Goal: Task Accomplishment & Management: Complete application form

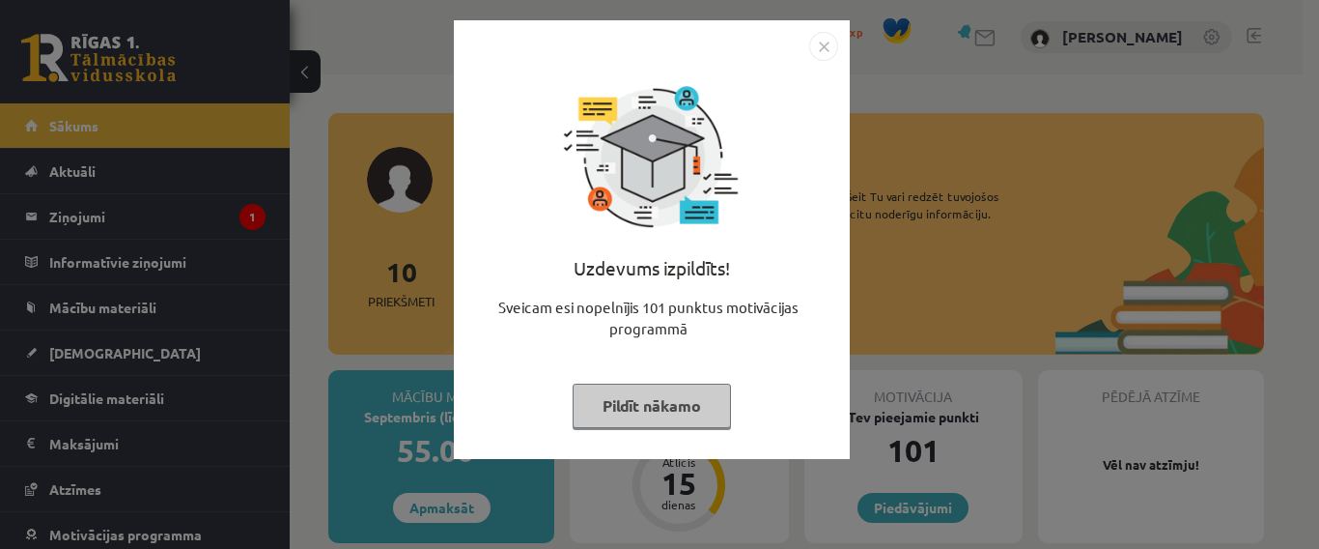
click at [658, 407] on button "Pildīt nākamo" at bounding box center [652, 405] width 158 height 44
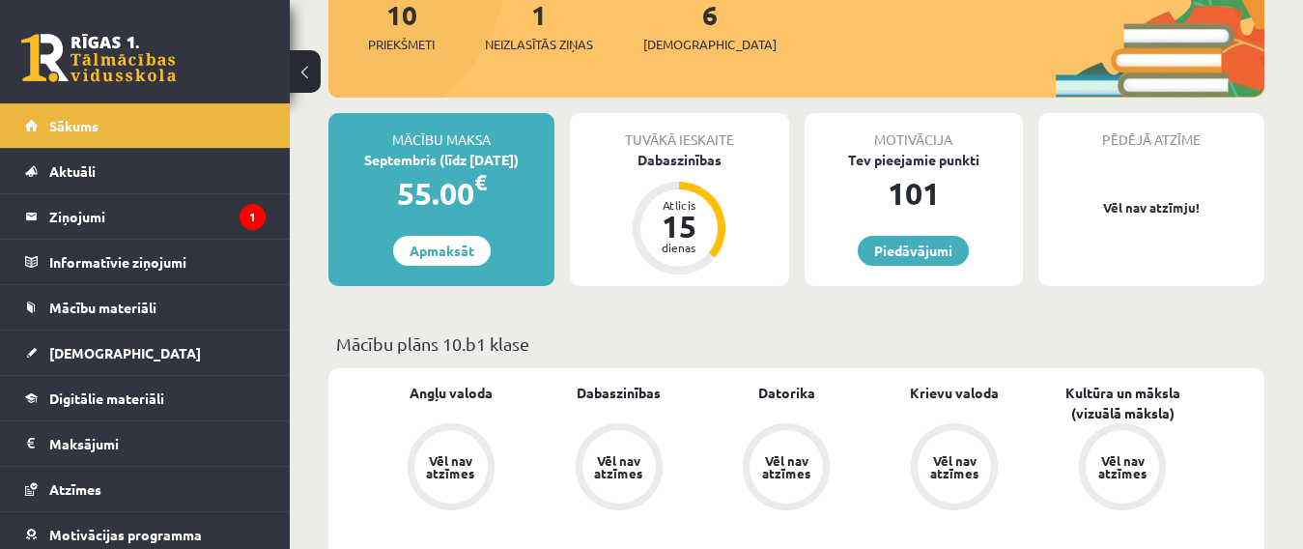
scroll to position [290, 0]
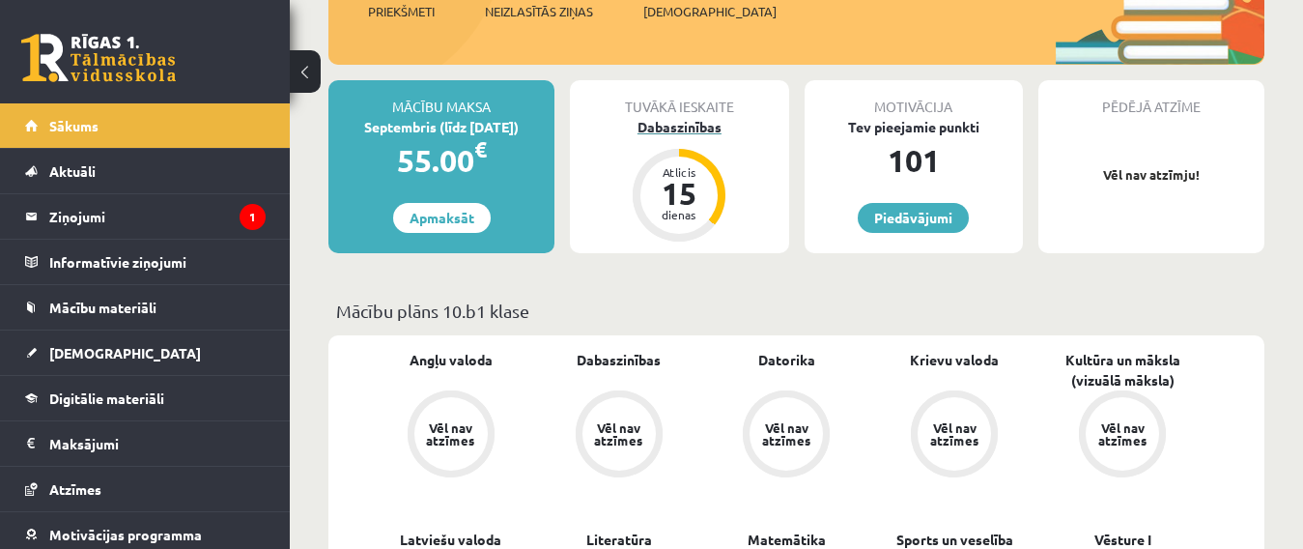
click at [684, 129] on div "Dabaszinības" at bounding box center [679, 127] width 218 height 20
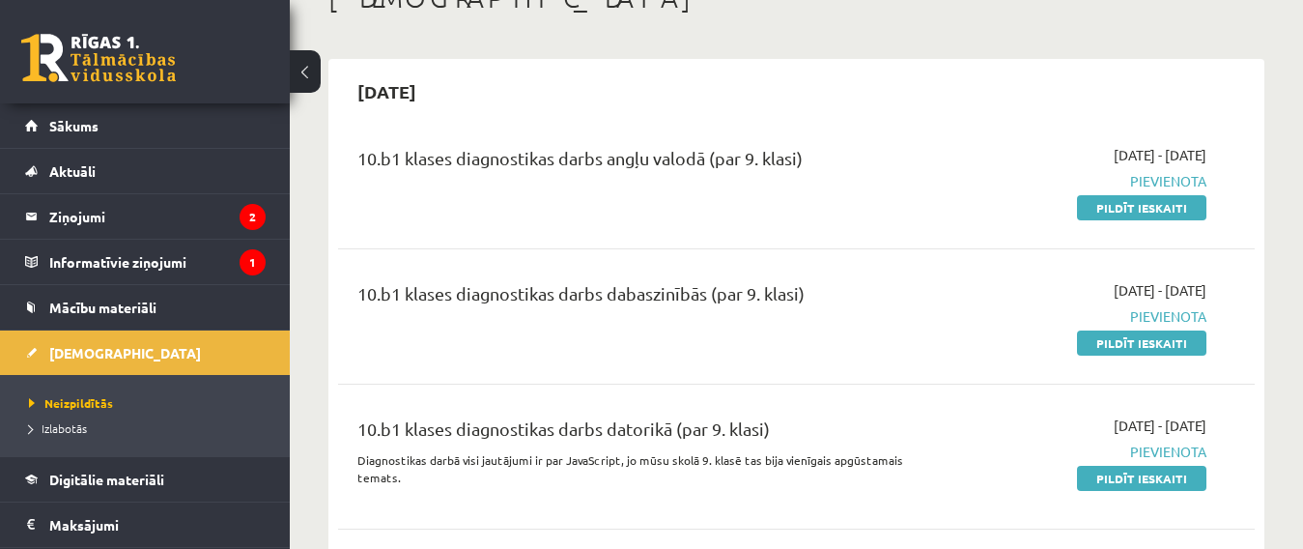
scroll to position [97, 0]
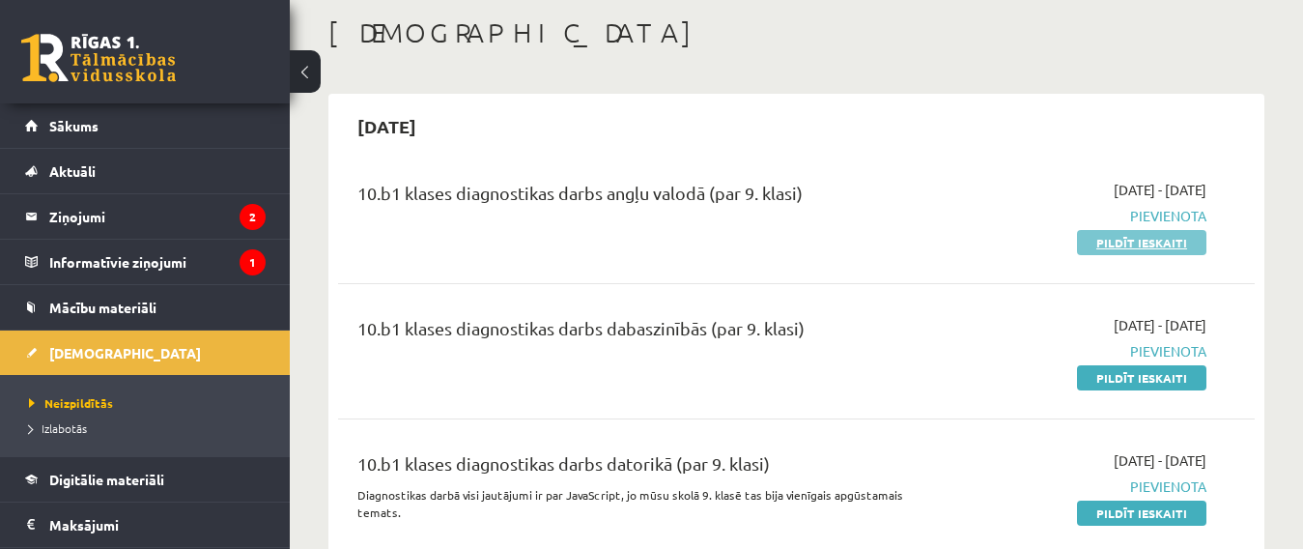
click at [1153, 248] on link "Pildīt ieskaiti" at bounding box center [1141, 242] width 129 height 25
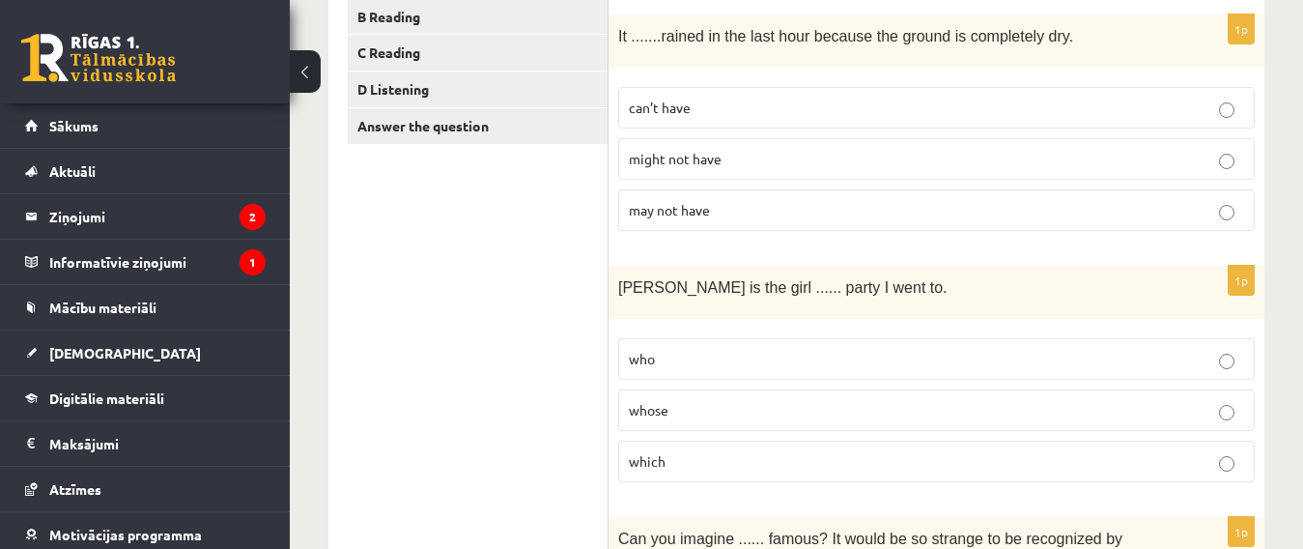
scroll to position [483, 0]
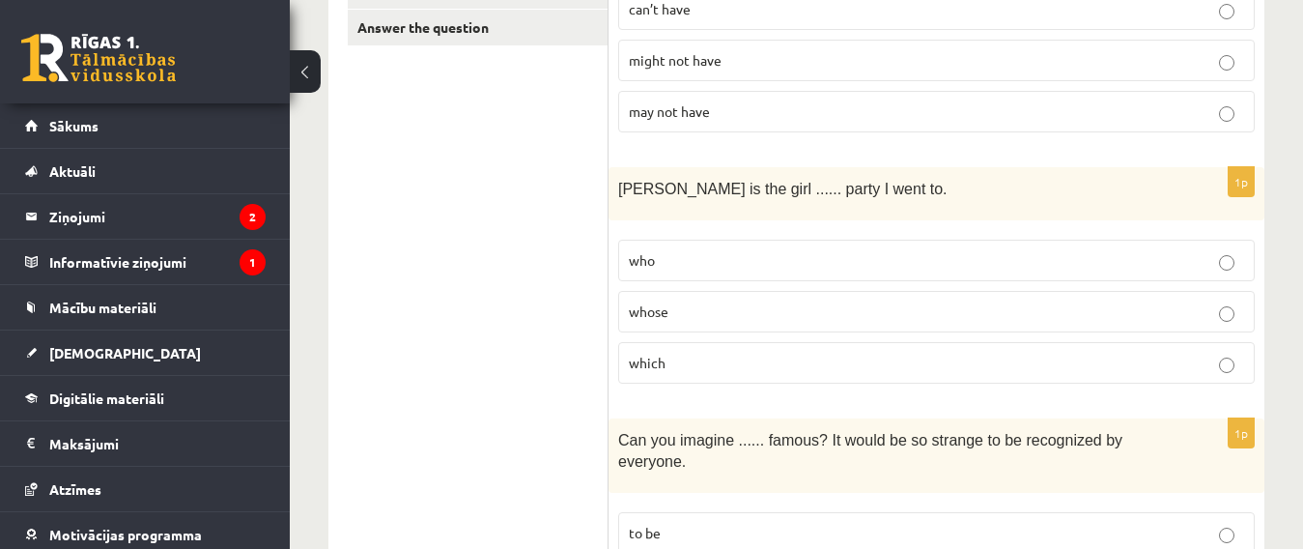
click at [1213, 309] on p "whose" at bounding box center [936, 311] width 615 height 20
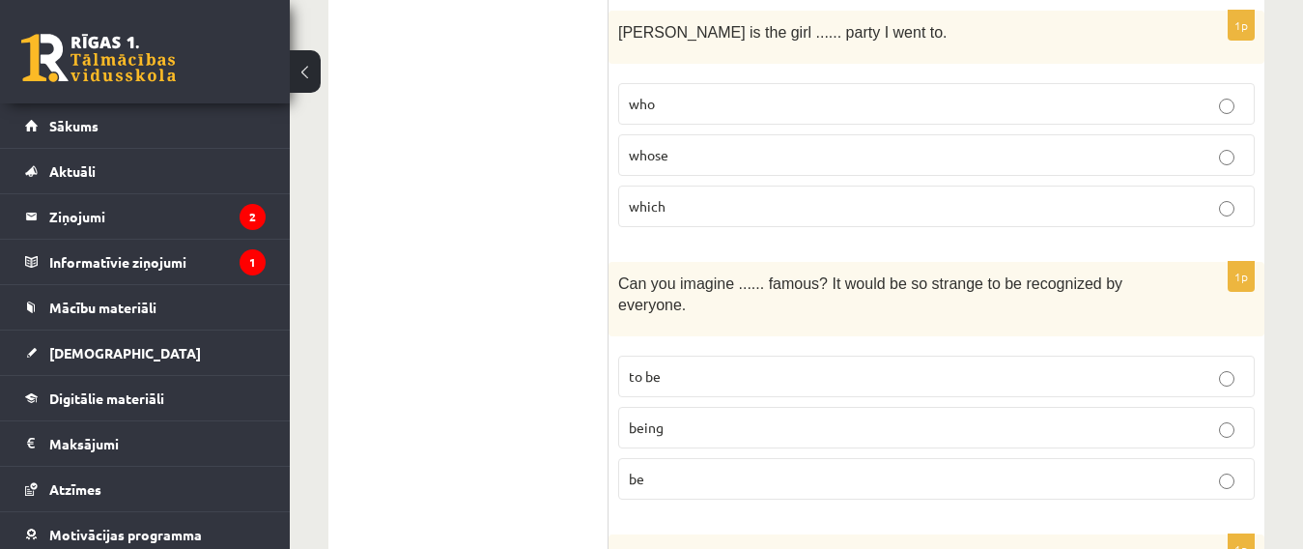
scroll to position [676, 0]
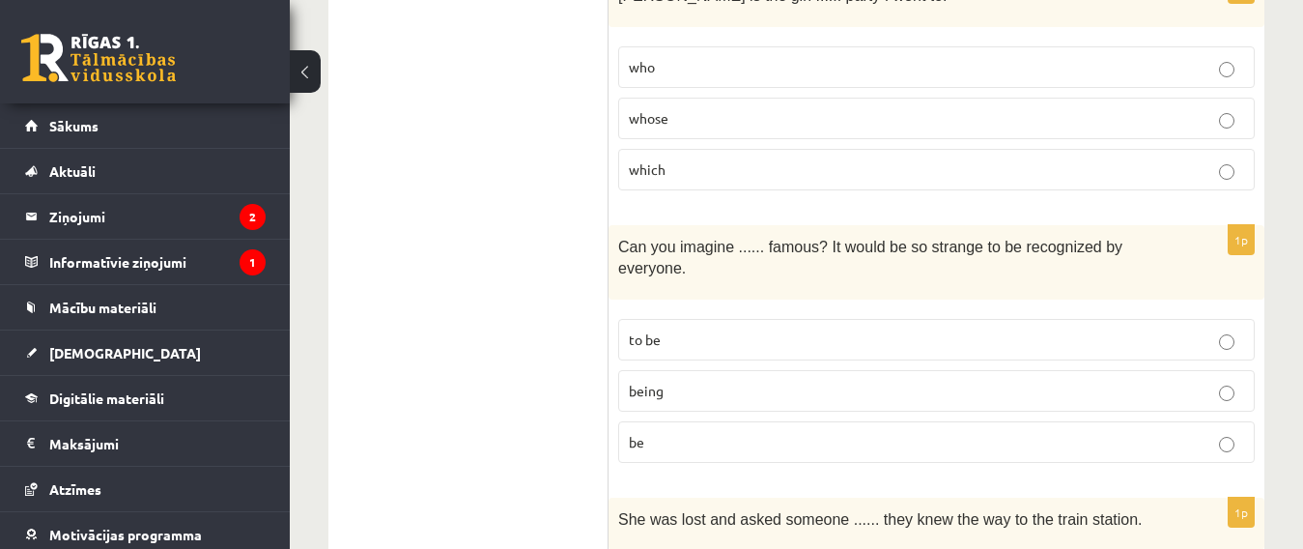
click at [1238, 381] on p "being" at bounding box center [936, 391] width 615 height 20
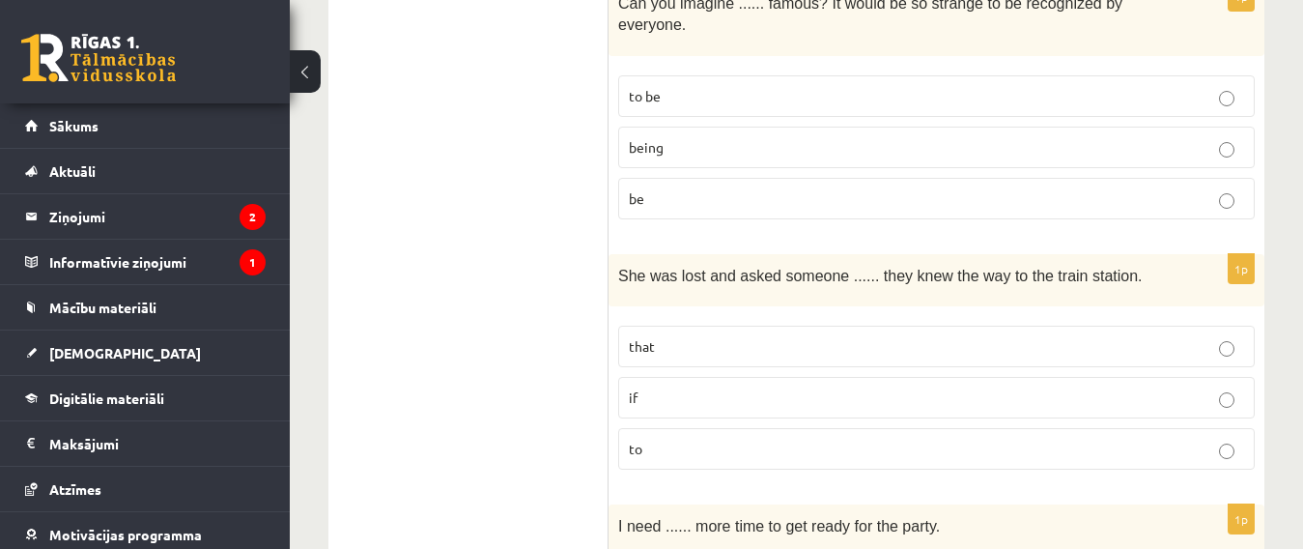
scroll to position [966, 0]
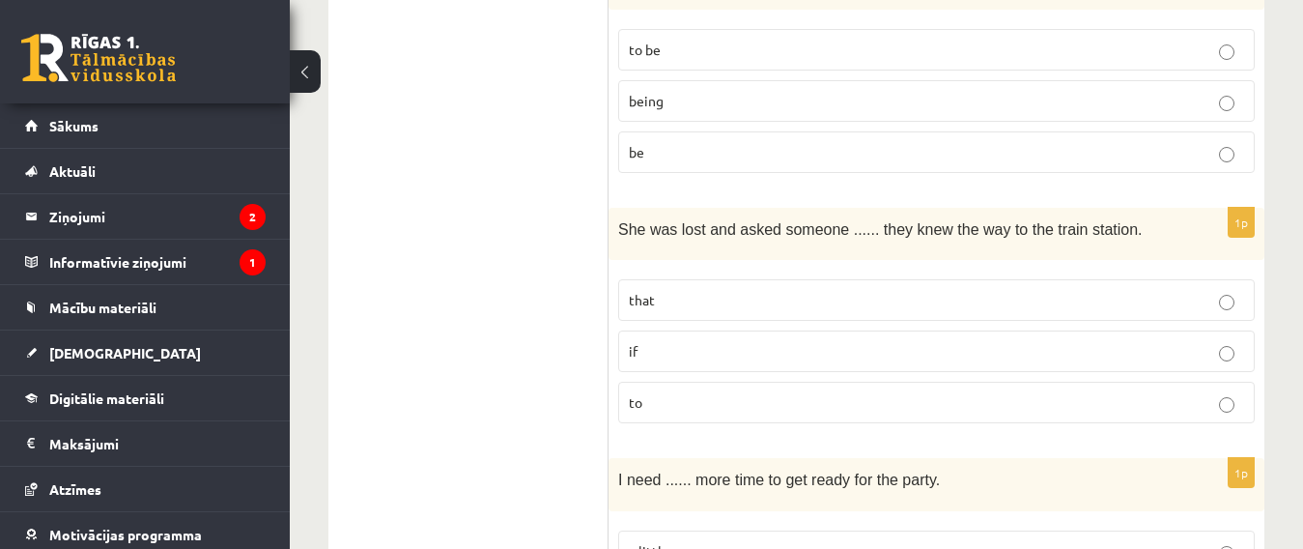
click at [772, 341] on p "if" at bounding box center [936, 351] width 615 height 20
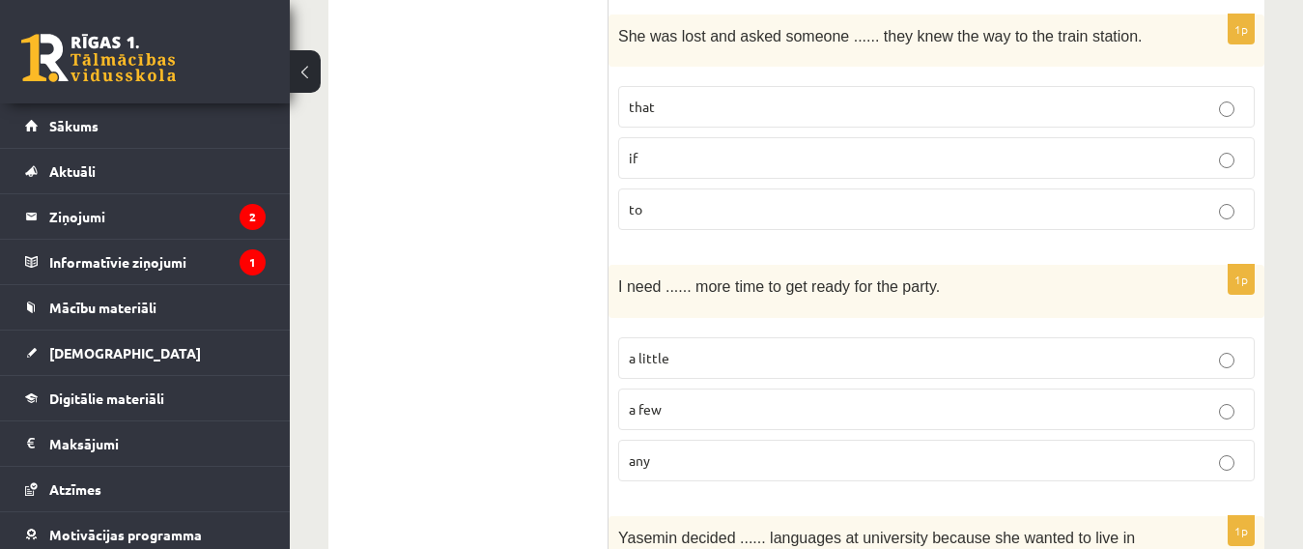
scroll to position [1256, 0]
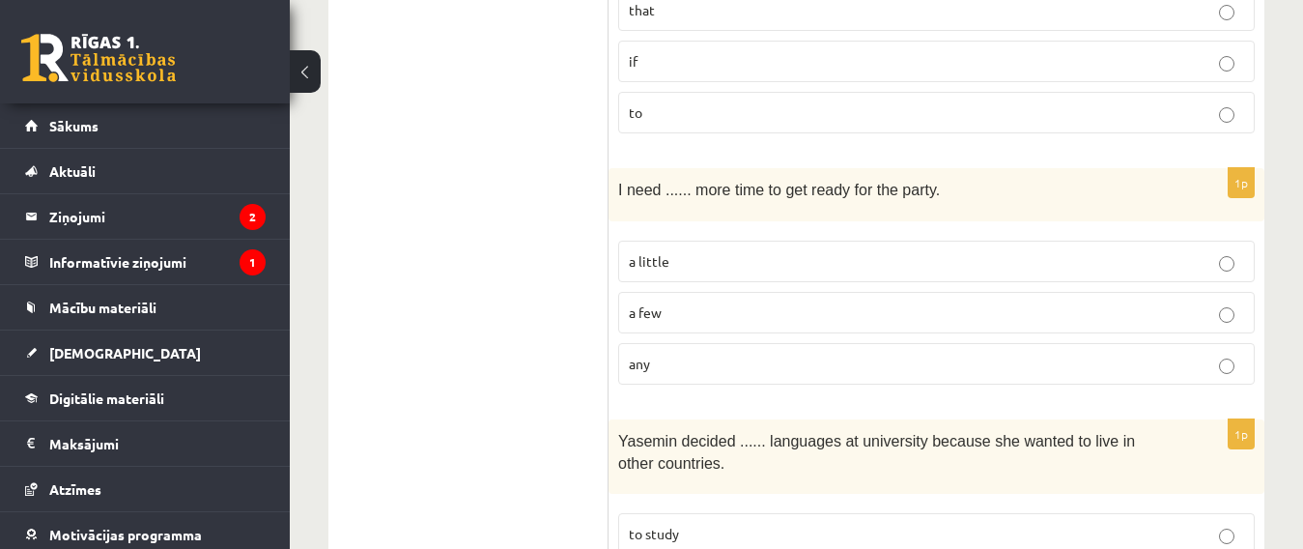
click at [713, 240] on label "a little" at bounding box center [936, 261] width 636 height 42
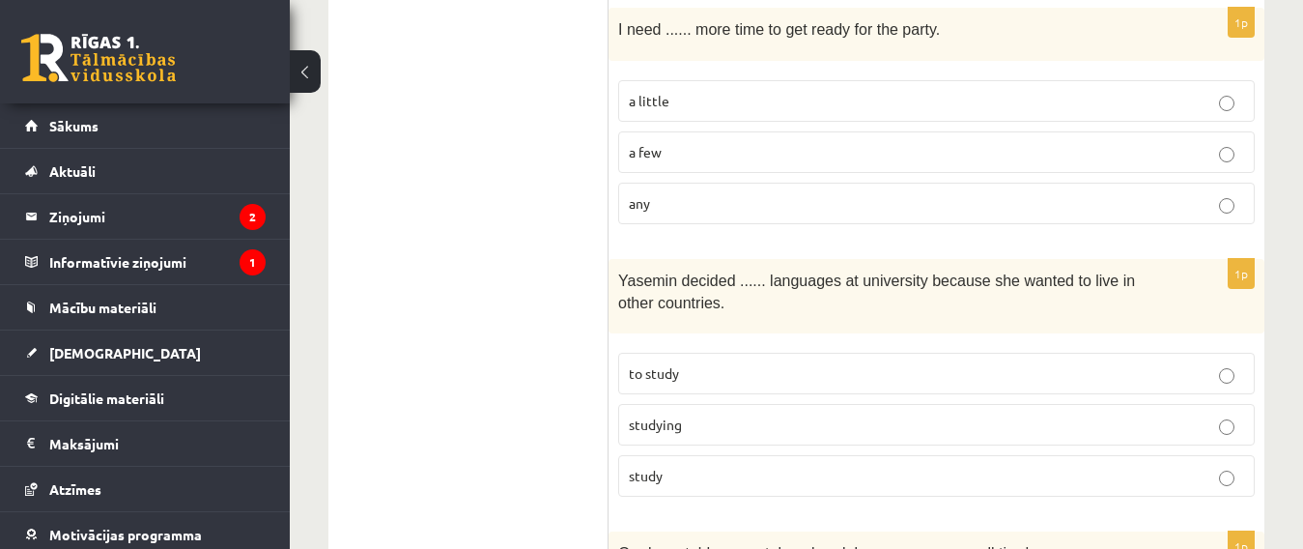
scroll to position [1449, 0]
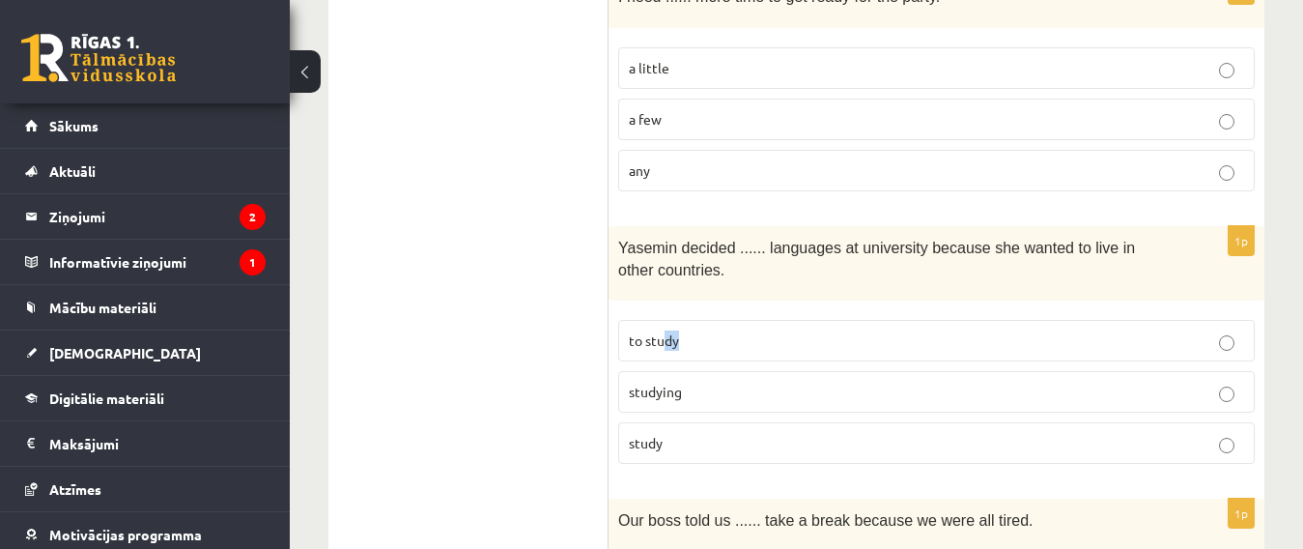
drag, startPoint x: 679, startPoint y: 305, endPoint x: 653, endPoint y: 291, distance: 29.8
click at [659, 310] on fieldset "to study studying study" at bounding box center [936, 389] width 636 height 159
click at [714, 336] on label "to study" at bounding box center [936, 341] width 636 height 42
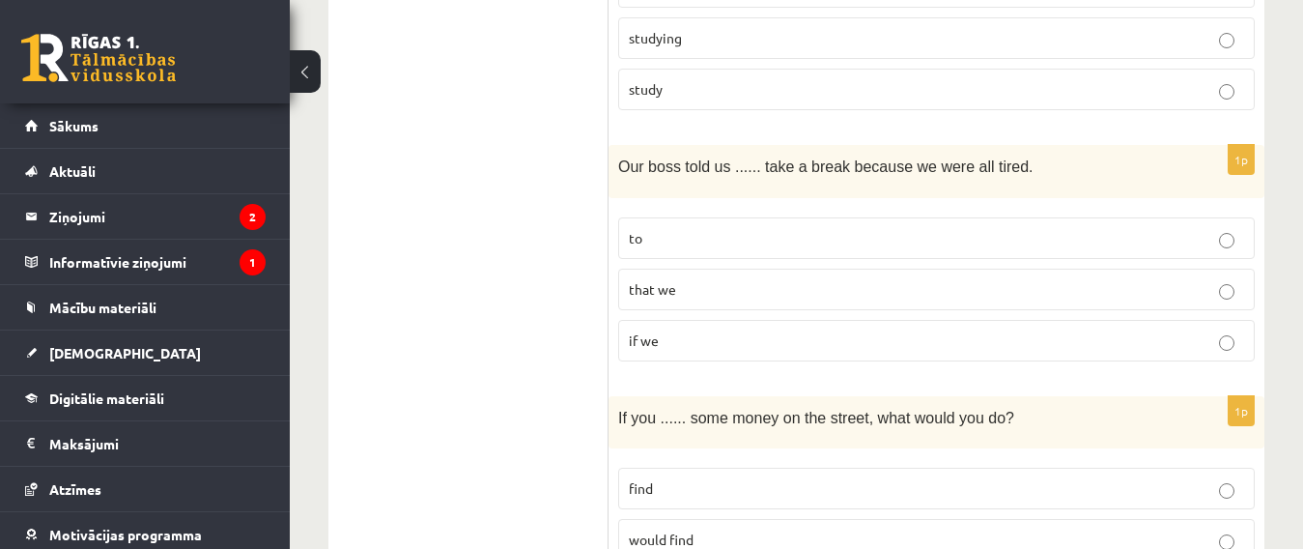
scroll to position [1835, 0]
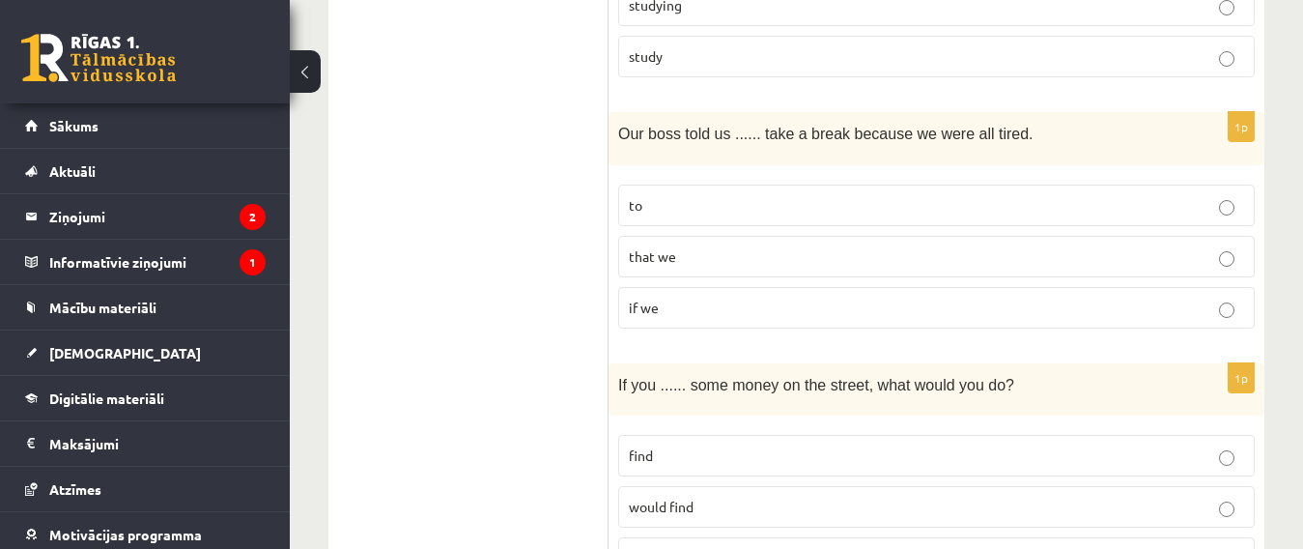
click at [723, 195] on p "to" at bounding box center [936, 205] width 615 height 20
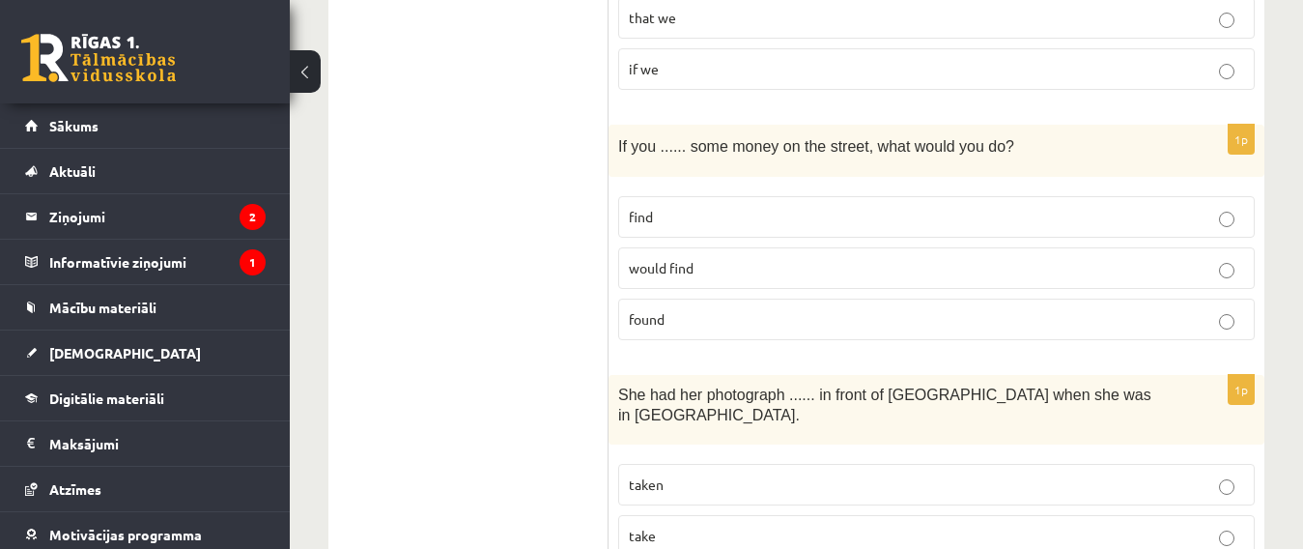
scroll to position [2028, 0]
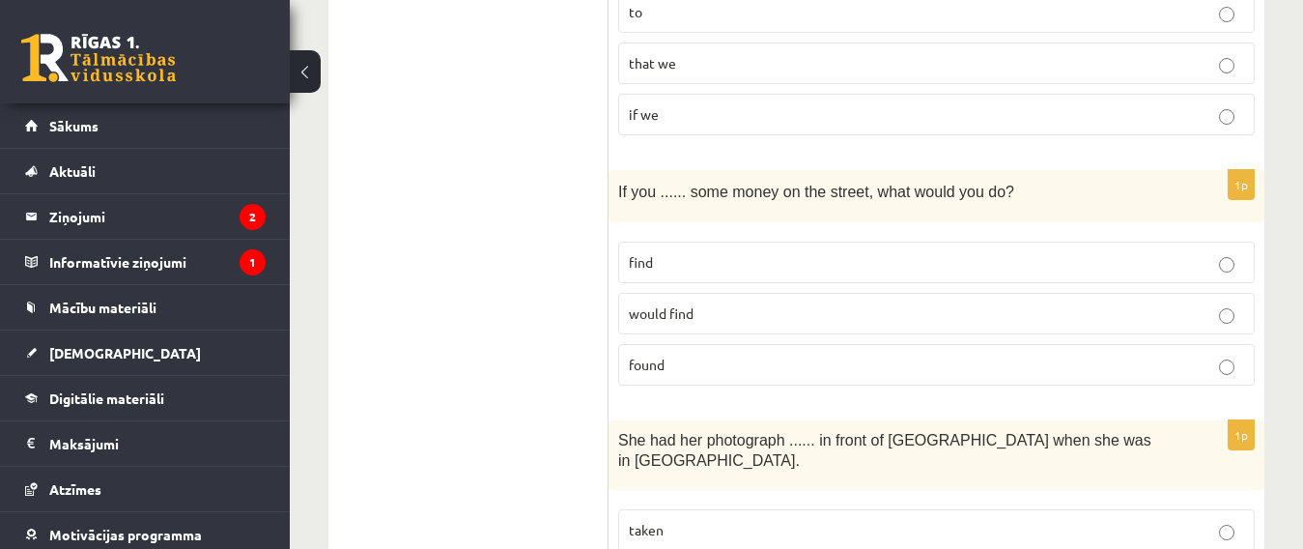
click at [754, 354] on p "found" at bounding box center [936, 364] width 615 height 20
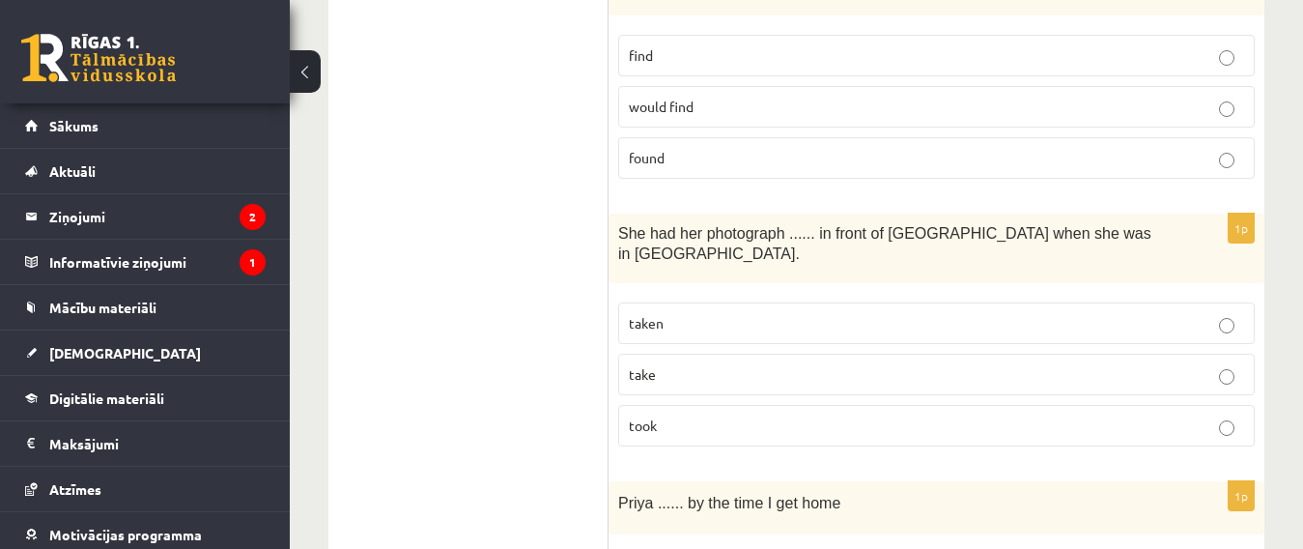
scroll to position [2221, 0]
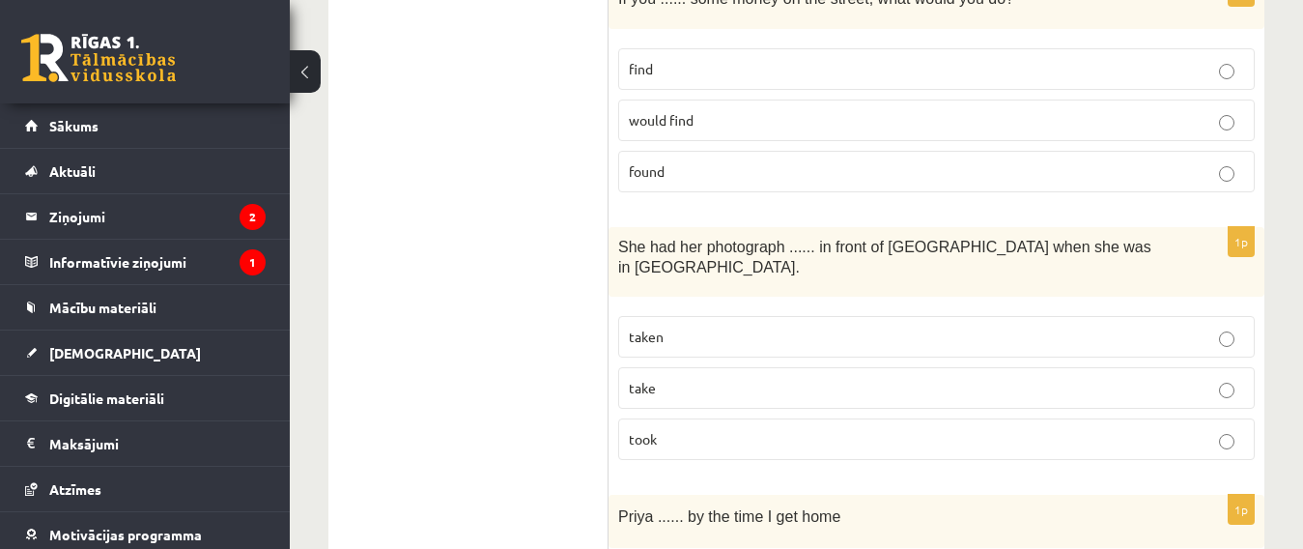
click at [833, 326] on p "taken" at bounding box center [936, 336] width 615 height 20
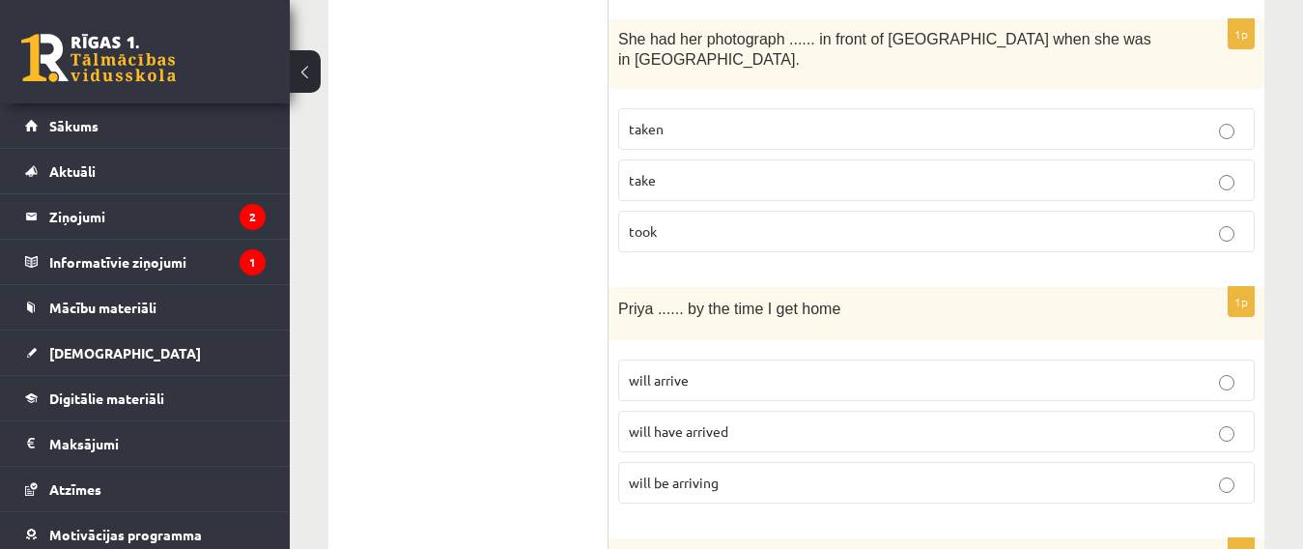
scroll to position [2511, 0]
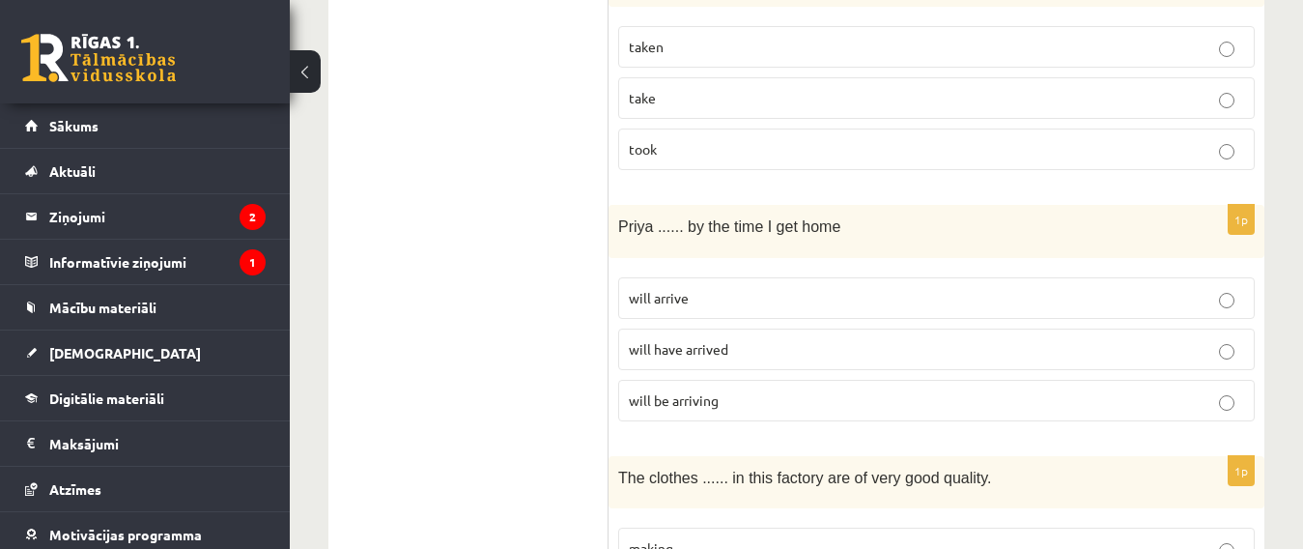
click at [865, 390] on p "will be arriving" at bounding box center [936, 400] width 615 height 20
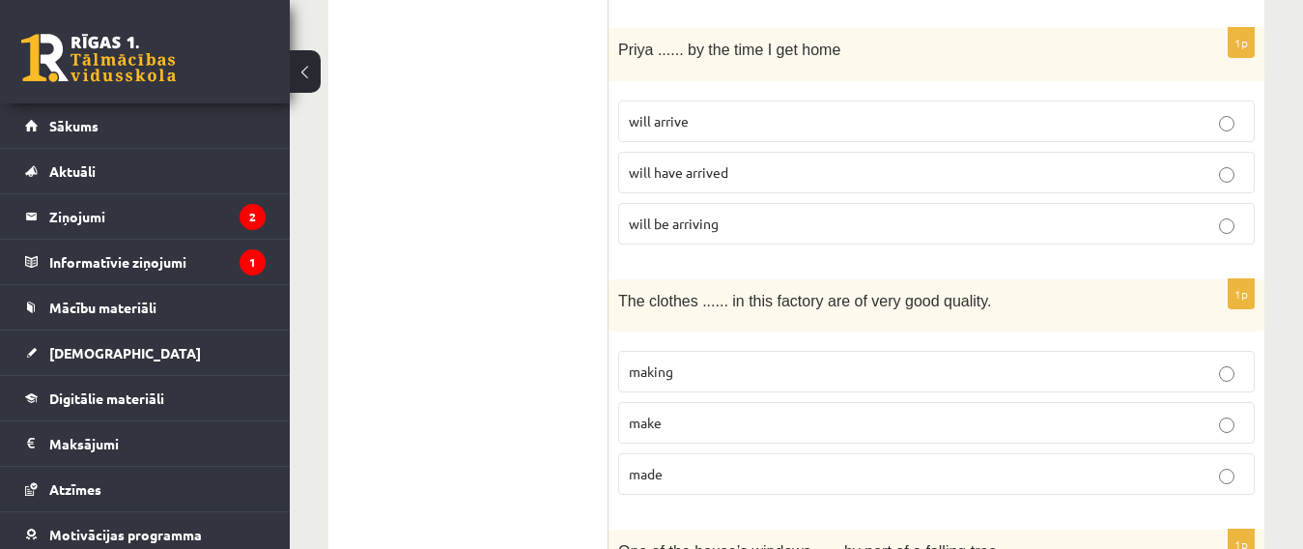
scroll to position [2704, 0]
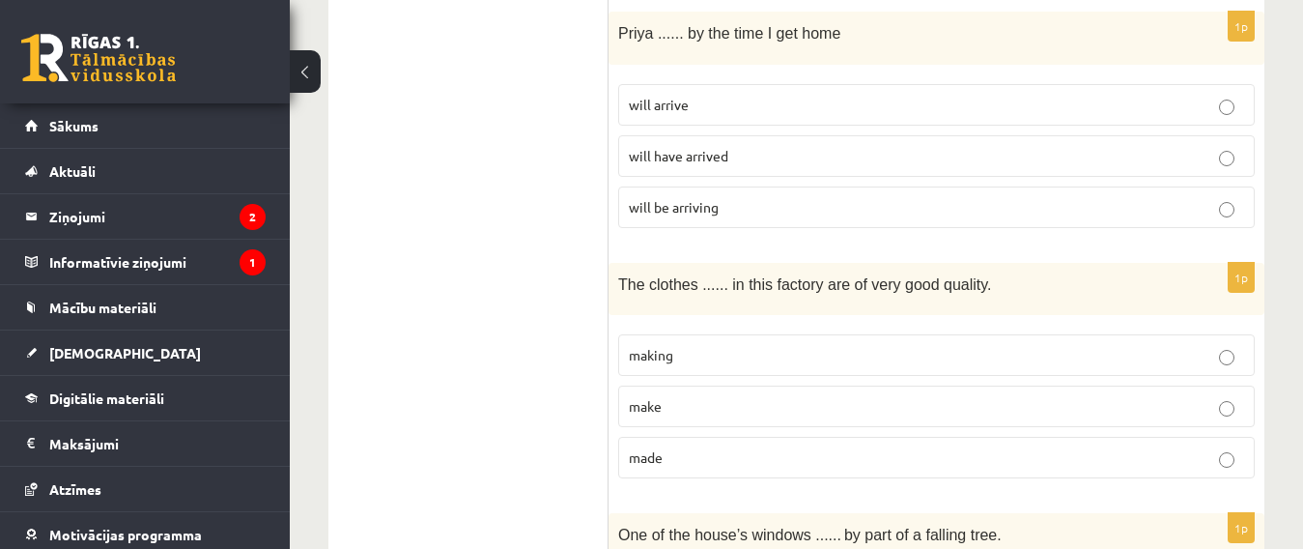
click at [830, 447] on p "made" at bounding box center [936, 457] width 615 height 20
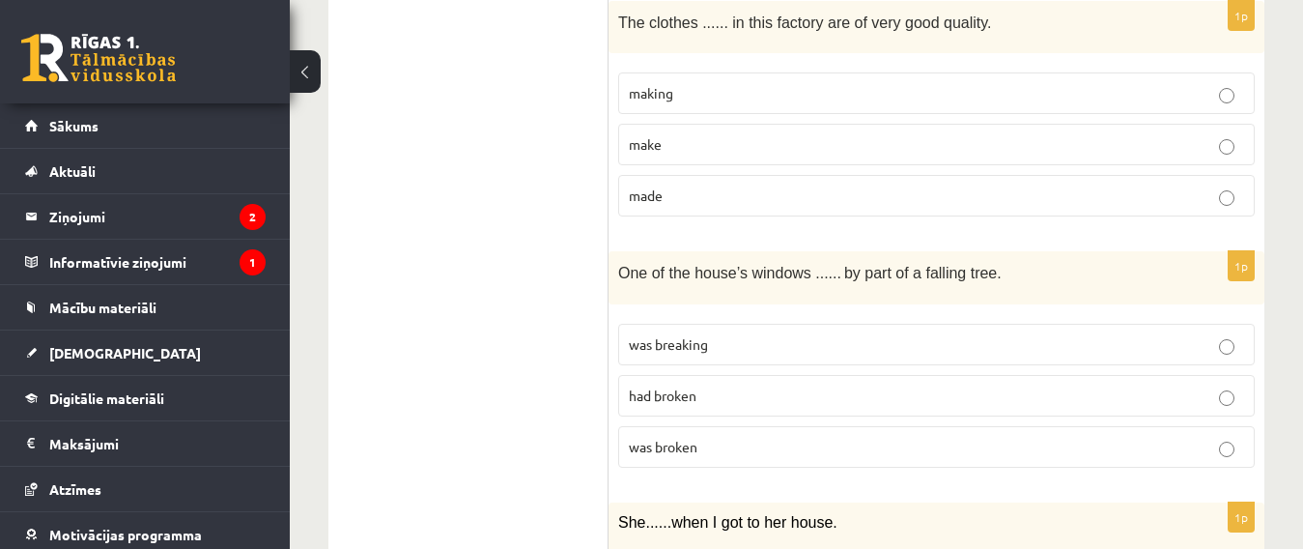
scroll to position [2994, 0]
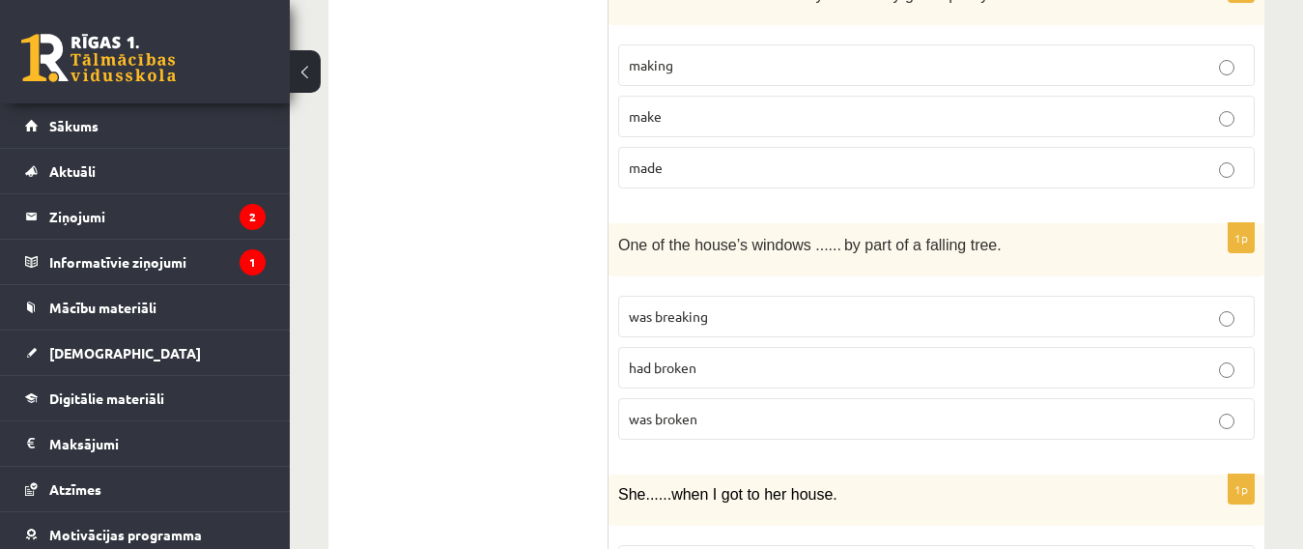
click at [832, 409] on p "was broken" at bounding box center [936, 419] width 615 height 20
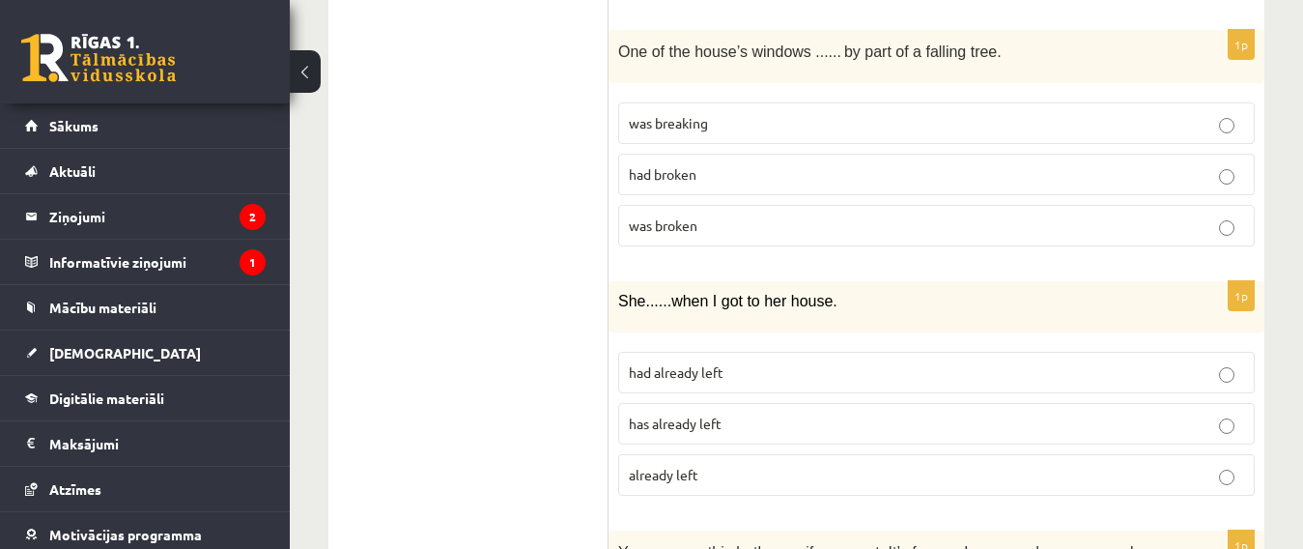
scroll to position [3284, 0]
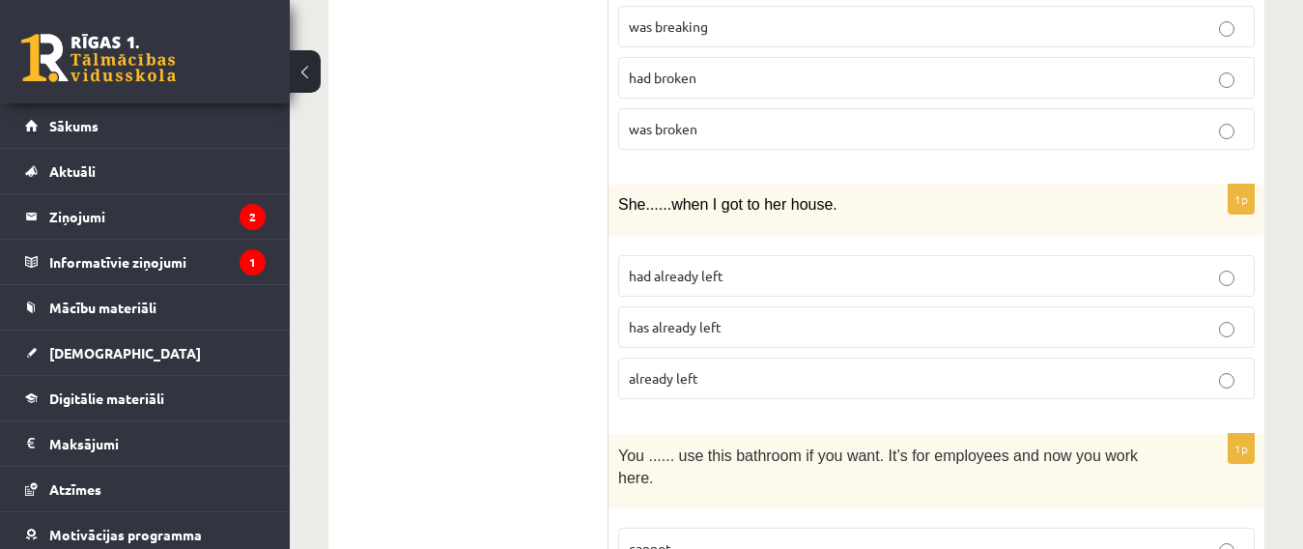
click at [779, 266] on p "had already left" at bounding box center [936, 276] width 615 height 20
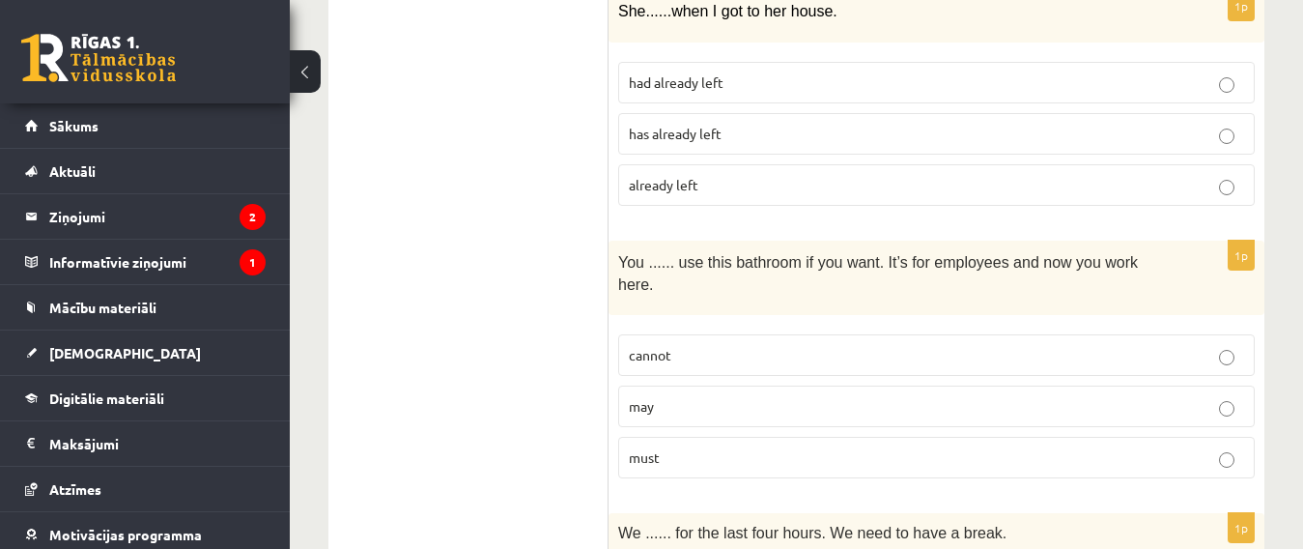
scroll to position [3573, 0]
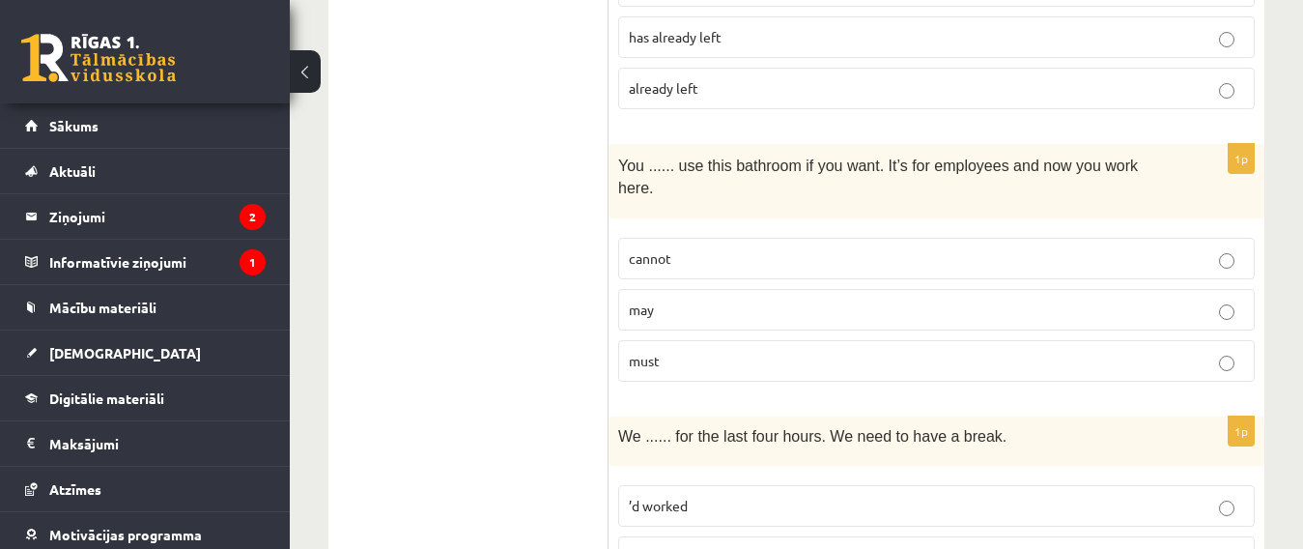
click at [707, 299] on p "may" at bounding box center [936, 309] width 615 height 20
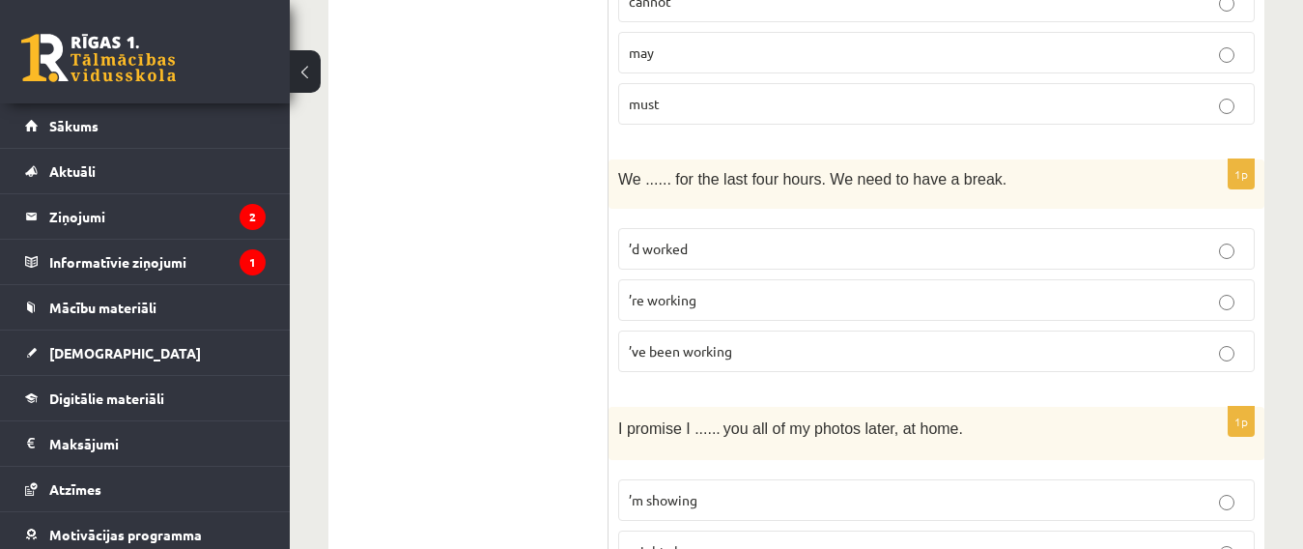
scroll to position [3863, 0]
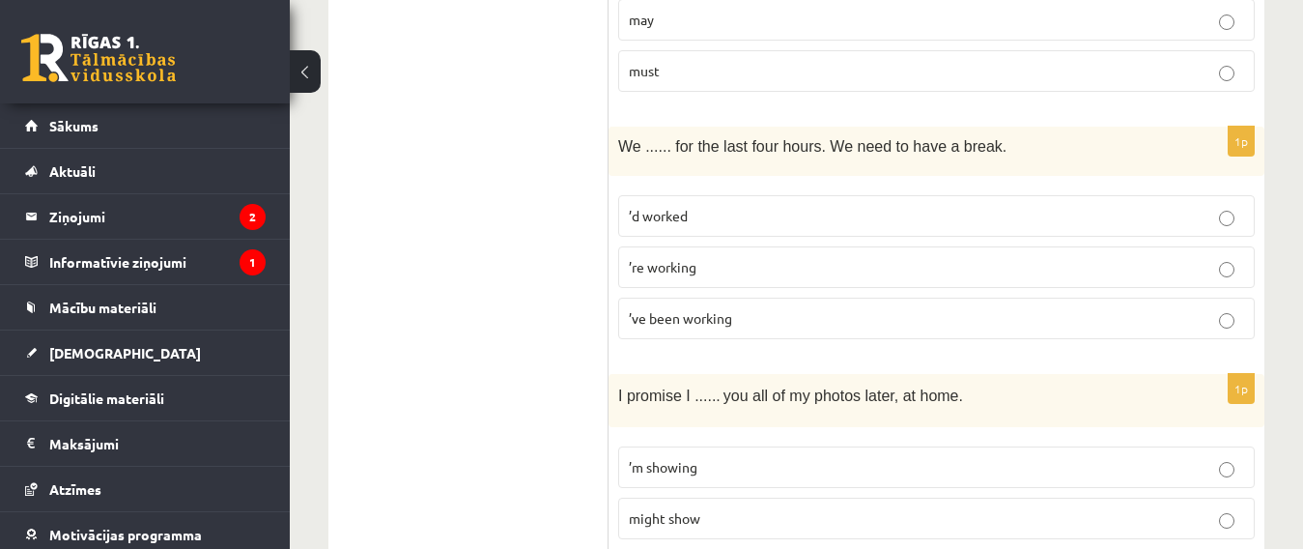
click at [793, 308] on p "’ve been working" at bounding box center [936, 318] width 615 height 20
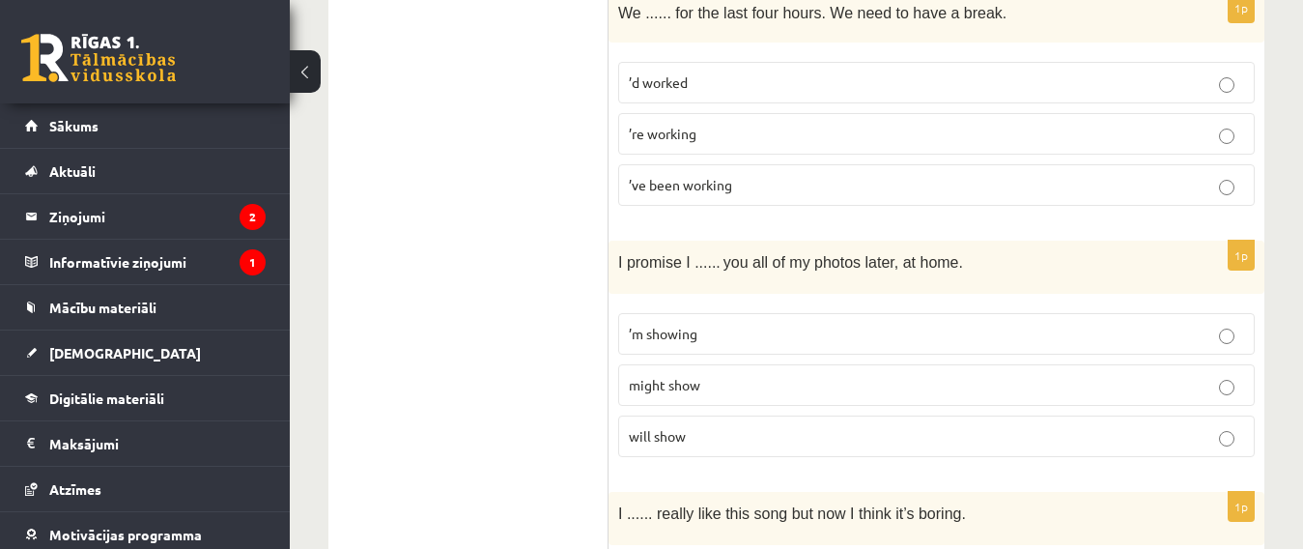
scroll to position [4153, 0]
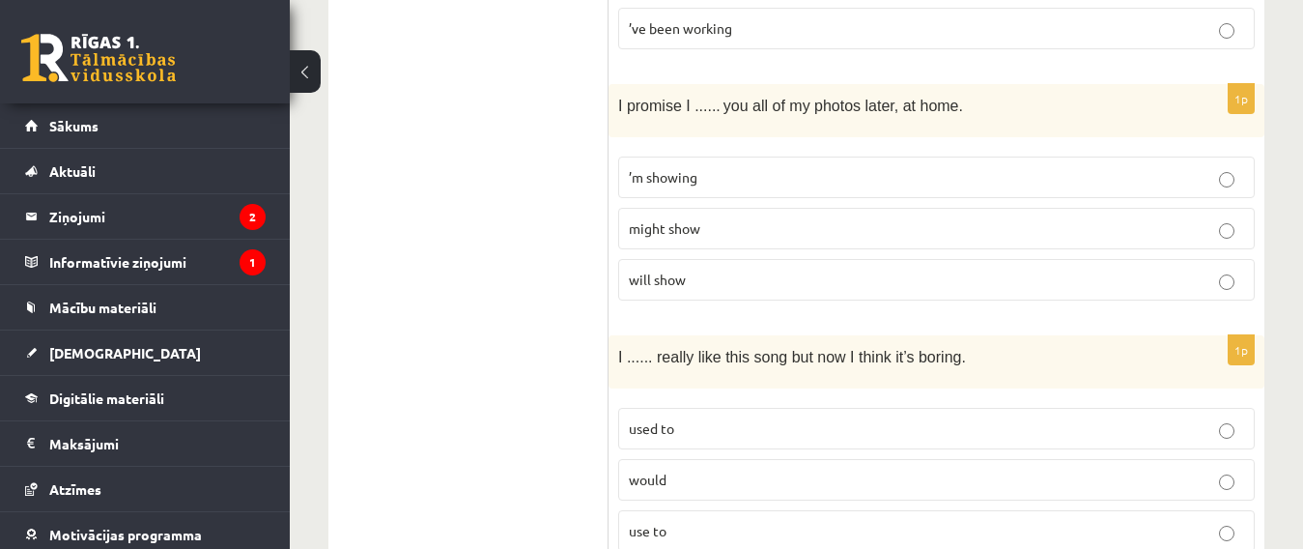
click at [773, 269] on p "will show" at bounding box center [936, 279] width 615 height 20
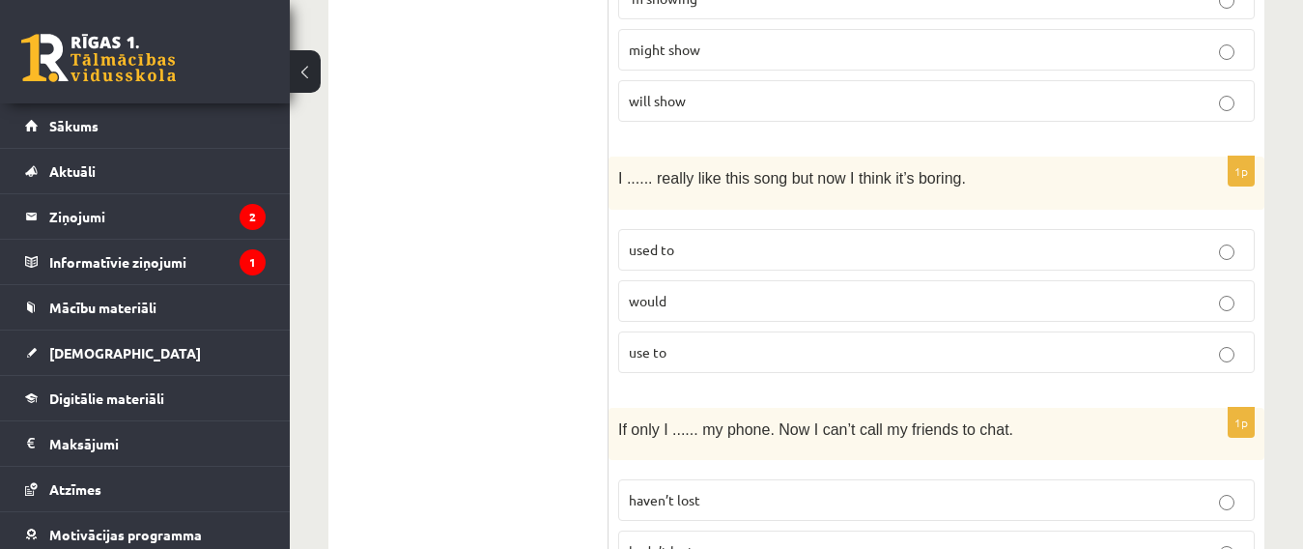
scroll to position [4346, 0]
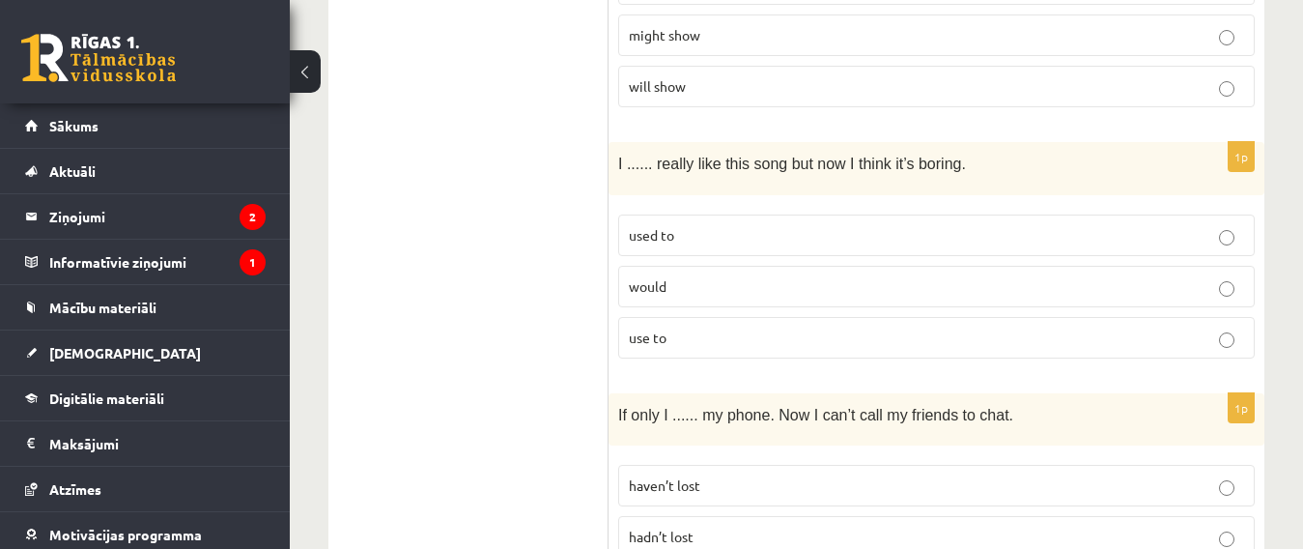
click at [741, 225] on p "used to" at bounding box center [936, 235] width 615 height 20
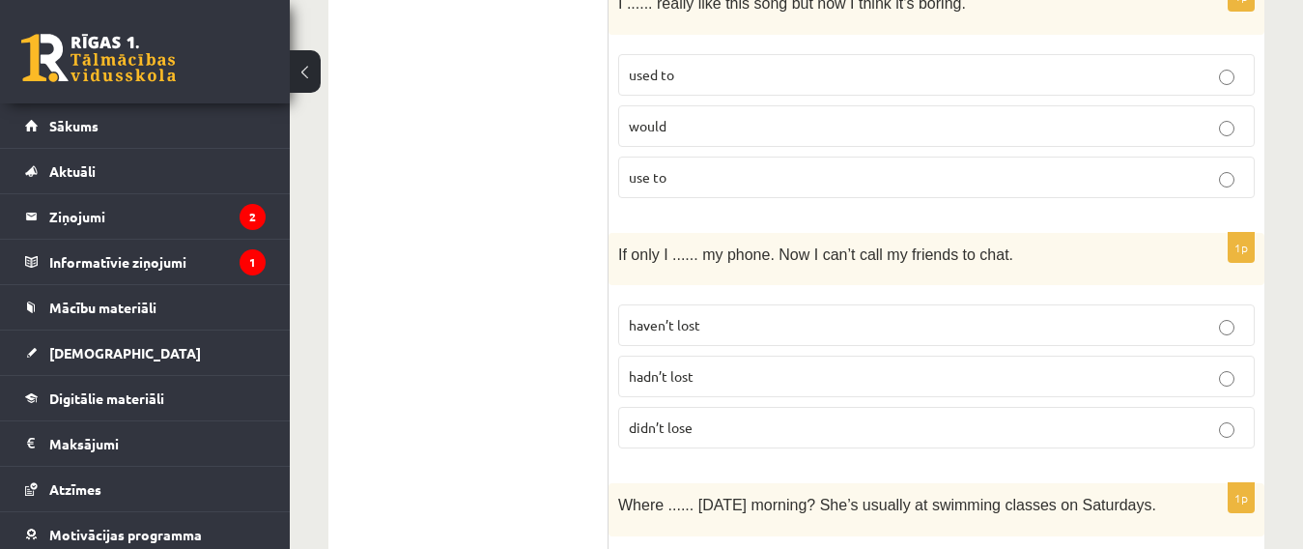
scroll to position [4539, 0]
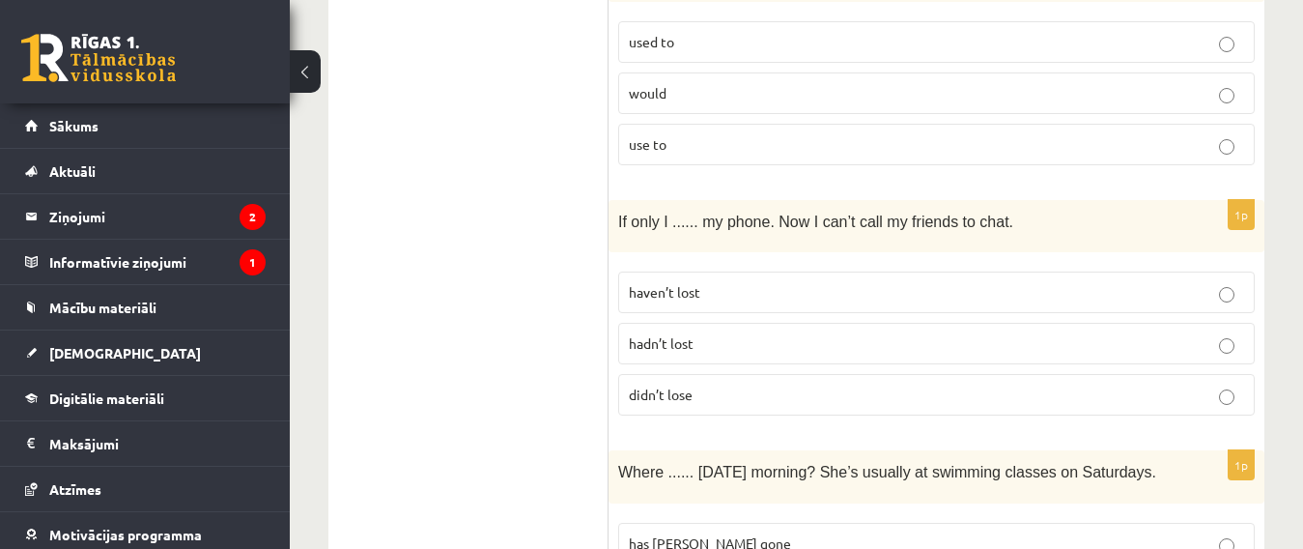
click at [880, 333] on p "hadn’t lost" at bounding box center [936, 343] width 615 height 20
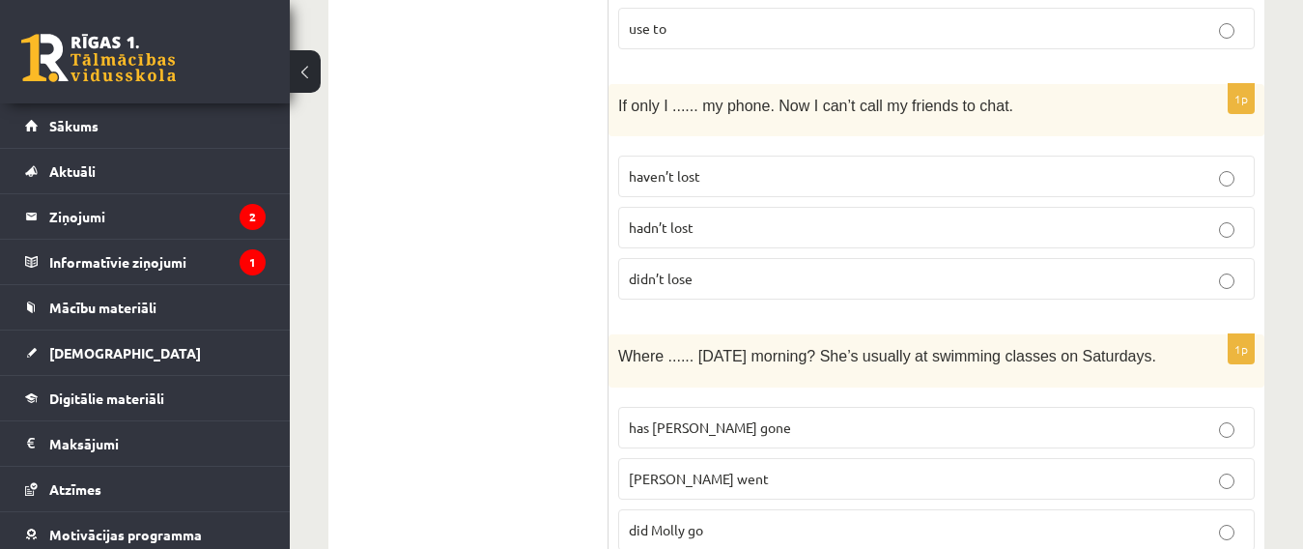
scroll to position [4732, 0]
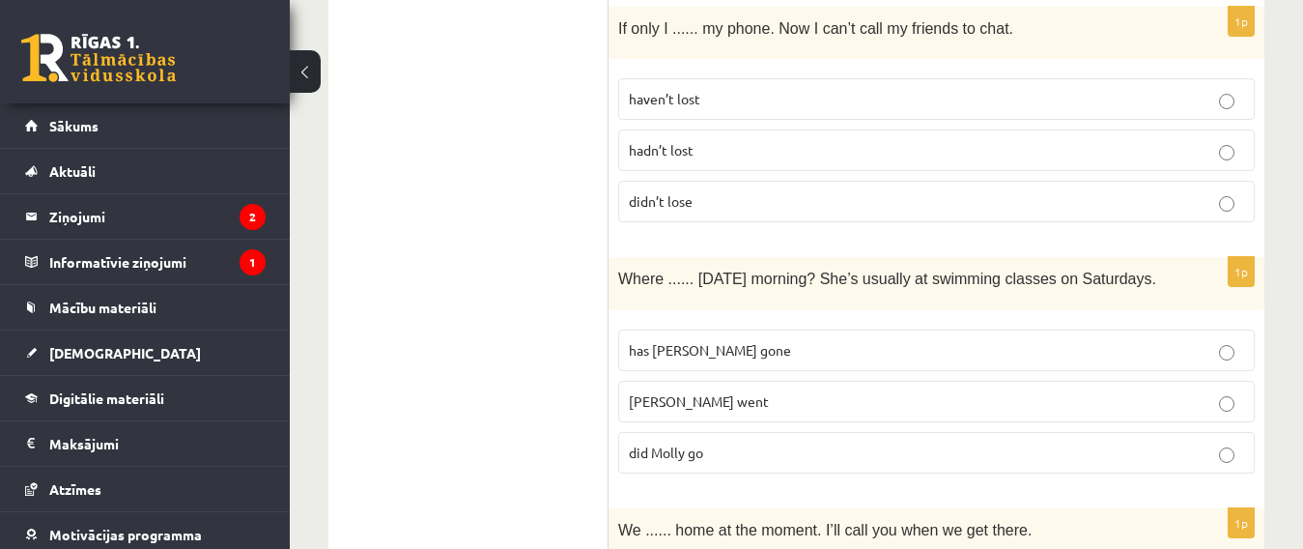
click at [881, 442] on p "did Molly go" at bounding box center [936, 452] width 615 height 20
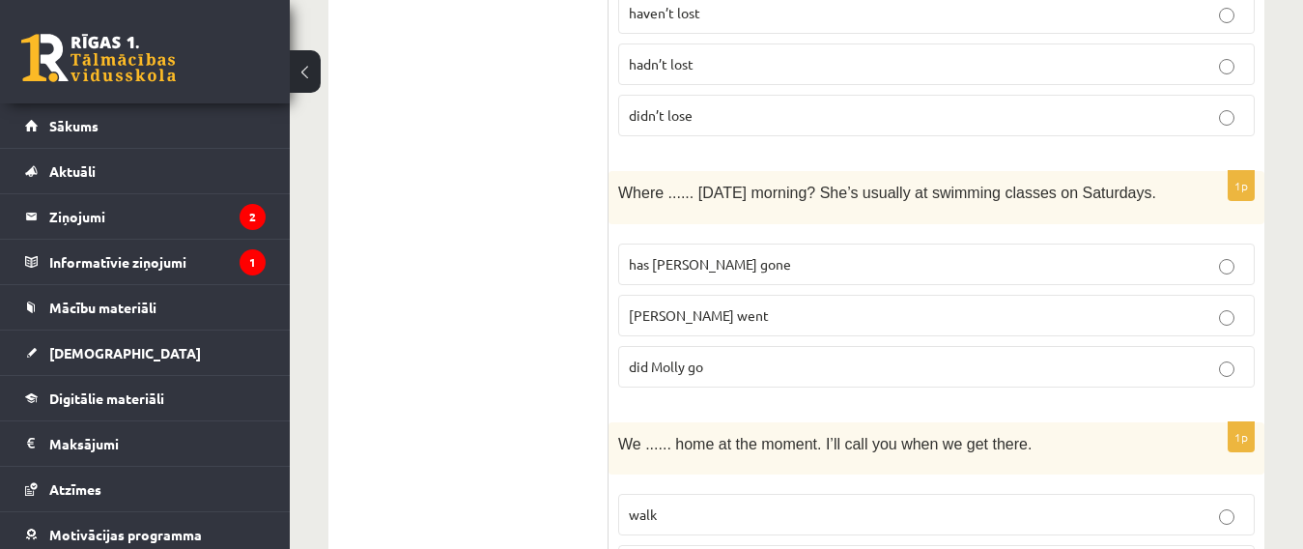
scroll to position [4918, 0]
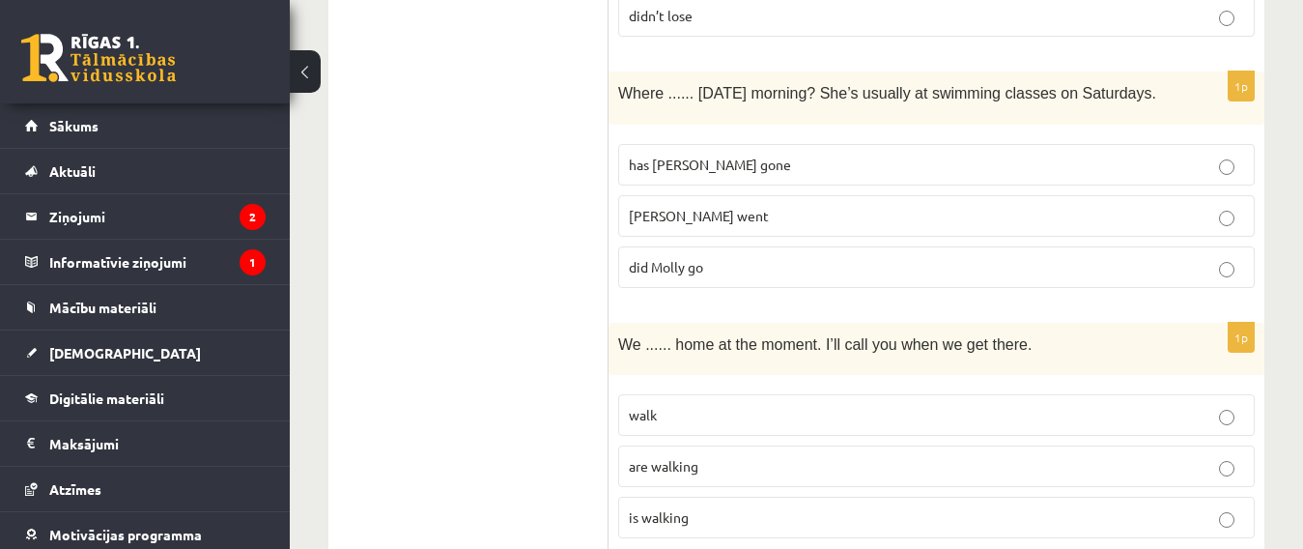
click at [758, 456] on p "are walking" at bounding box center [936, 466] width 615 height 20
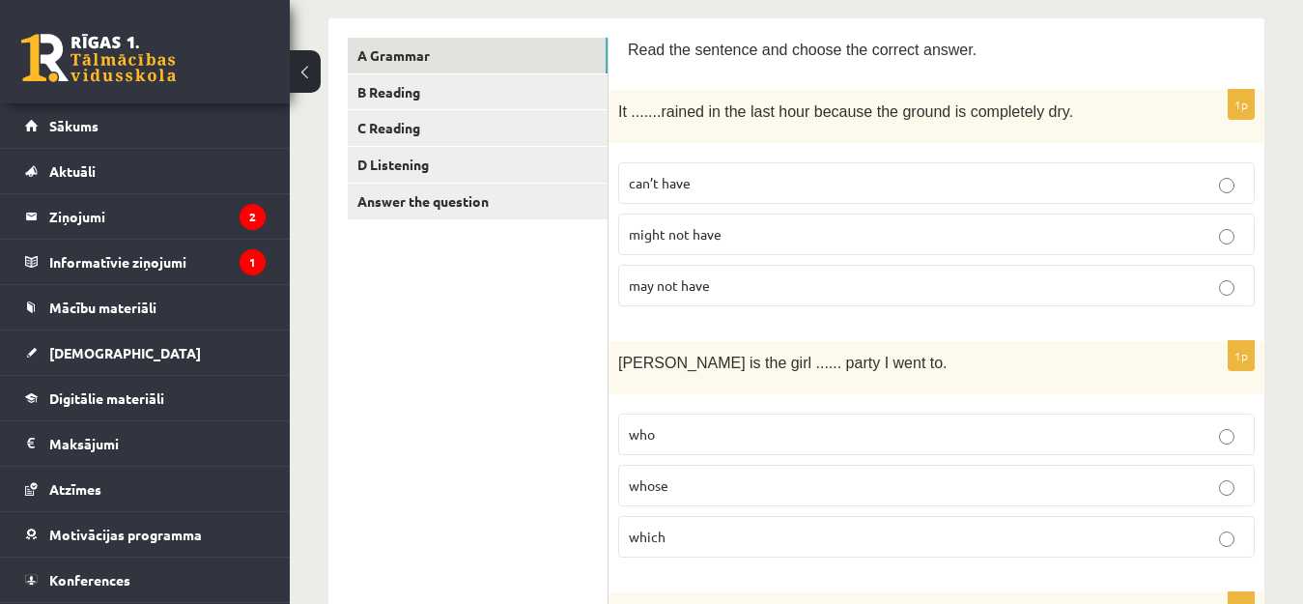
scroll to position [0, 0]
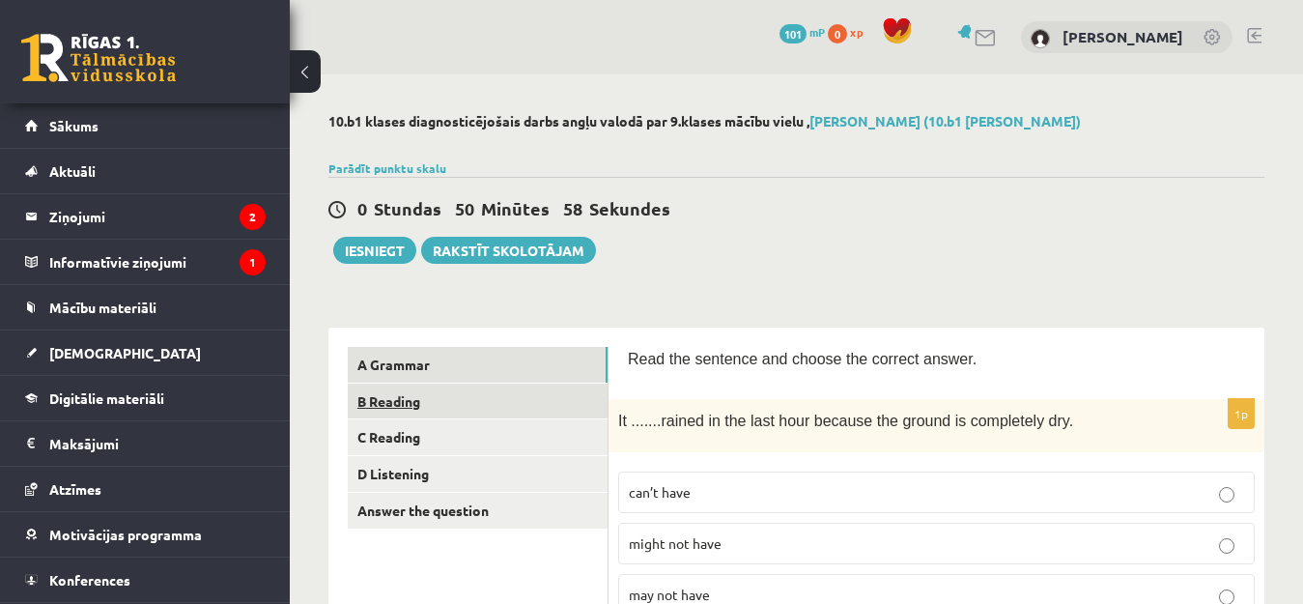
click at [389, 402] on link "B Reading" at bounding box center [478, 401] width 260 height 36
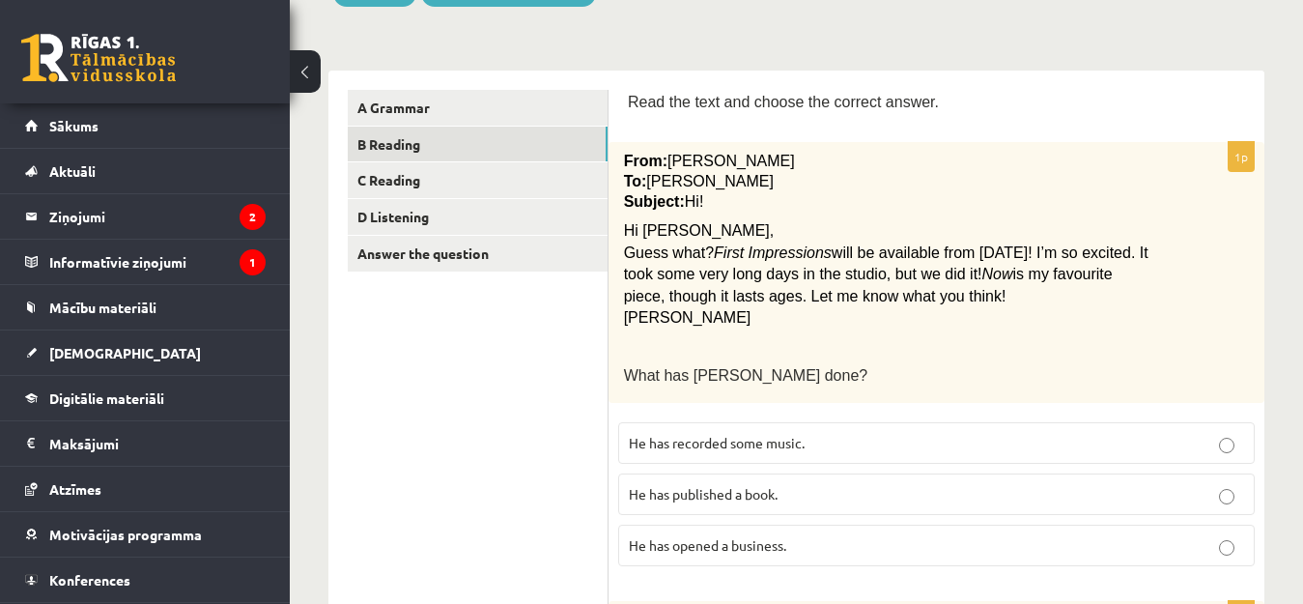
scroll to position [290, 0]
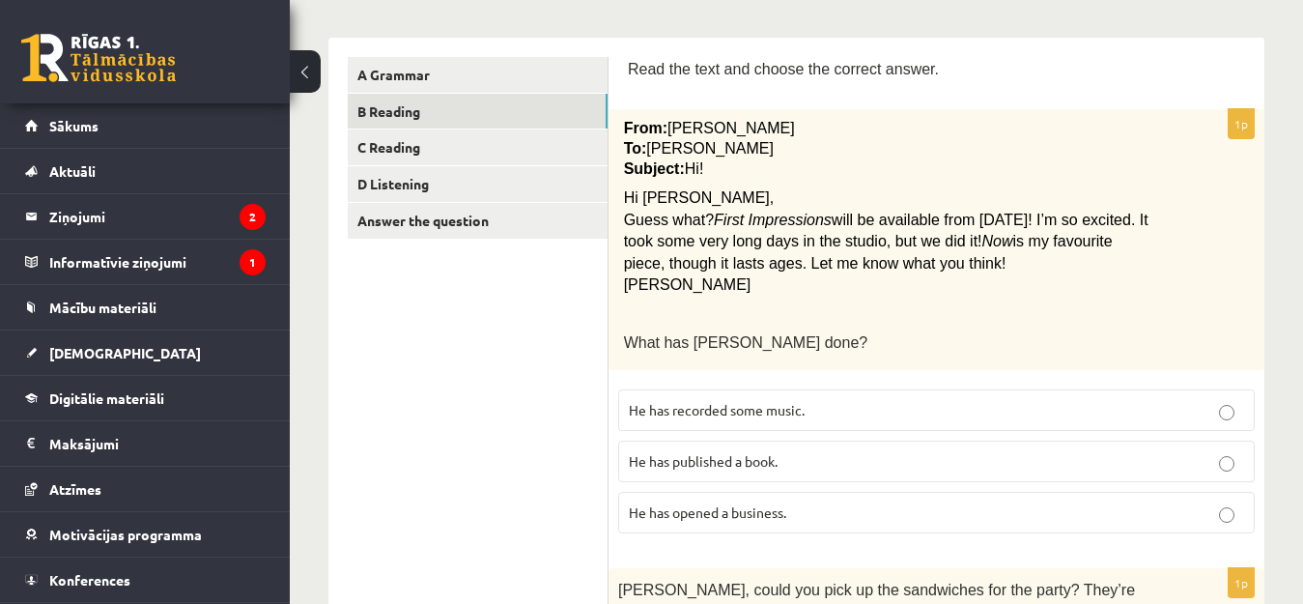
click at [663, 412] on span "He has recorded some music." at bounding box center [717, 409] width 176 height 17
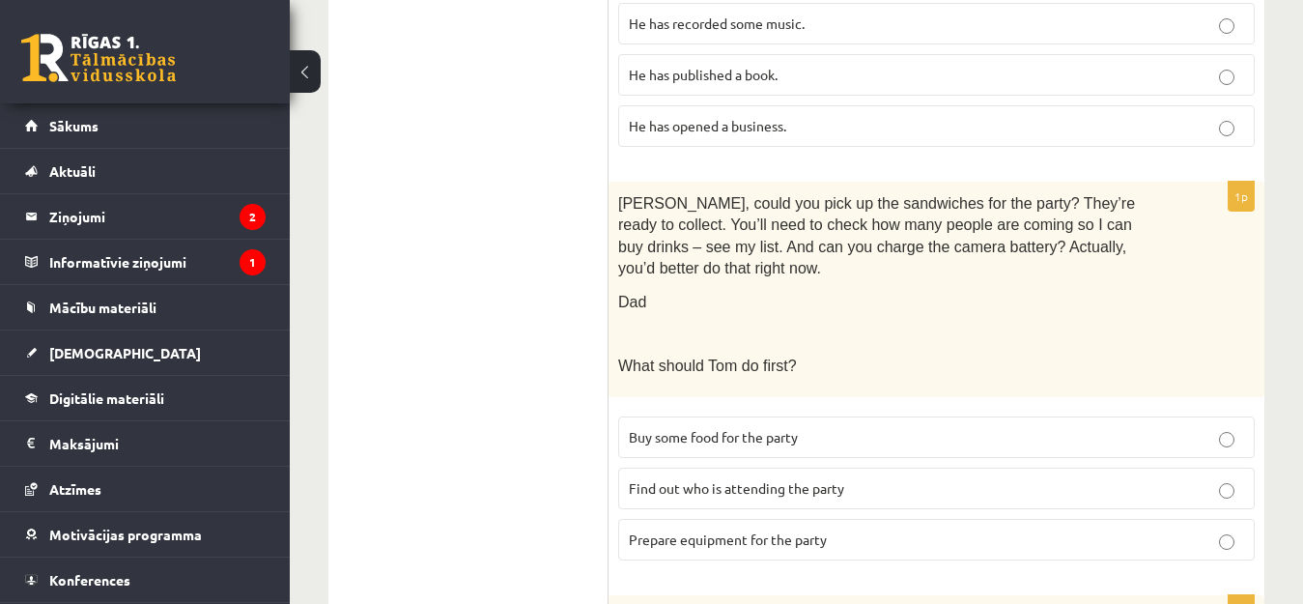
scroll to position [773, 0]
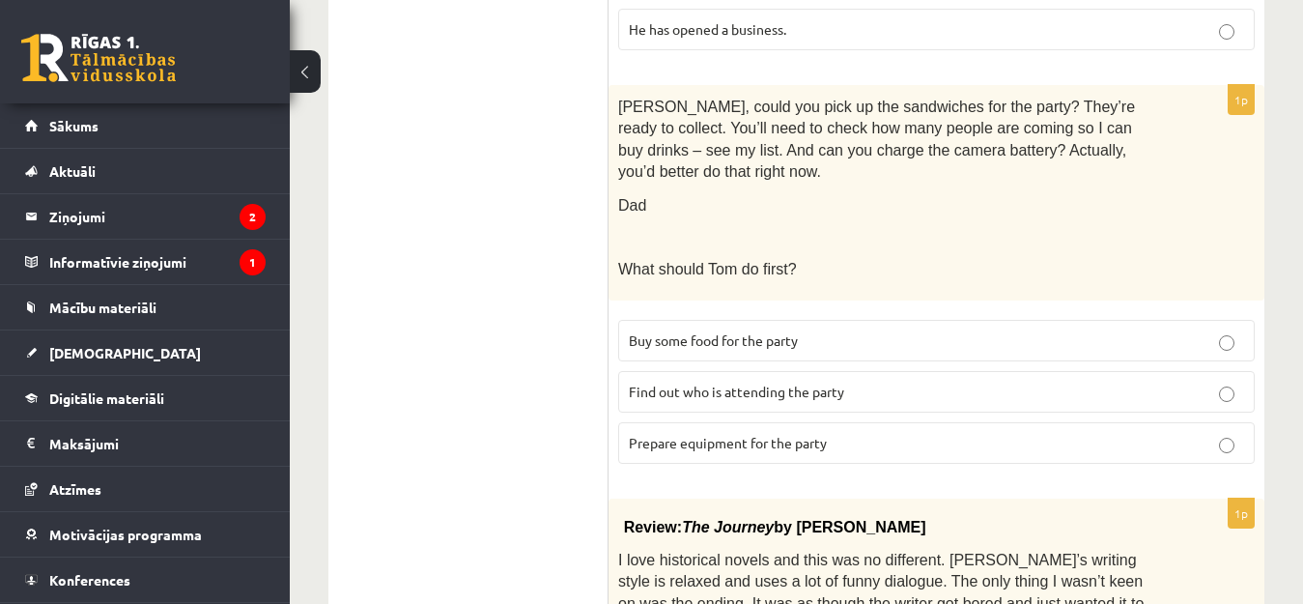
click at [712, 434] on span "Prepare equipment for the party" at bounding box center [728, 442] width 198 height 17
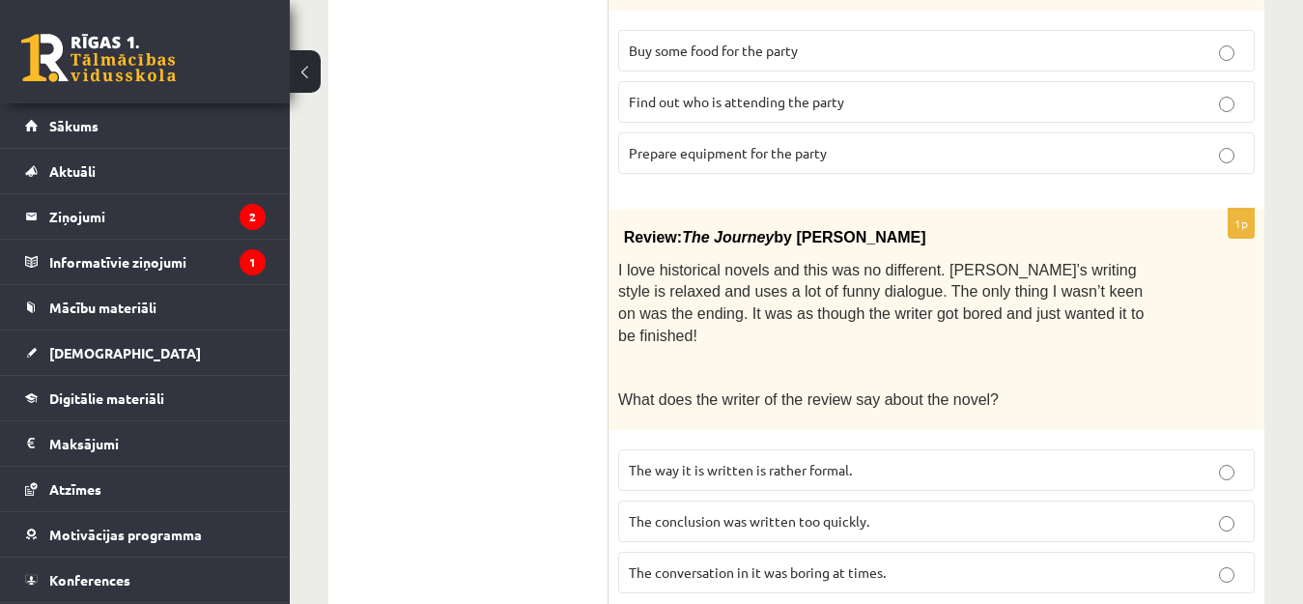
scroll to position [1159, 0]
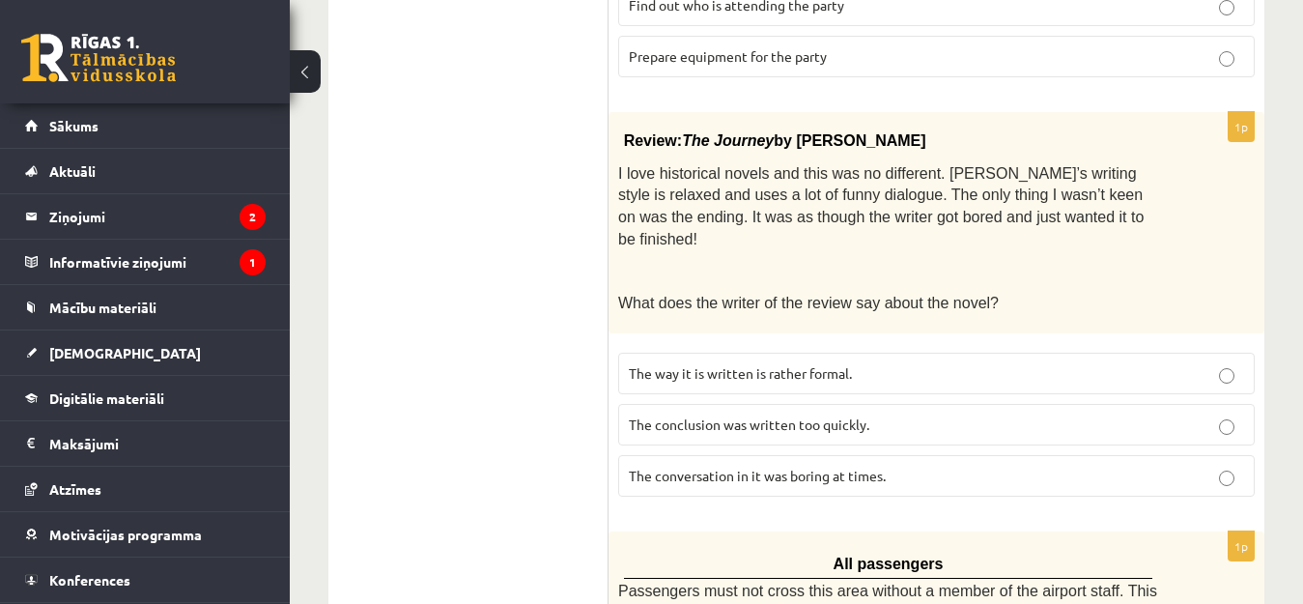
drag, startPoint x: 1193, startPoint y: 372, endPoint x: 1203, endPoint y: 370, distance: 10.8
click at [1203, 414] on p "The conclusion was written too quickly." at bounding box center [936, 424] width 615 height 20
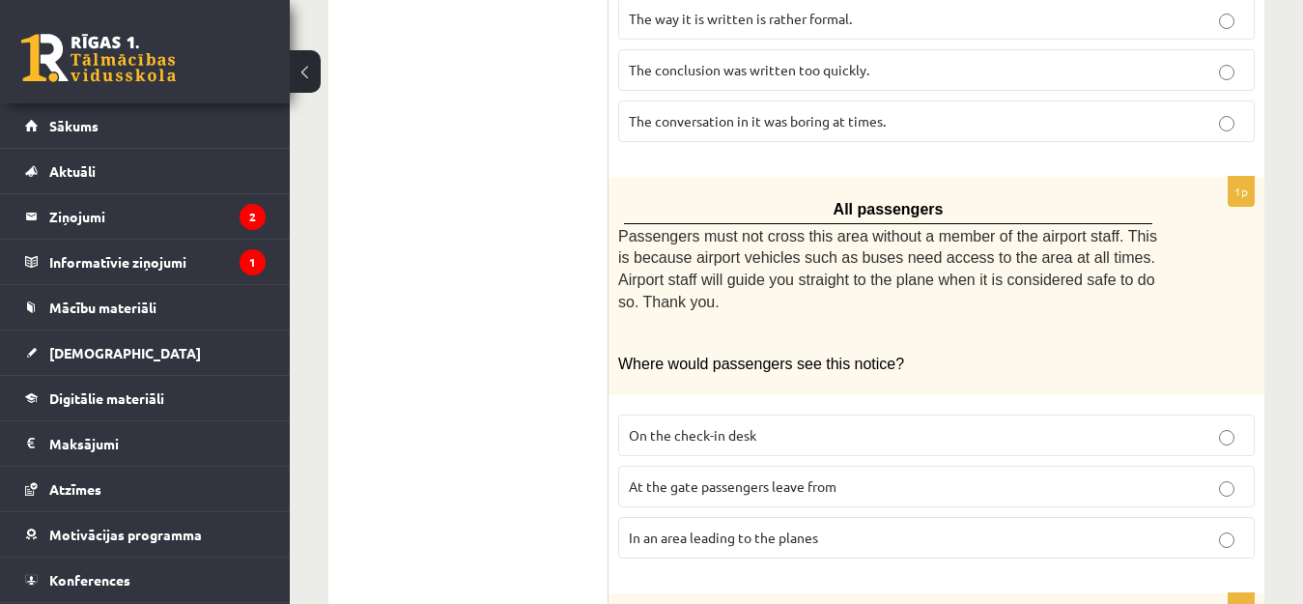
scroll to position [1642, 0]
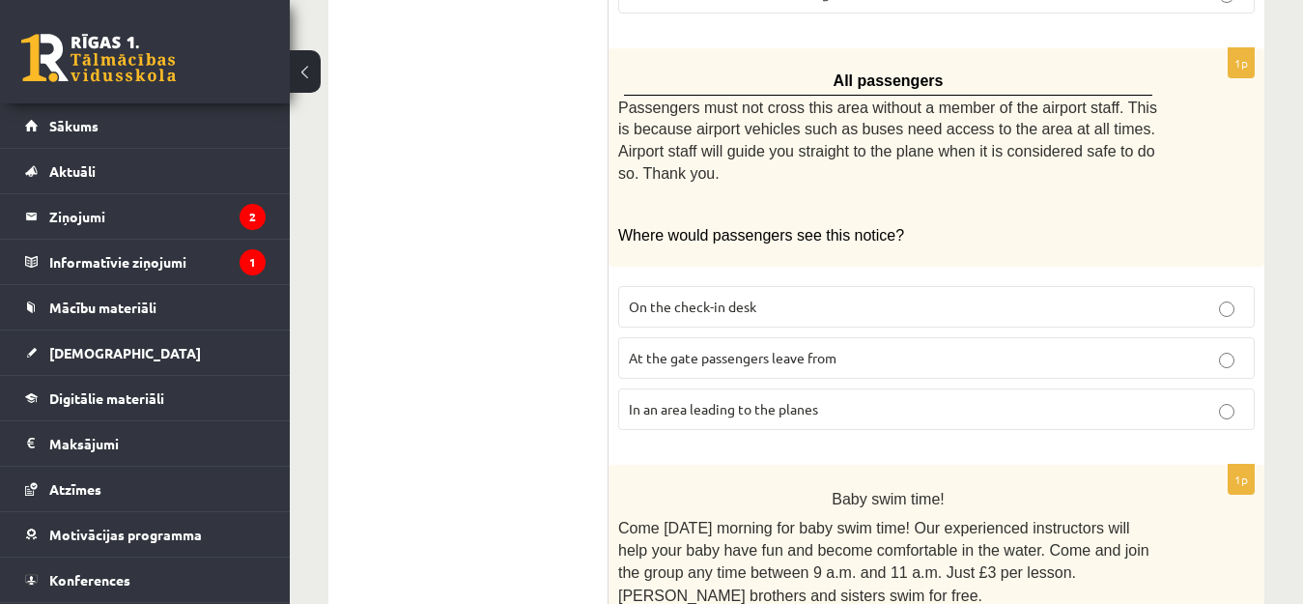
click at [1117, 399] on p "In an area leading to the planes" at bounding box center [936, 409] width 615 height 20
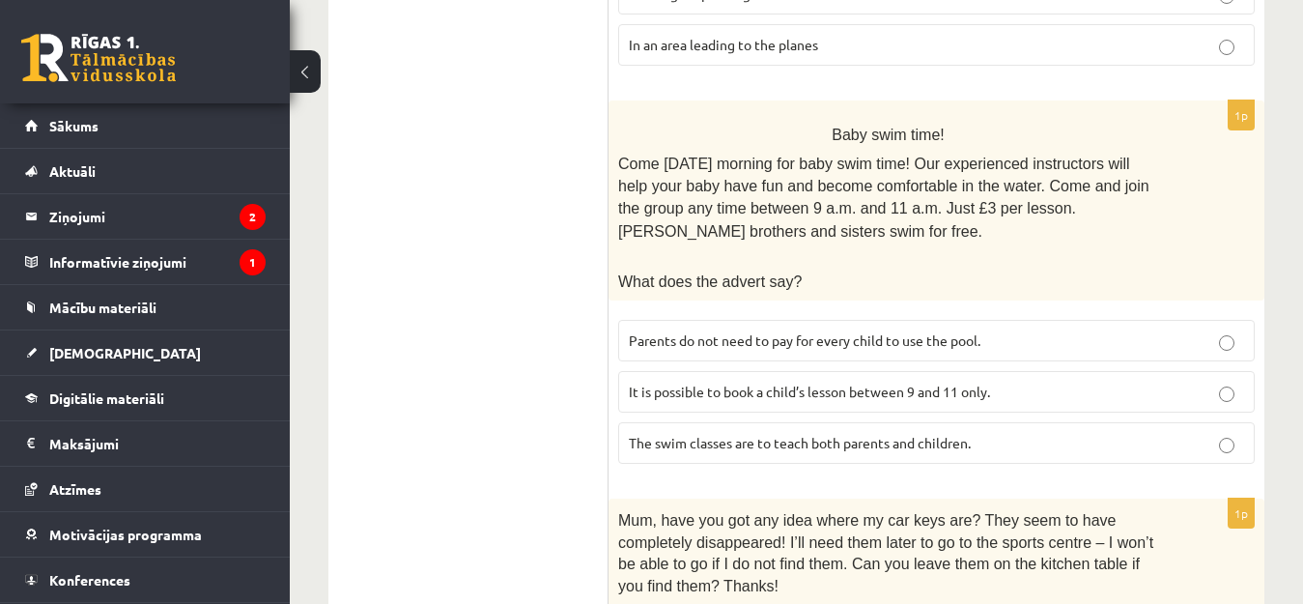
scroll to position [2028, 0]
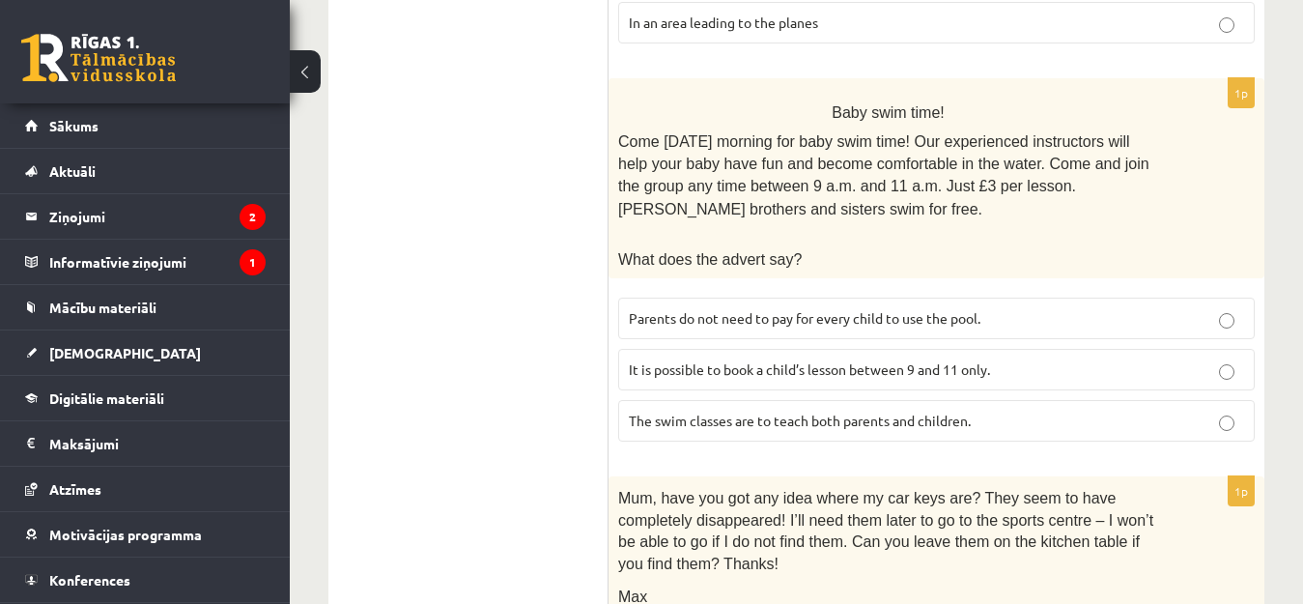
click at [997, 308] on p "Parents do not need to pay for every child to use the pool." at bounding box center [936, 318] width 615 height 20
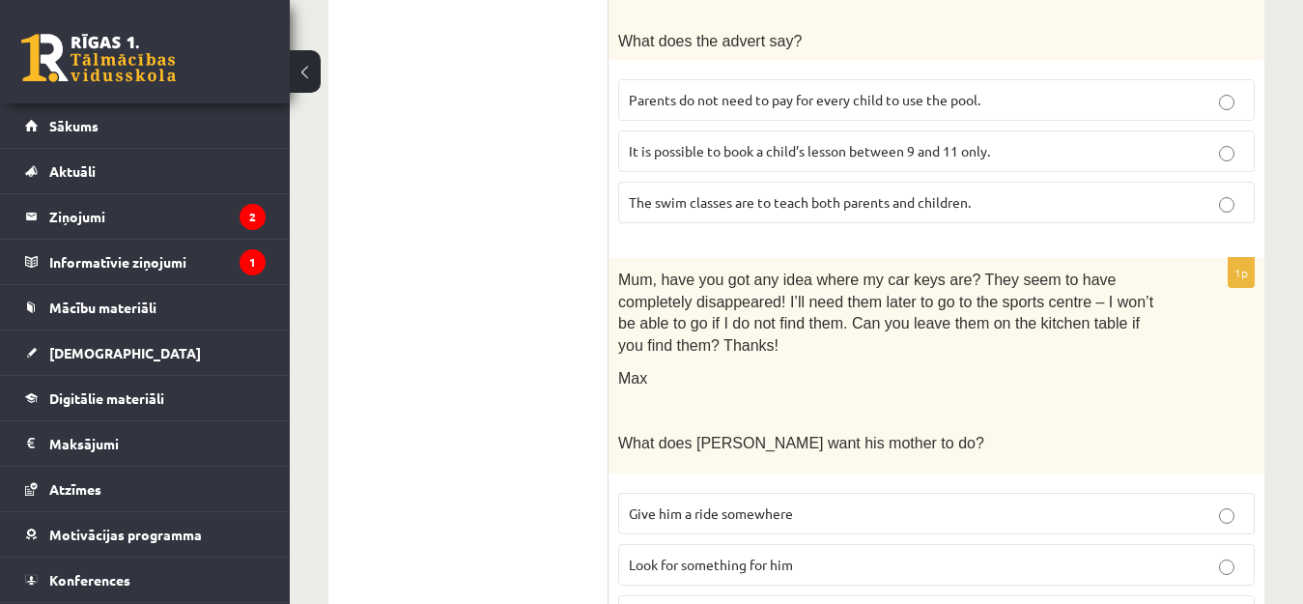
scroll to position [2279, 0]
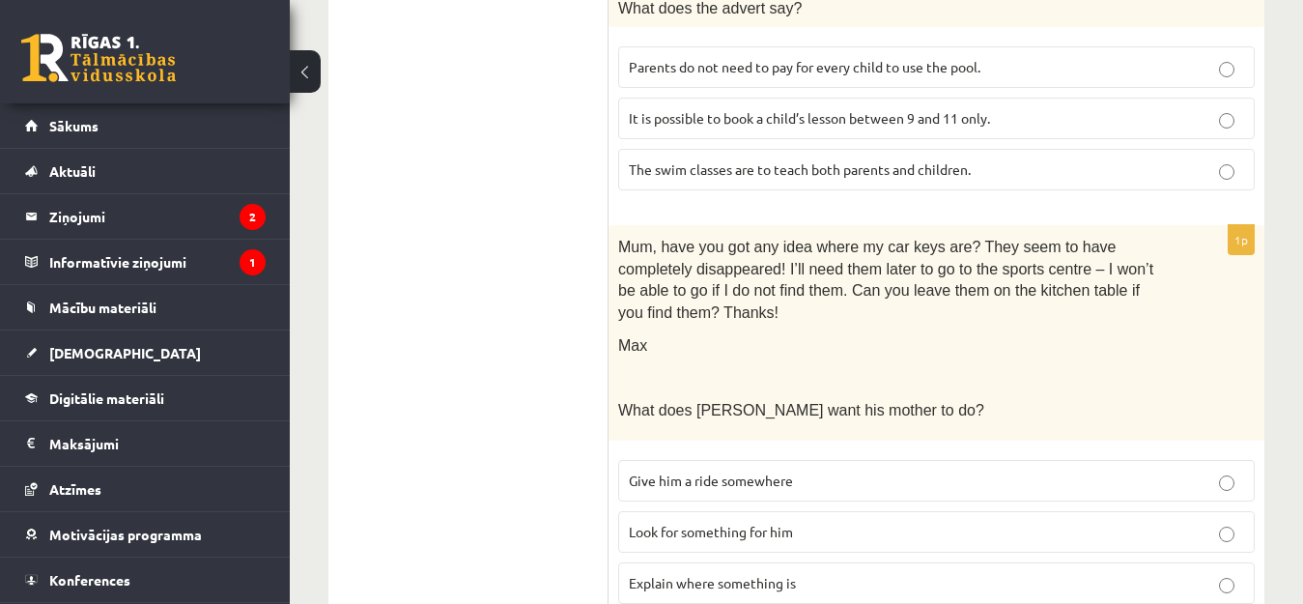
click at [821, 522] on p "Look for something for him" at bounding box center [936, 532] width 615 height 20
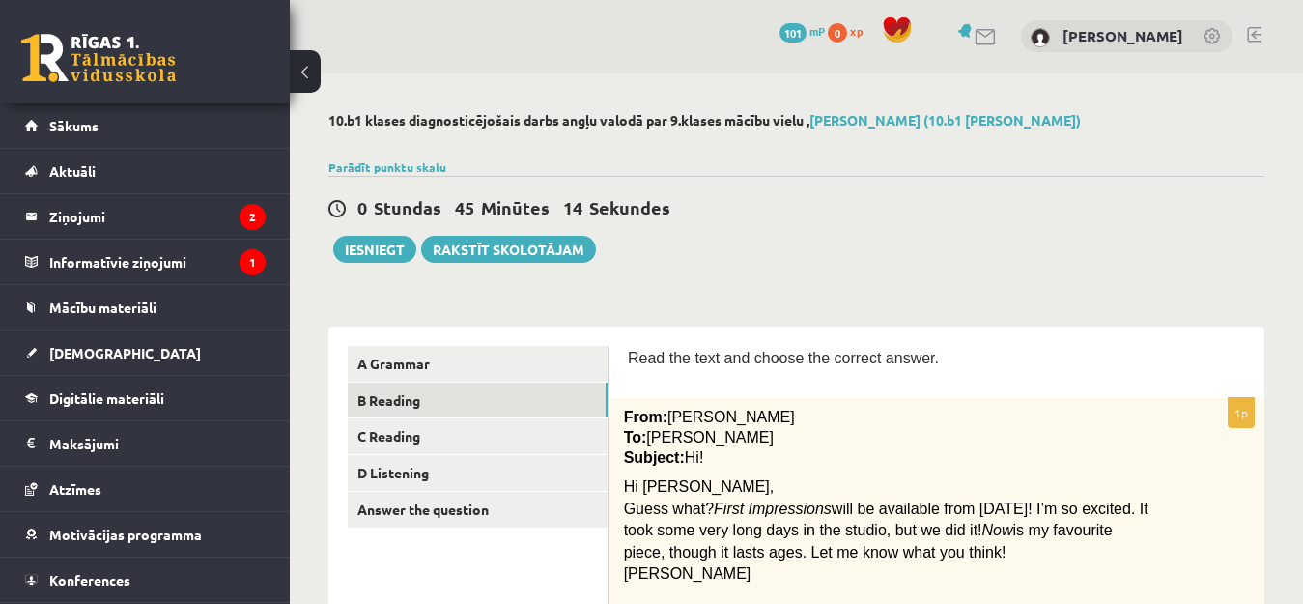
scroll to position [0, 0]
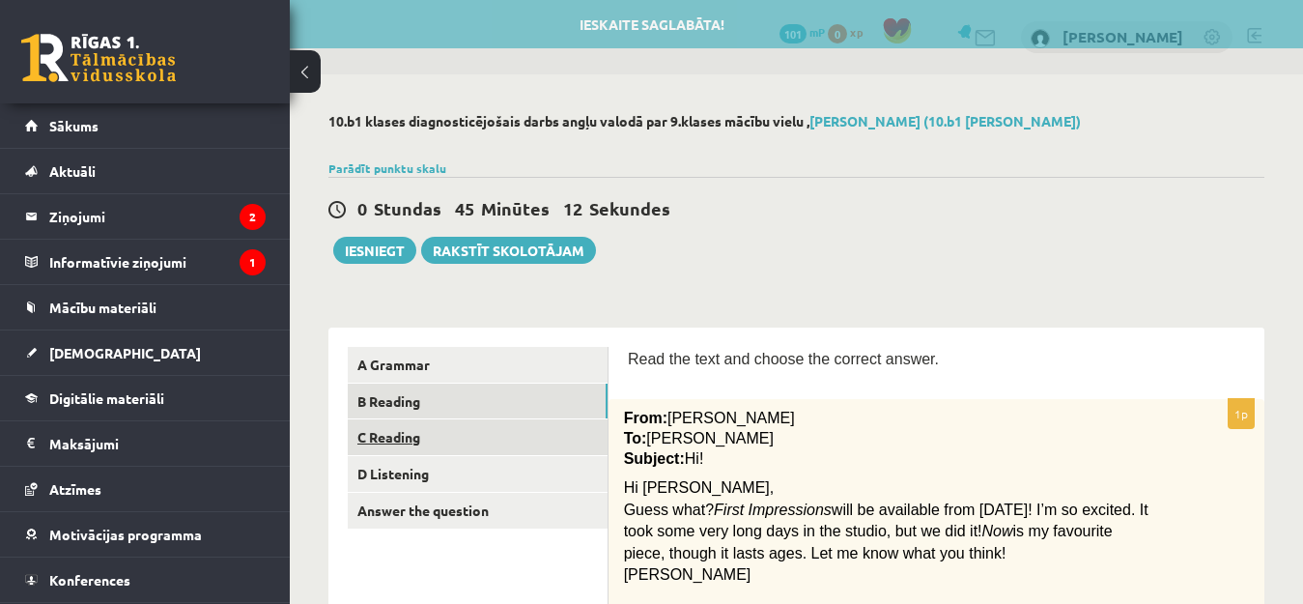
click at [468, 428] on link "C Reading" at bounding box center [478, 437] width 260 height 36
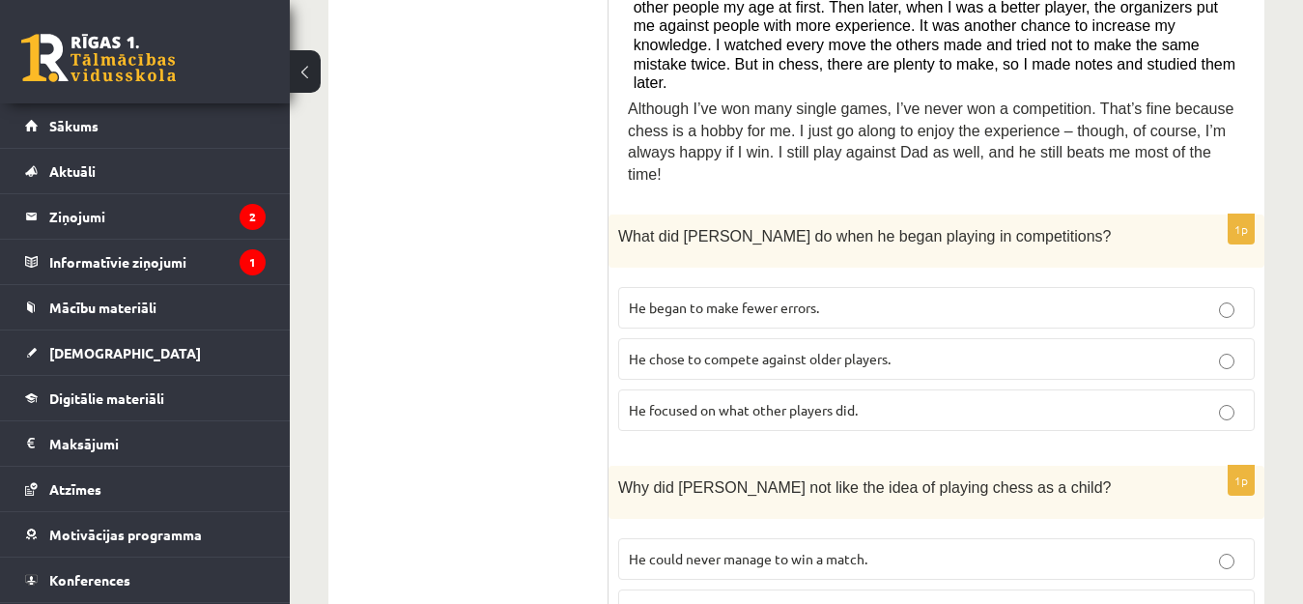
scroll to position [773, 0]
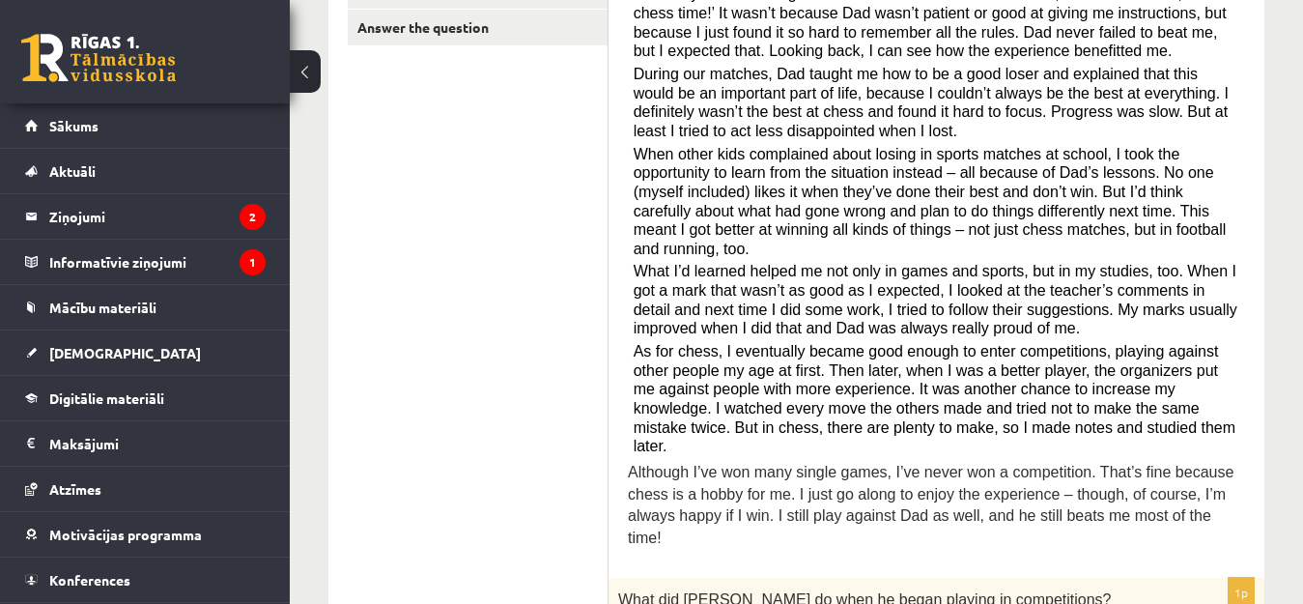
drag, startPoint x: 889, startPoint y: 299, endPoint x: 928, endPoint y: 285, distance: 42.2
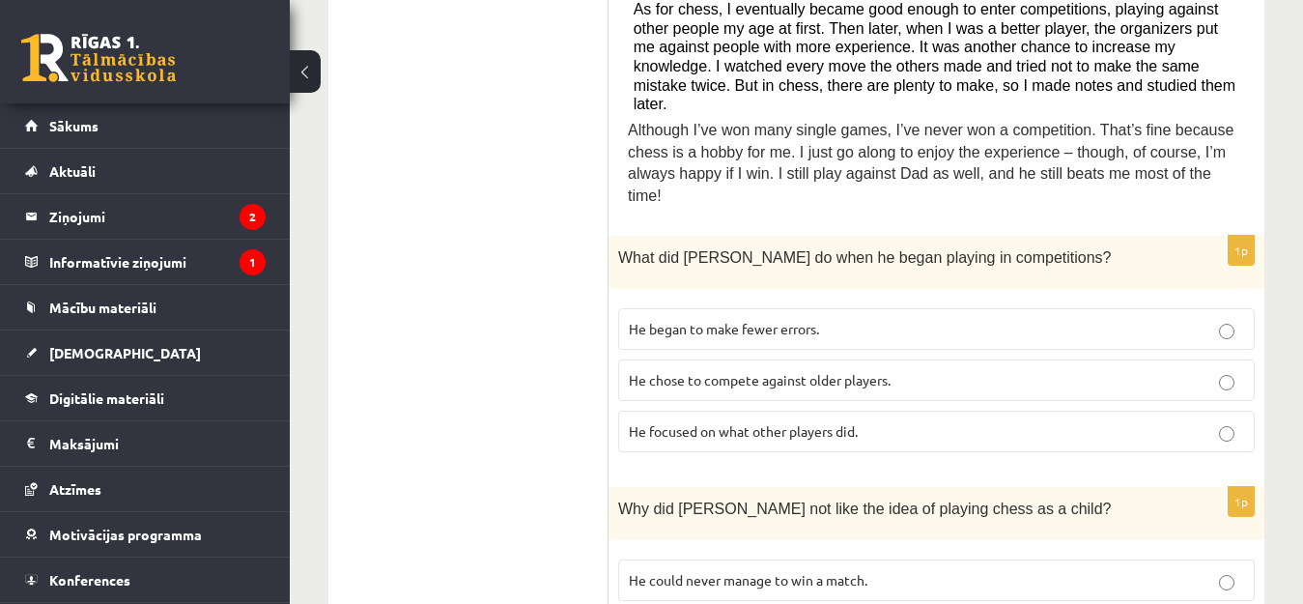
scroll to position [869, 0]
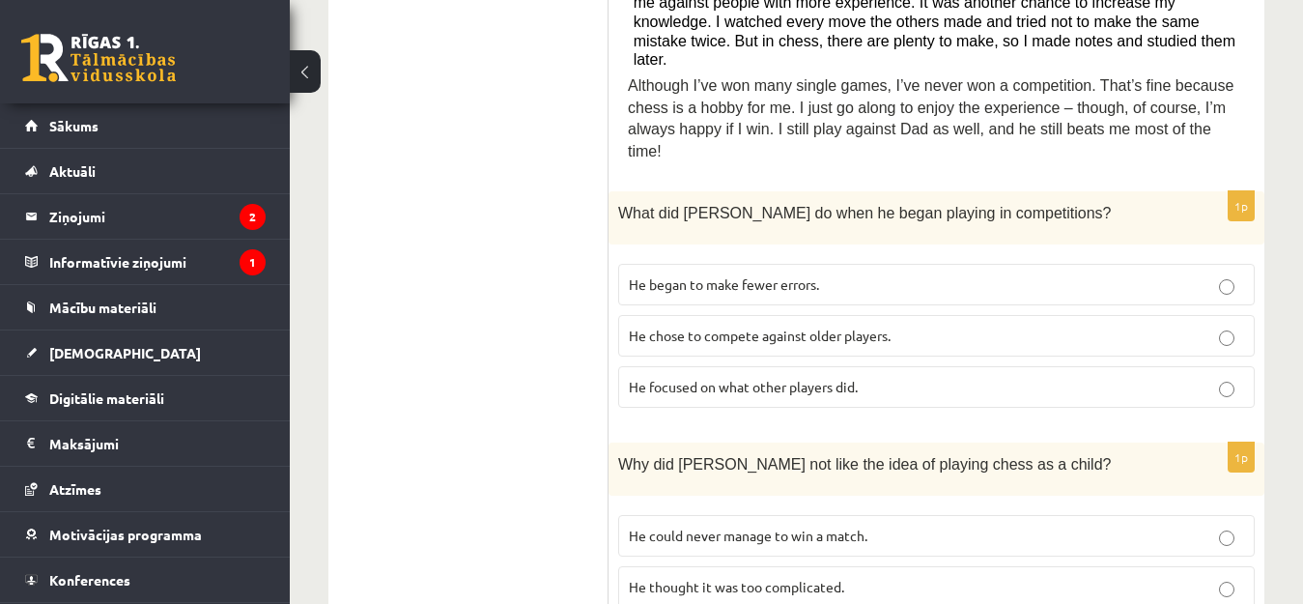
click at [846, 377] on p "He focused on what other players did." at bounding box center [936, 387] width 615 height 20
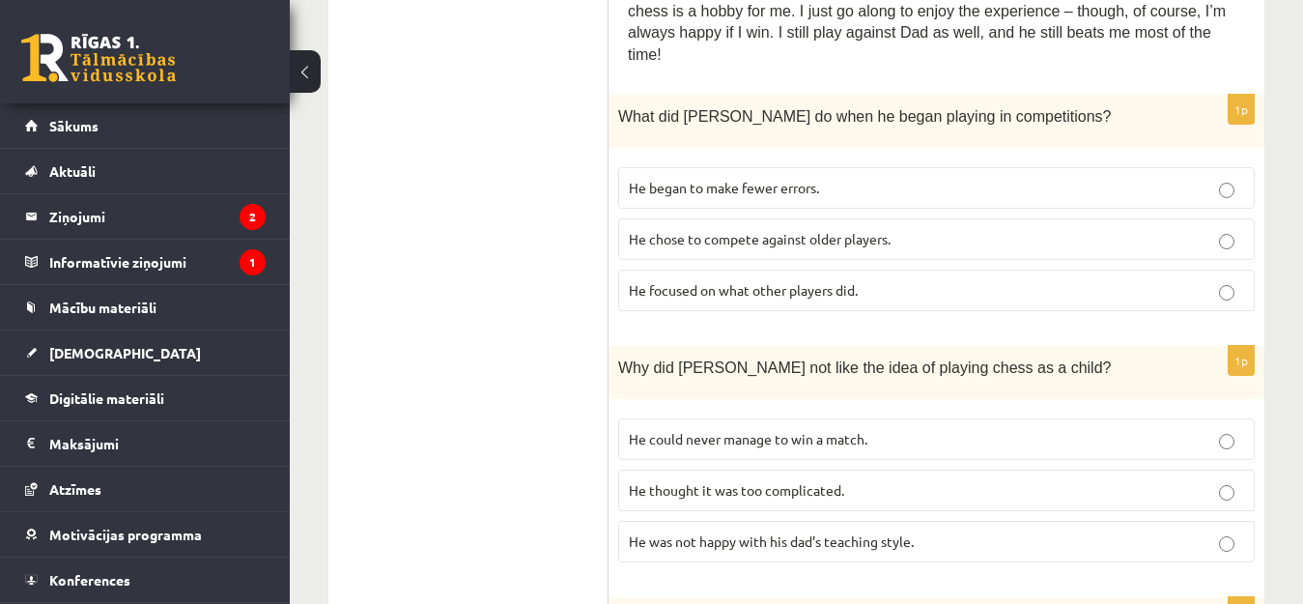
scroll to position [1062, 0]
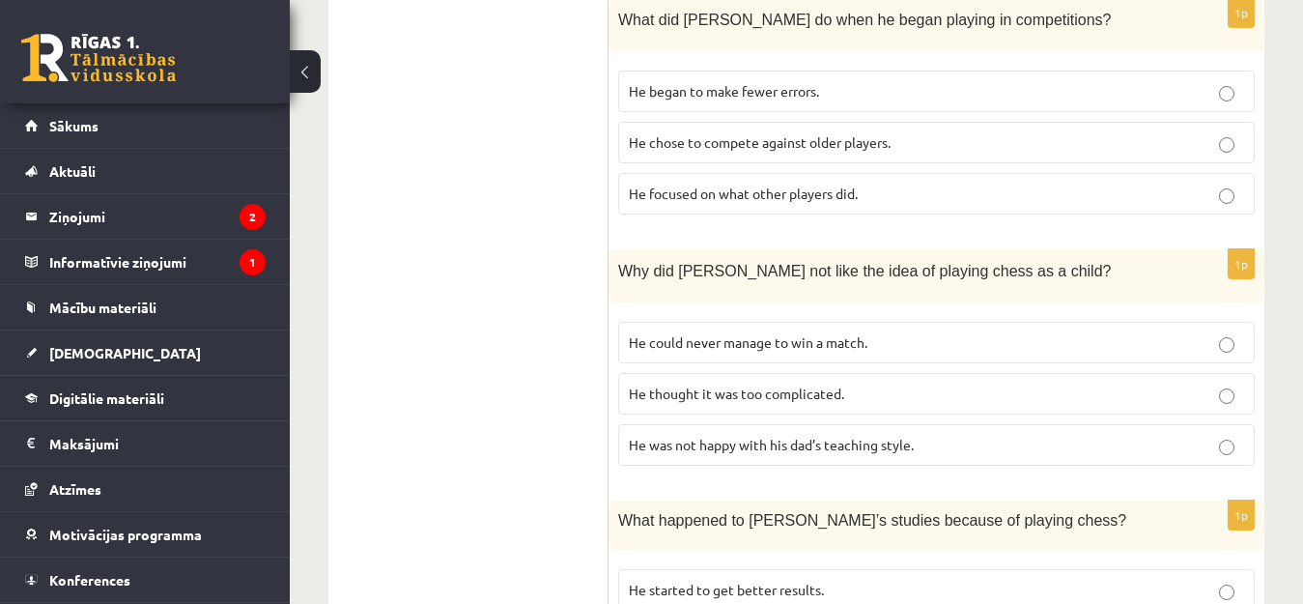
click at [843, 384] on span "He thought it was too complicated." at bounding box center [736, 392] width 215 height 17
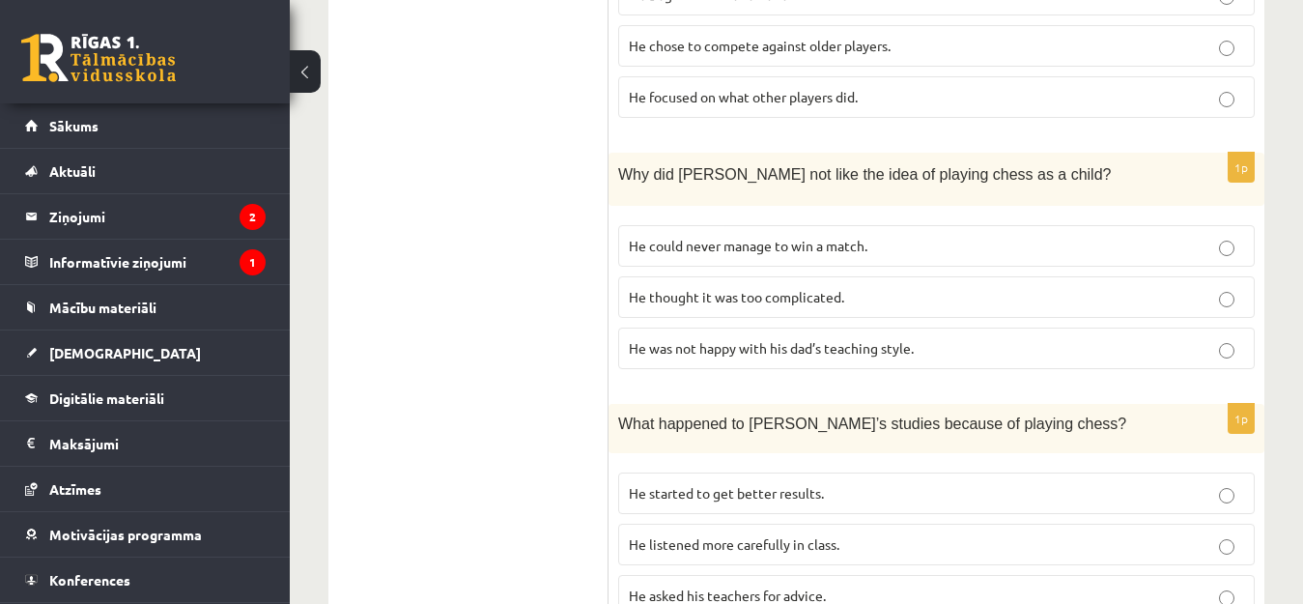
scroll to position [1256, 0]
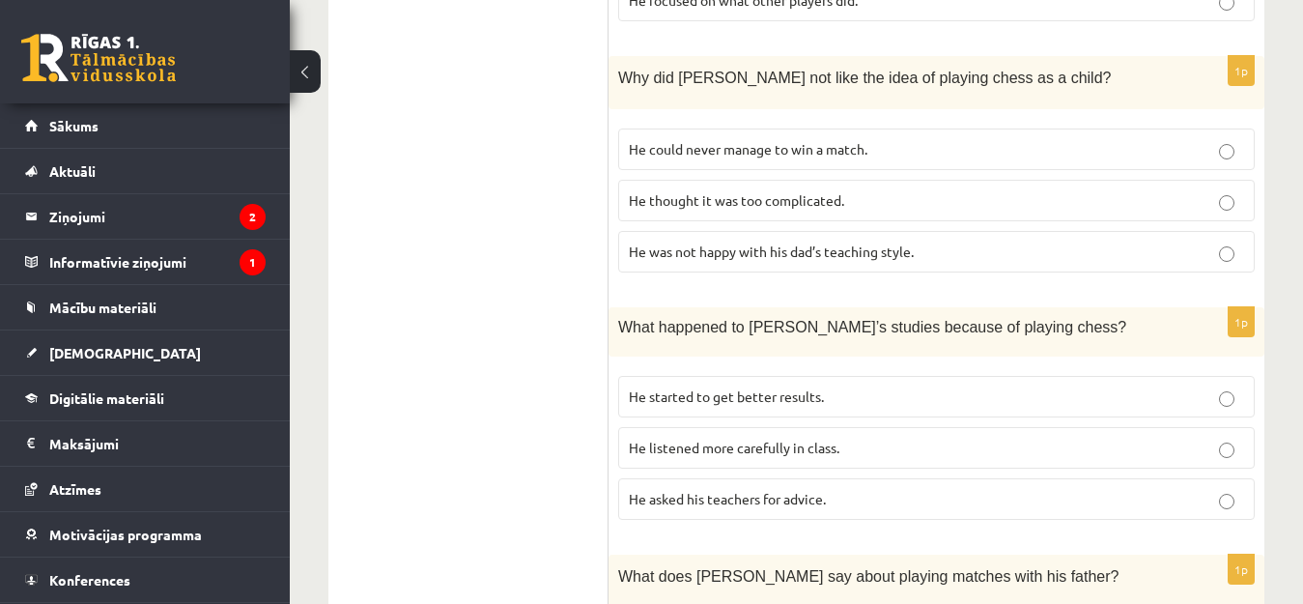
click at [1006, 386] on p "He started to get better results." at bounding box center [936, 396] width 615 height 20
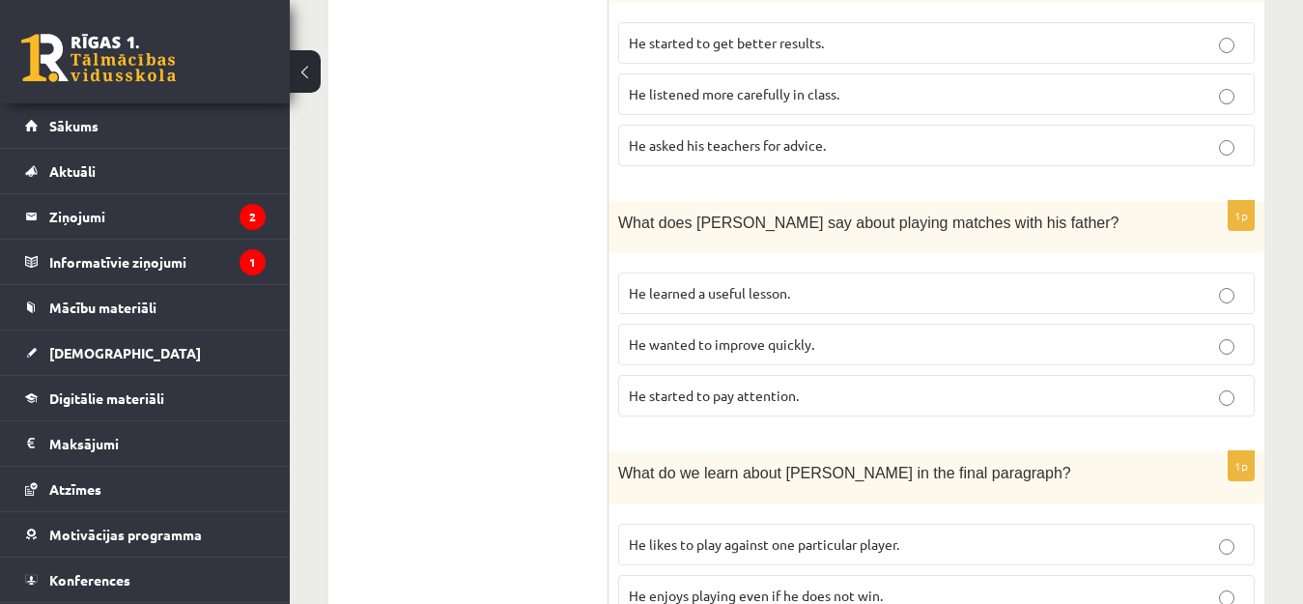
scroll to position [1642, 0]
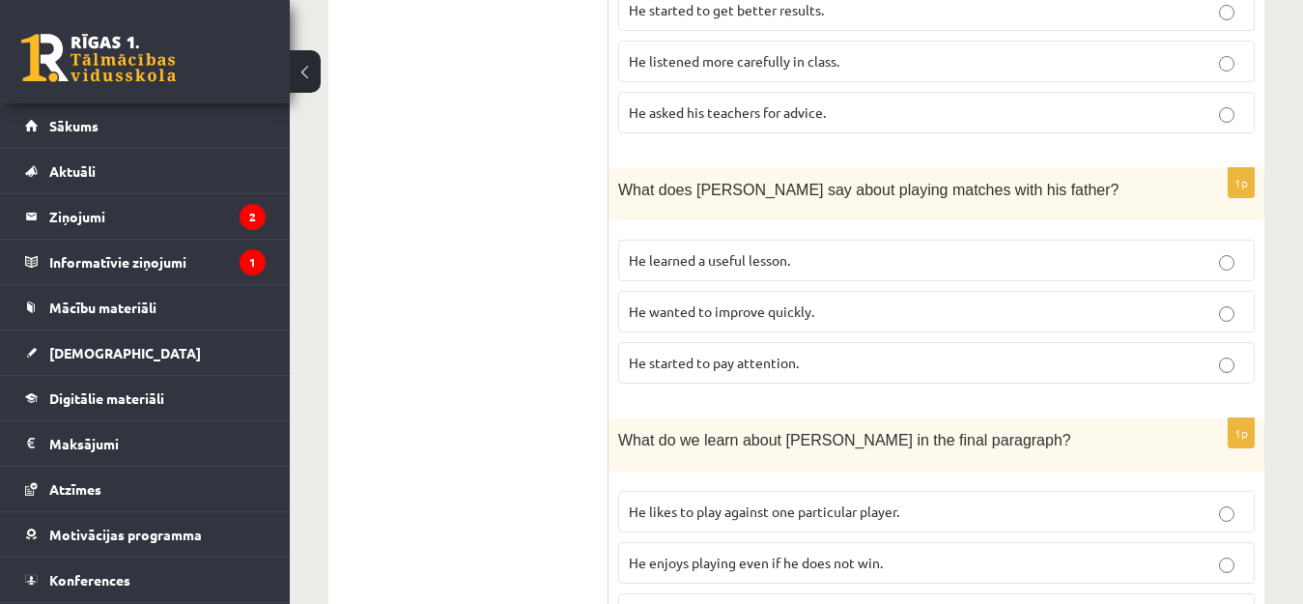
click at [1021, 353] on p "He started to pay attention." at bounding box center [936, 363] width 615 height 20
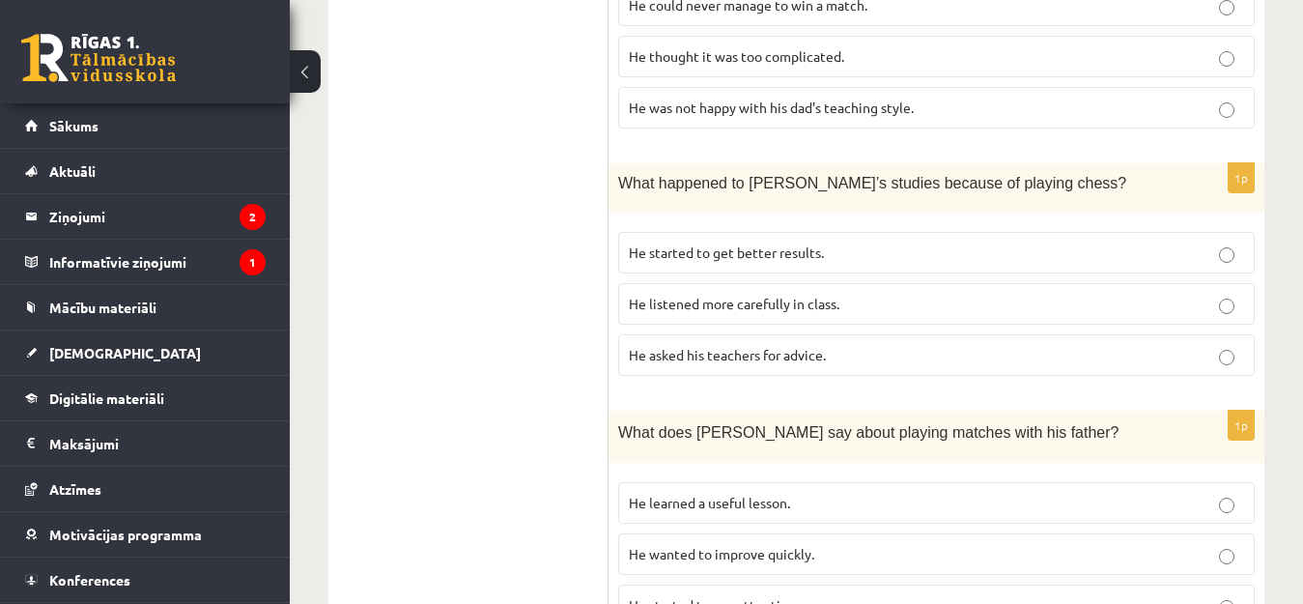
scroll to position [1352, 0]
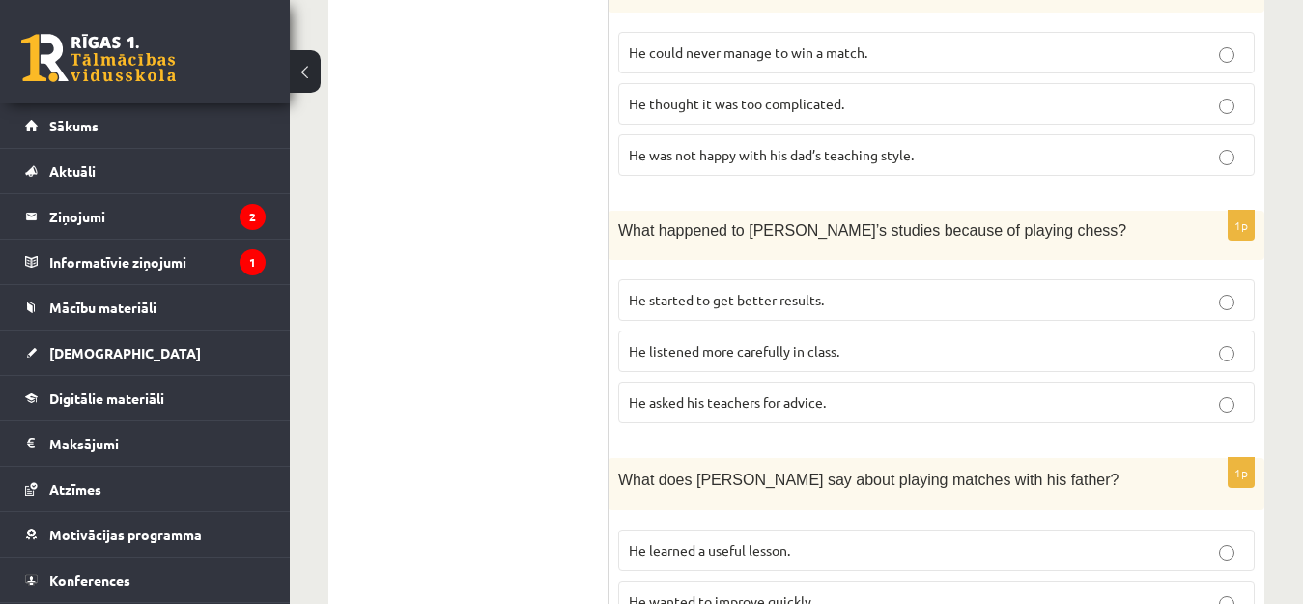
click at [993, 330] on label "He listened more carefully in class." at bounding box center [936, 351] width 636 height 42
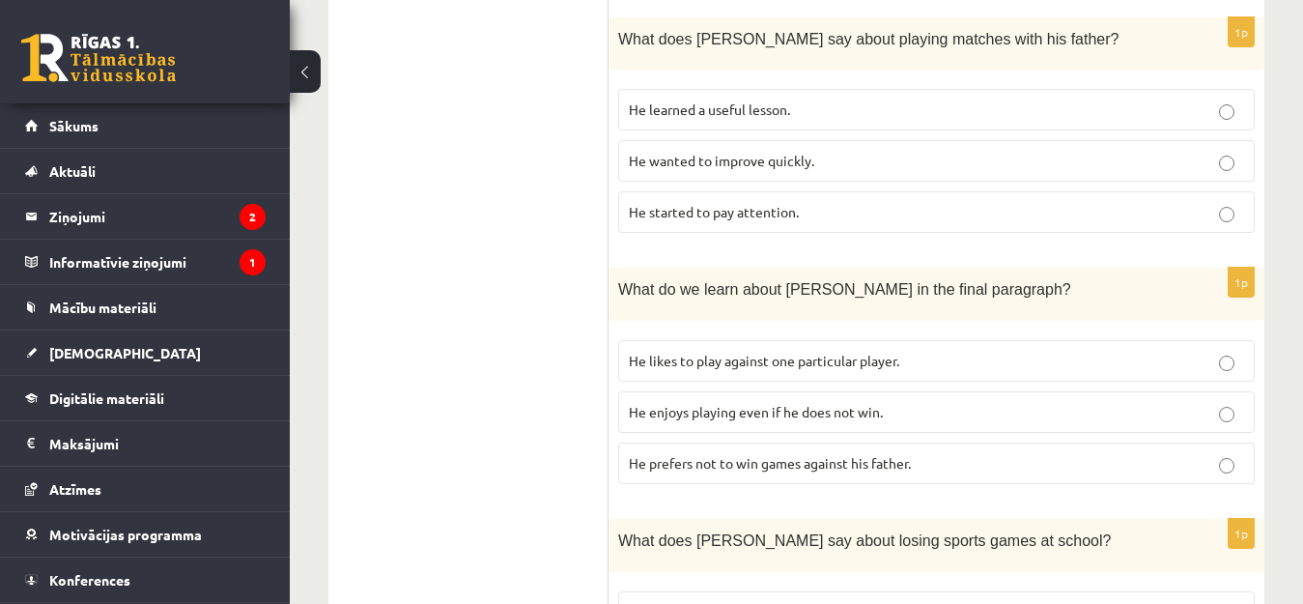
scroll to position [1835, 0]
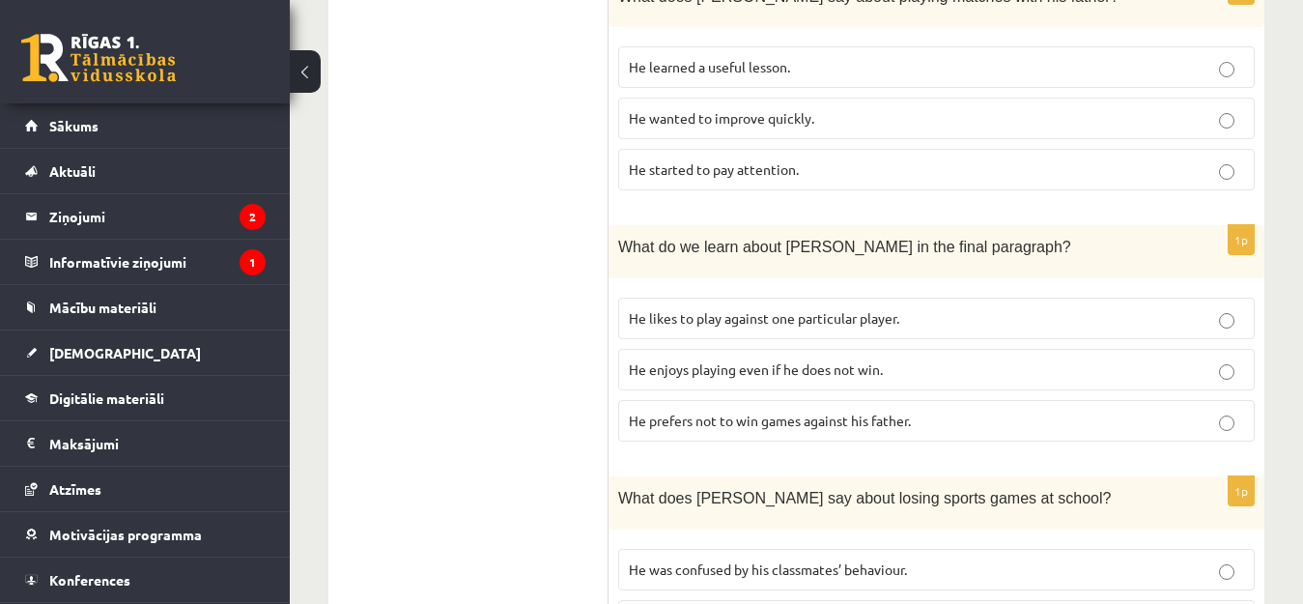
click at [1012, 359] on p "He enjoys playing even if he does not win." at bounding box center [936, 369] width 615 height 20
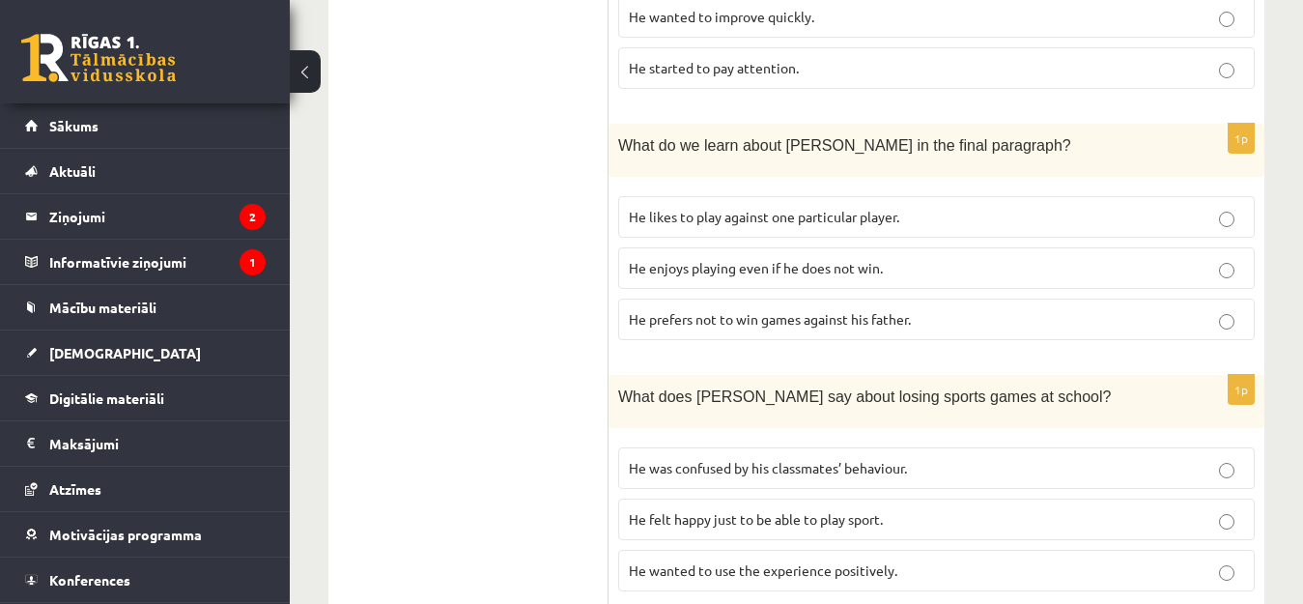
scroll to position [1937, 0]
click at [949, 548] on p "He wanted to use the experience positively." at bounding box center [936, 569] width 615 height 20
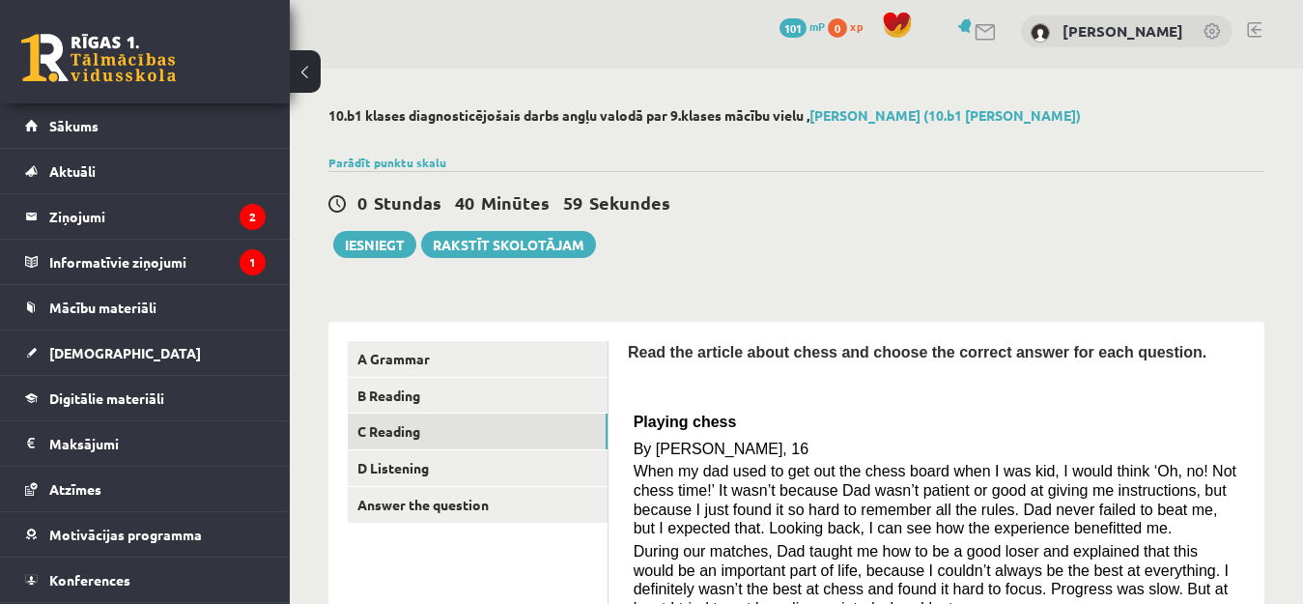
scroll to position [0, 0]
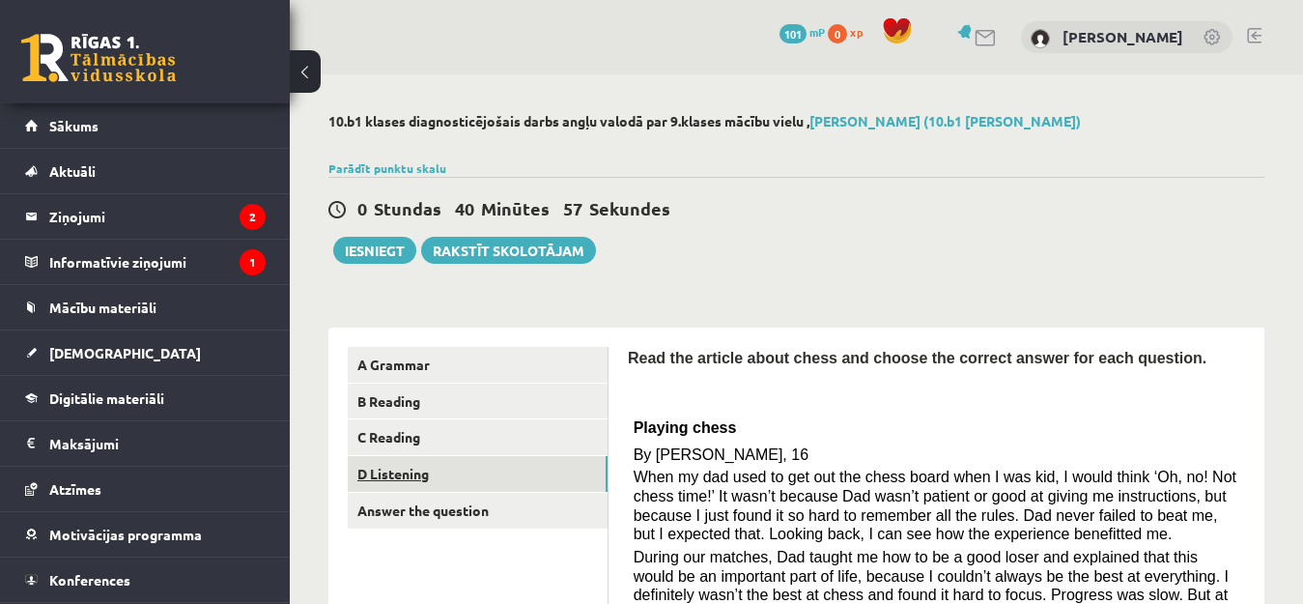
click at [473, 469] on link "D Listening" at bounding box center [478, 474] width 260 height 36
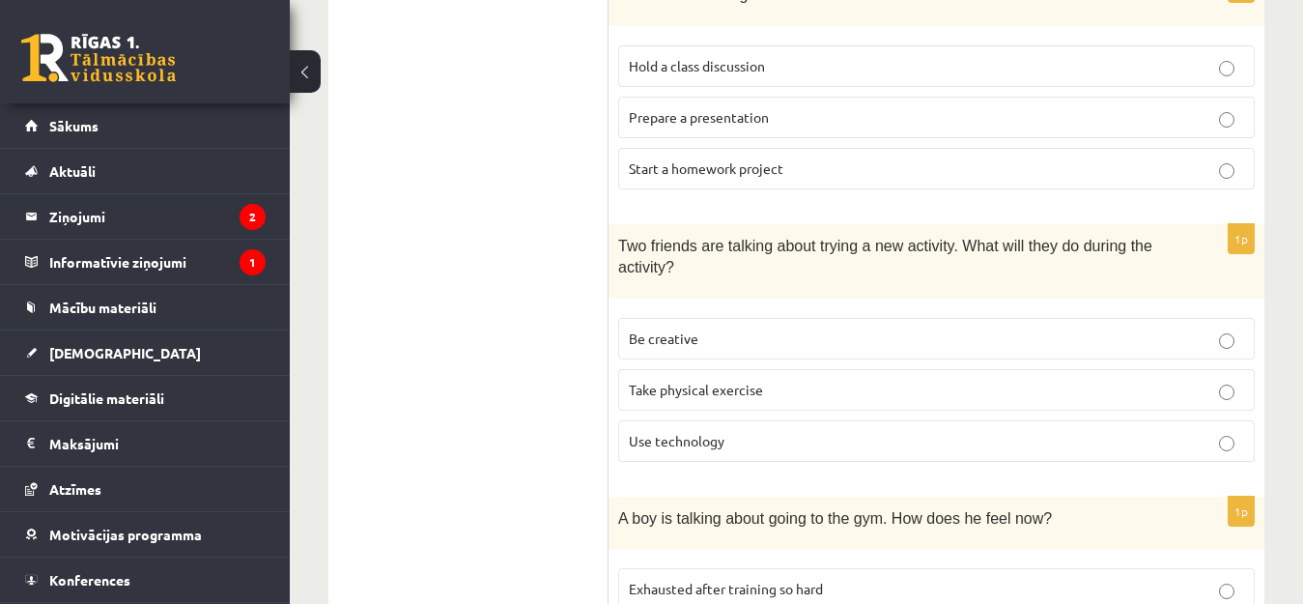
scroll to position [773, 0]
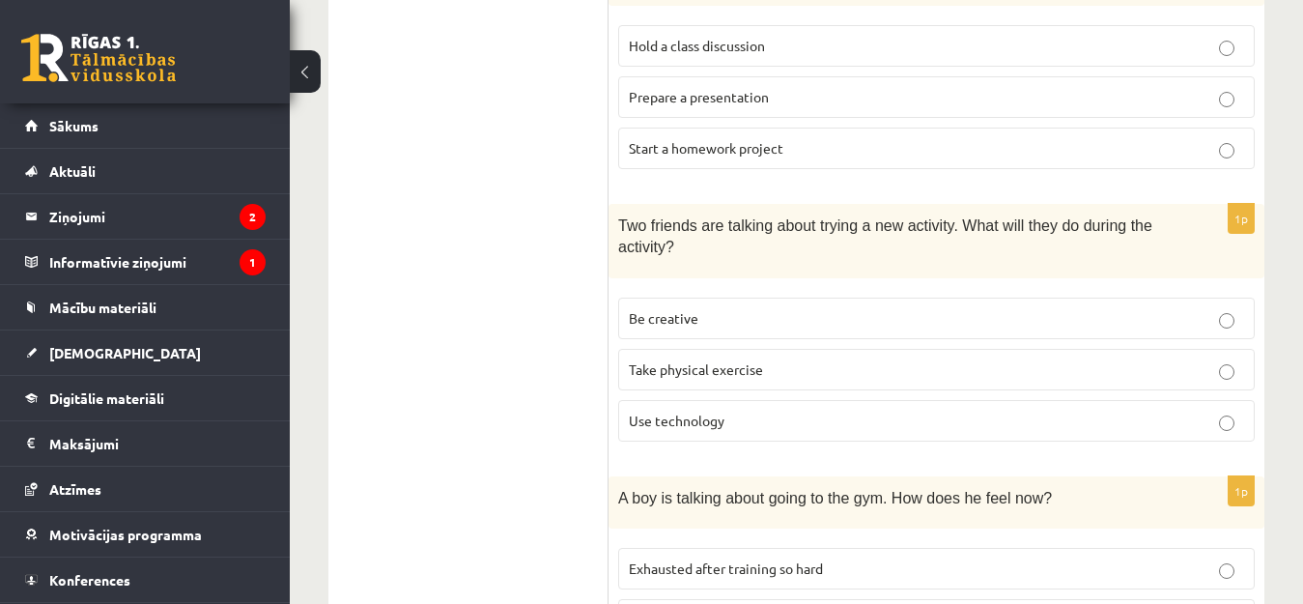
click at [760, 316] on p "Be creative" at bounding box center [936, 318] width 615 height 20
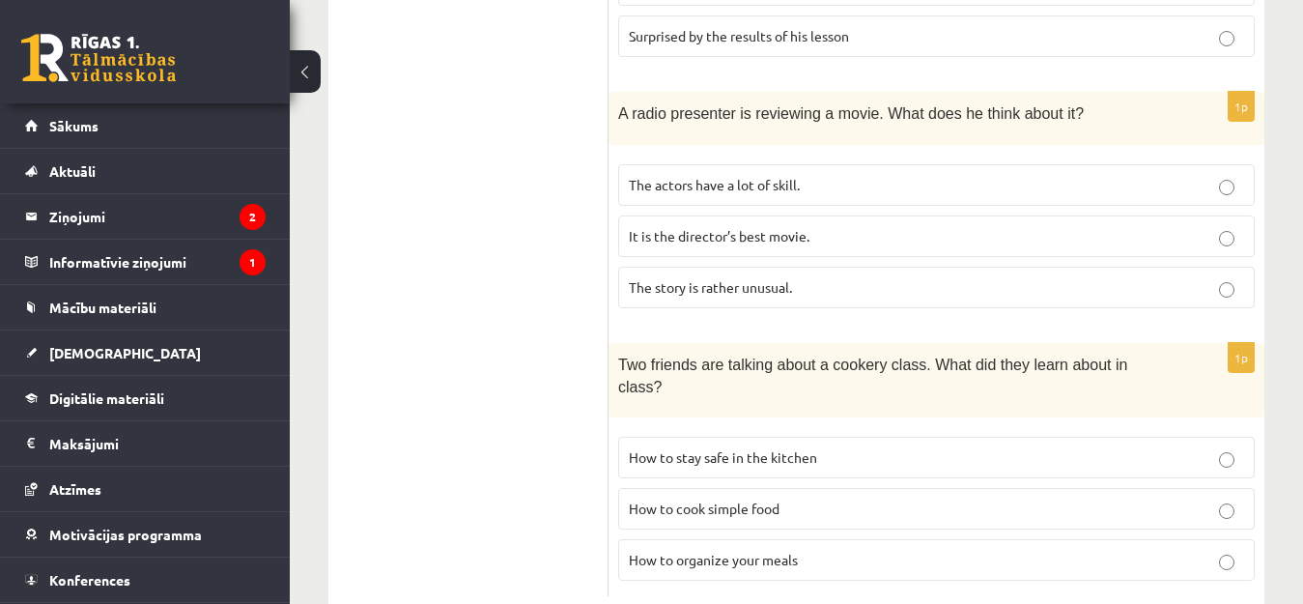
scroll to position [1438, 0]
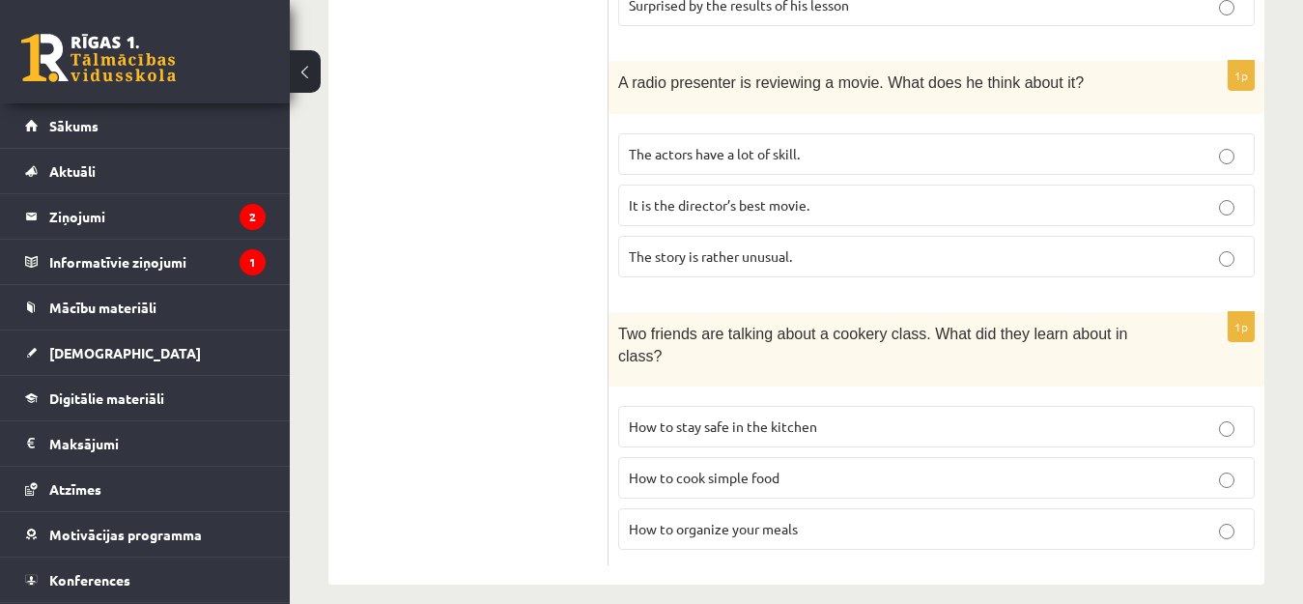
click at [902, 519] on p "How to organize your meals" at bounding box center [936, 529] width 615 height 20
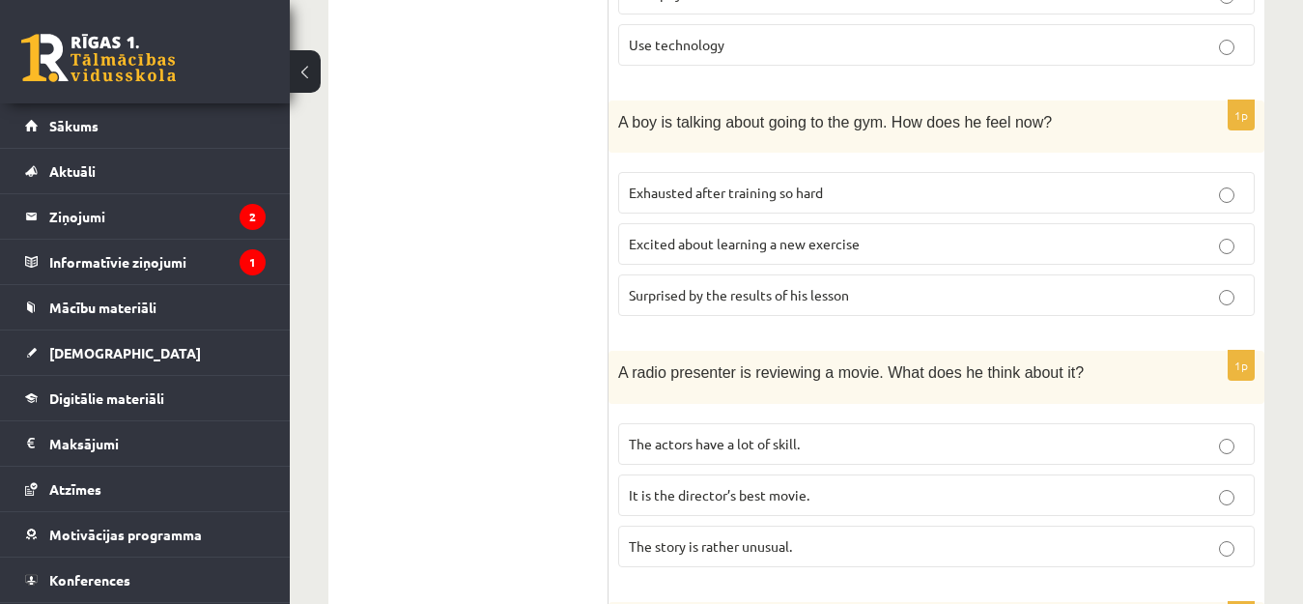
scroll to position [1052, 0]
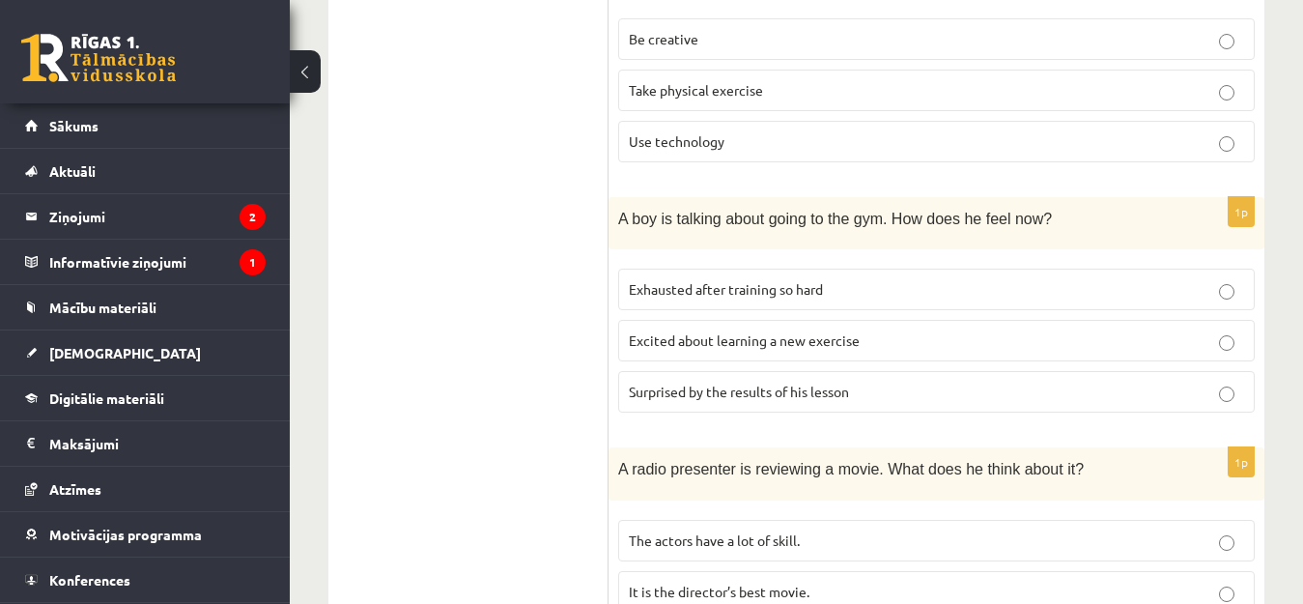
click at [1084, 360] on label "Excited about learning a new exercise" at bounding box center [936, 341] width 636 height 42
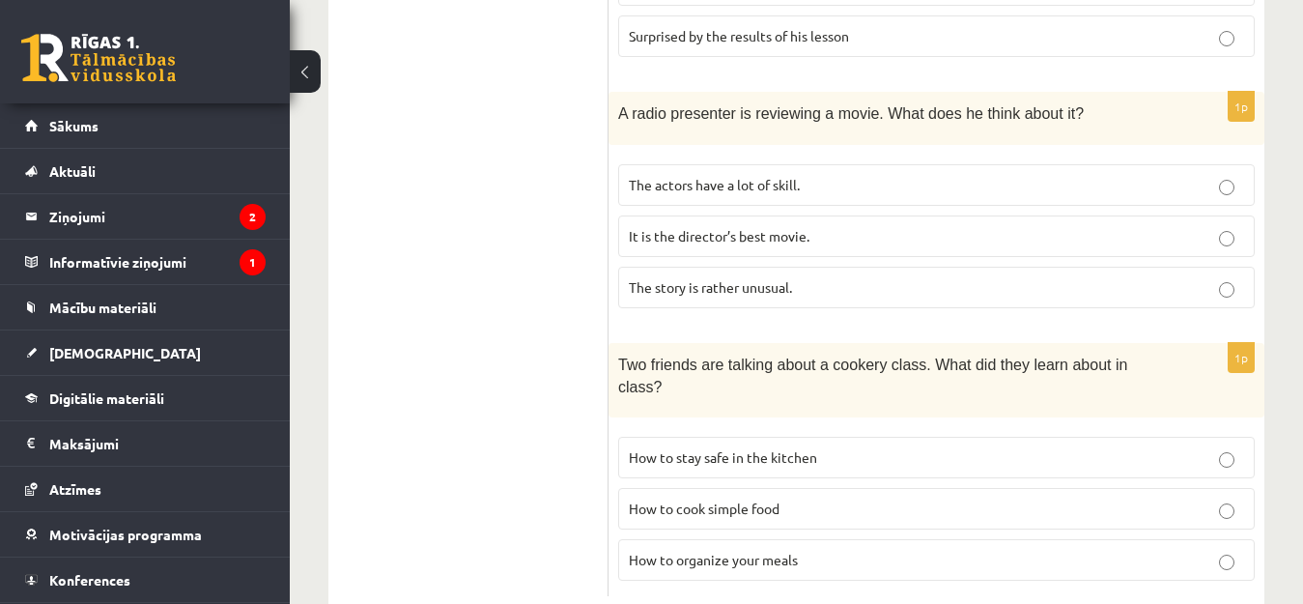
scroll to position [1438, 0]
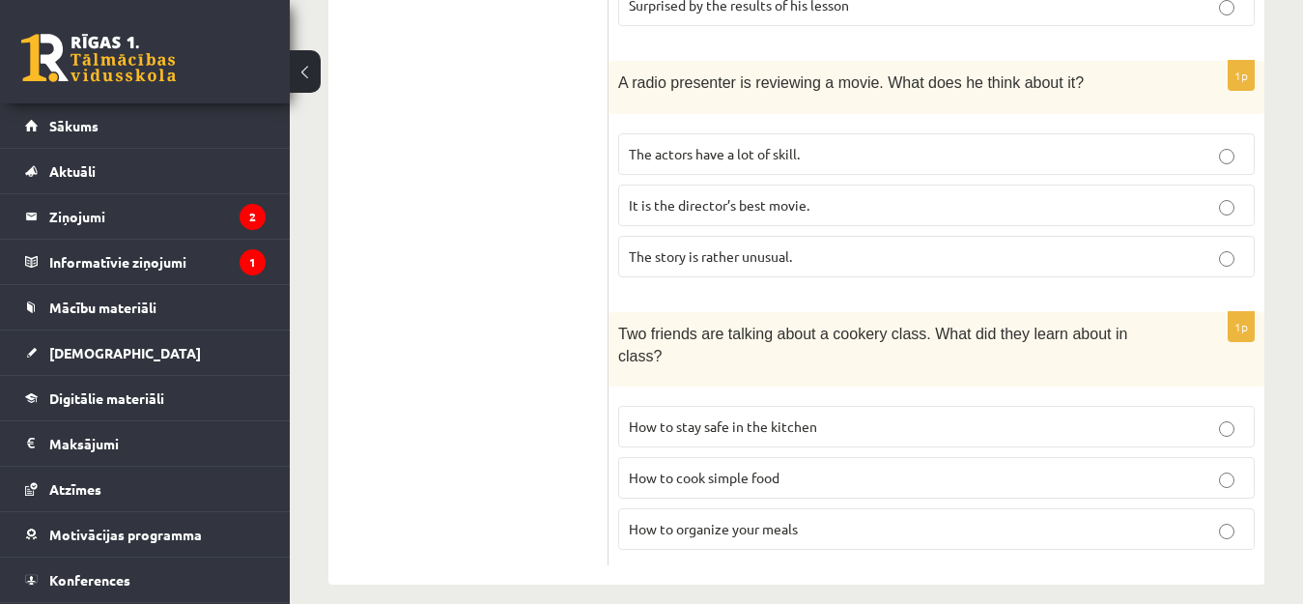
click at [935, 273] on label "The story is rather unusual." at bounding box center [936, 257] width 636 height 42
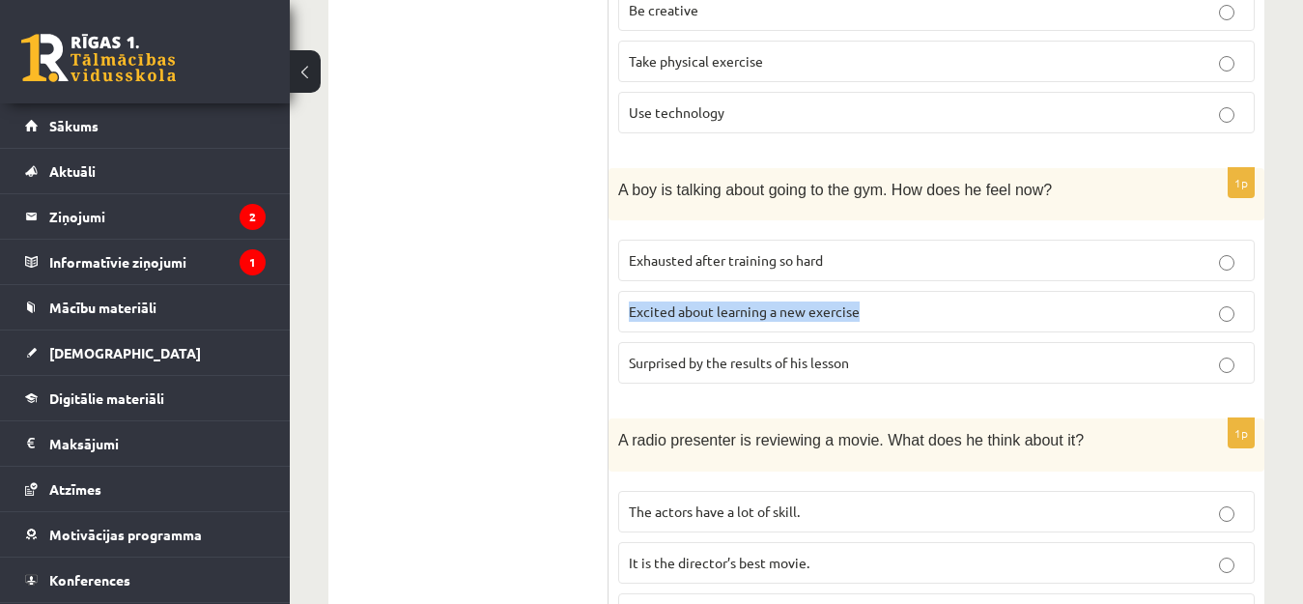
scroll to position [1052, 0]
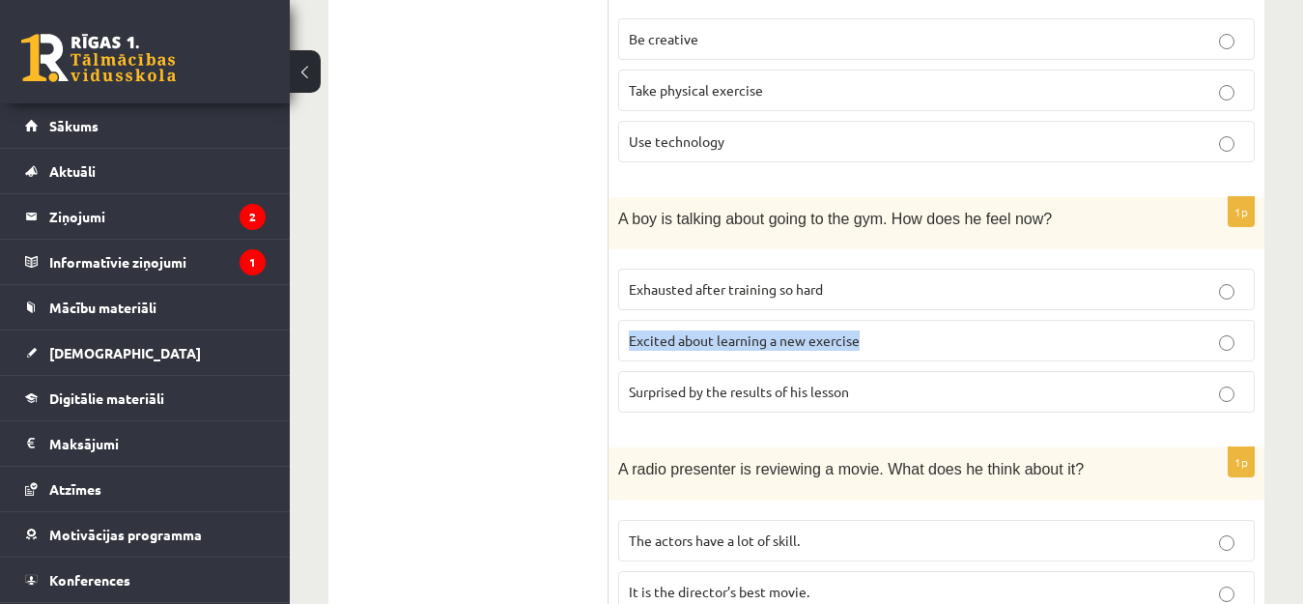
drag, startPoint x: 923, startPoint y: 274, endPoint x: 946, endPoint y: 272, distance: 22.3
click at [946, 272] on fieldset "Exhausted after training so hard Excited about learning a new exercise Surprise…" at bounding box center [936, 338] width 636 height 159
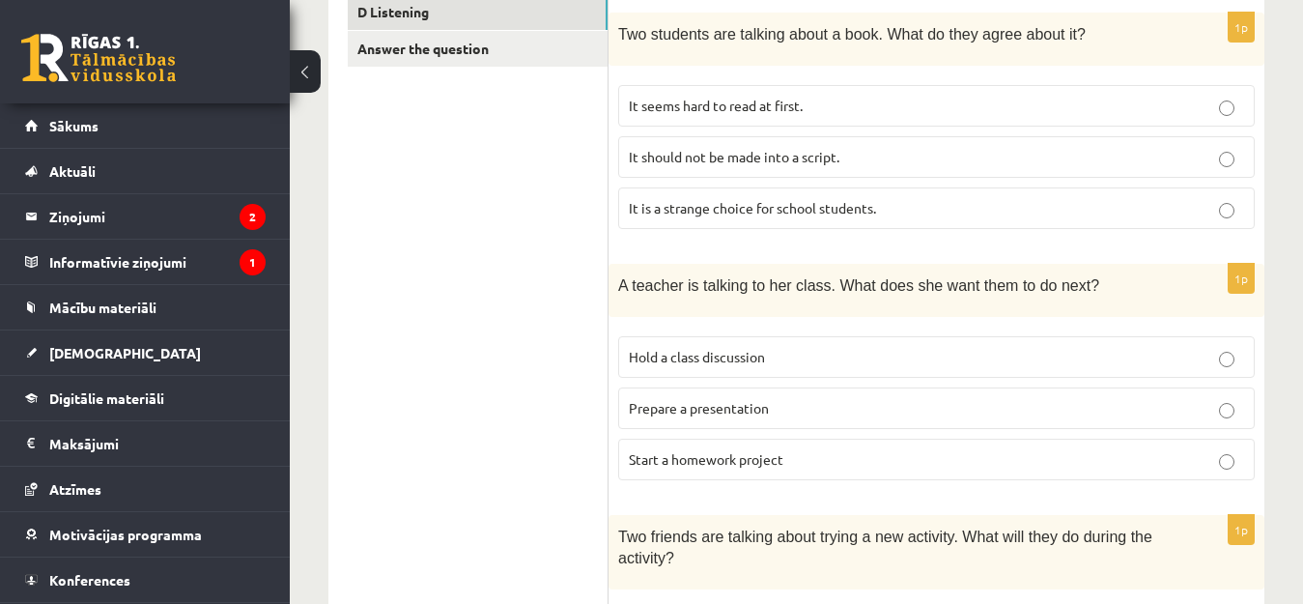
scroll to position [472, 0]
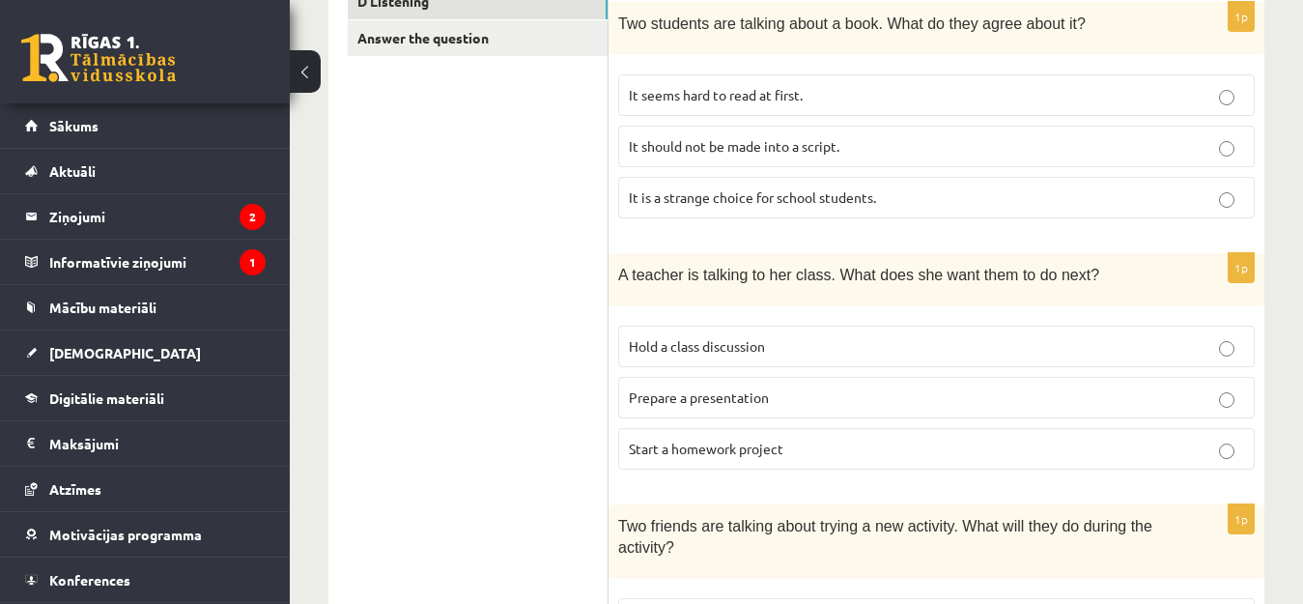
click at [965, 102] on p "It seems hard to read at first." at bounding box center [936, 95] width 615 height 20
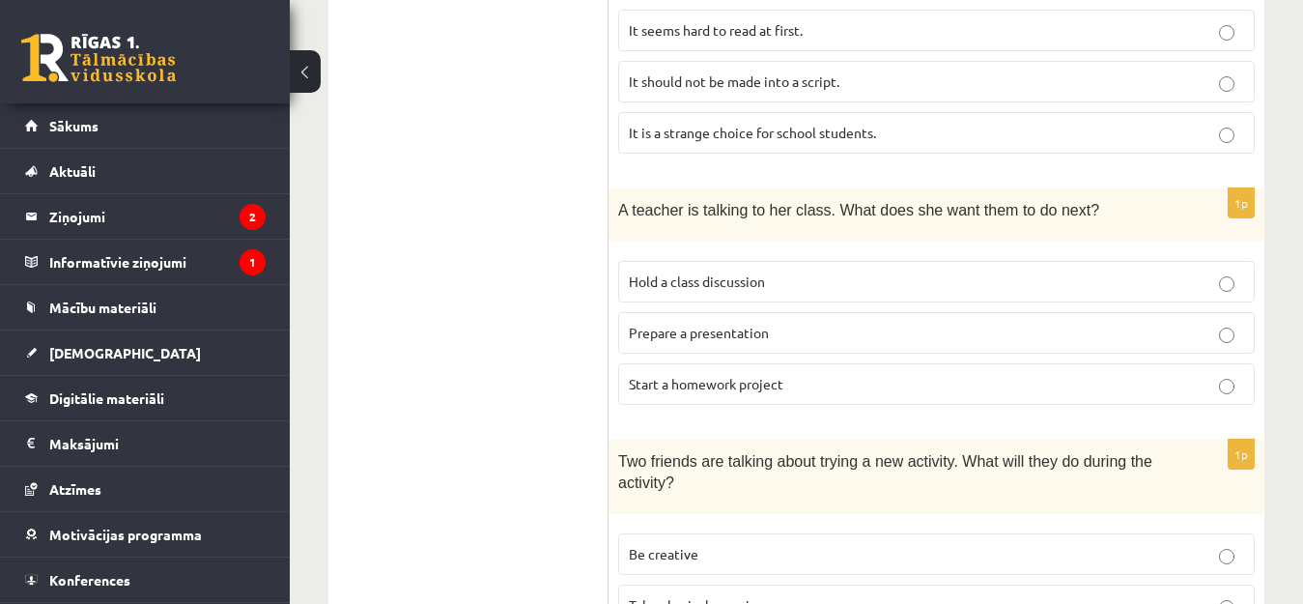
scroll to position [569, 0]
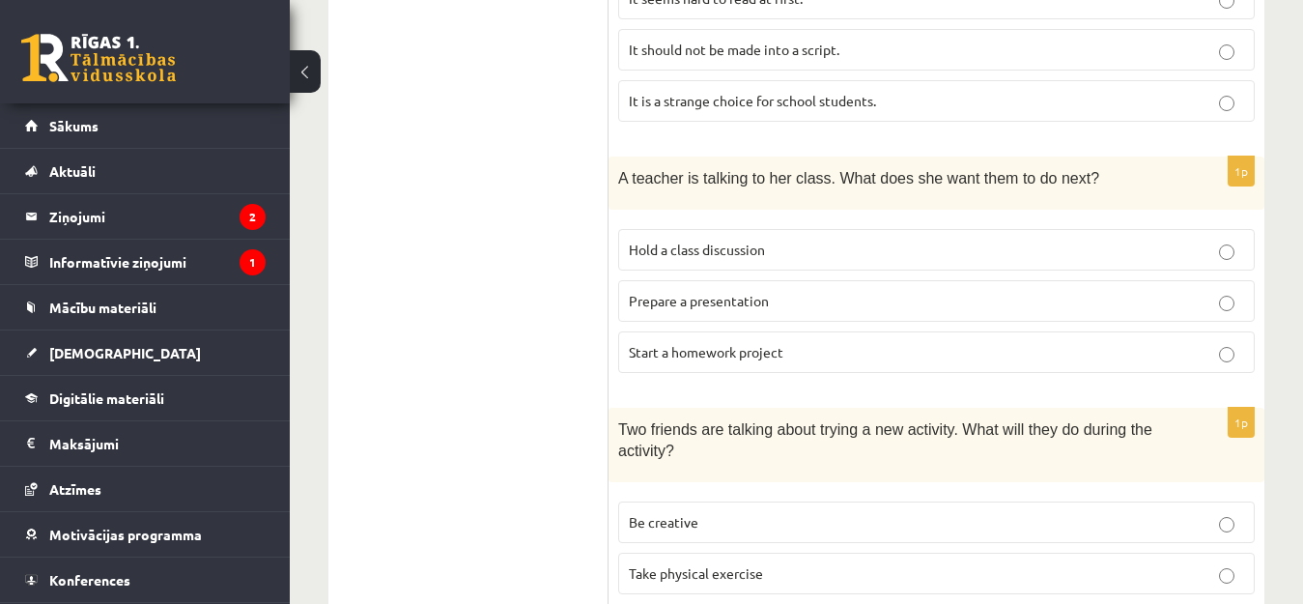
click at [1181, 306] on p "Prepare a presentation" at bounding box center [936, 301] width 615 height 20
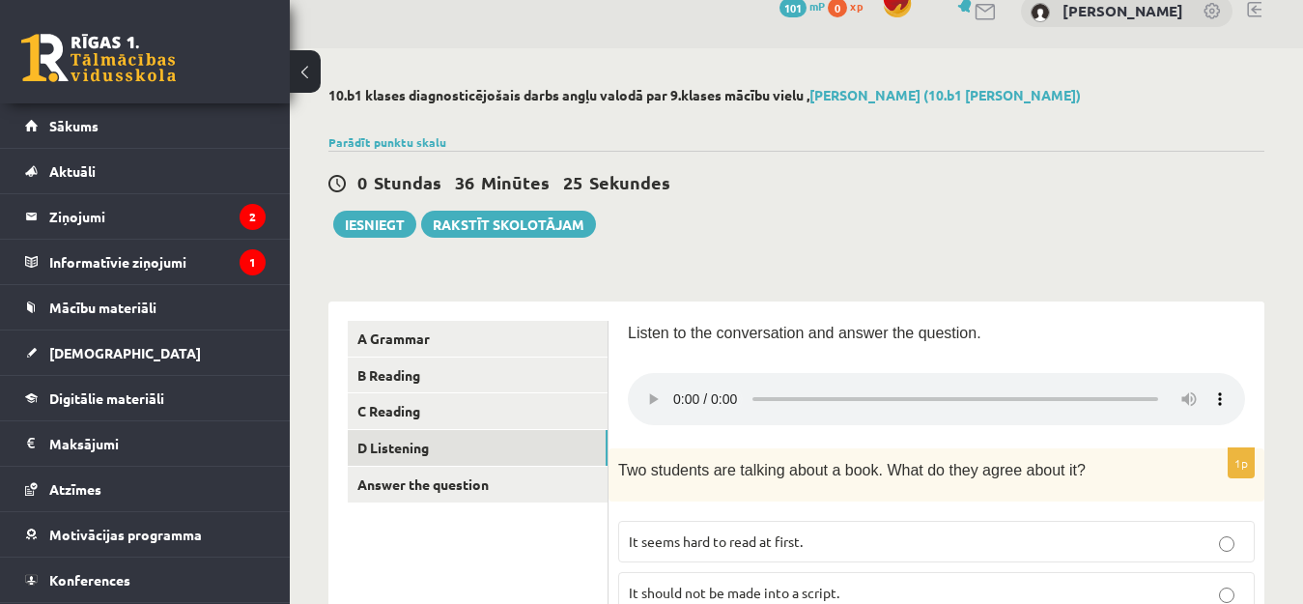
scroll to position [0, 0]
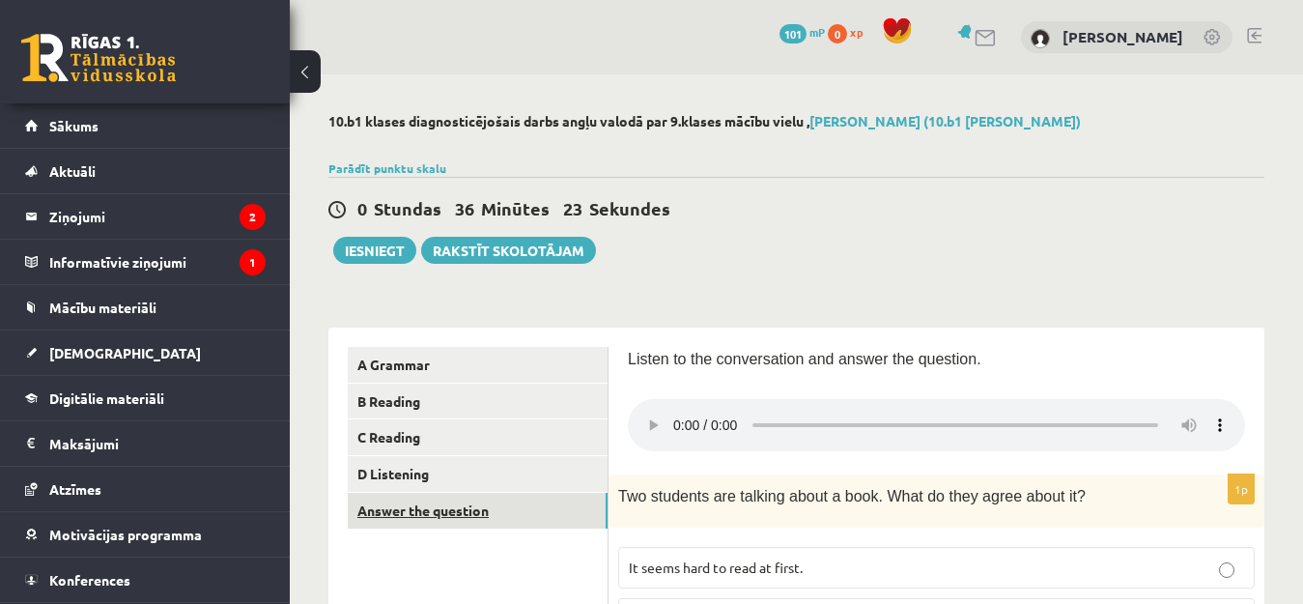
click at [471, 506] on link "Answer the question" at bounding box center [478, 511] width 260 height 36
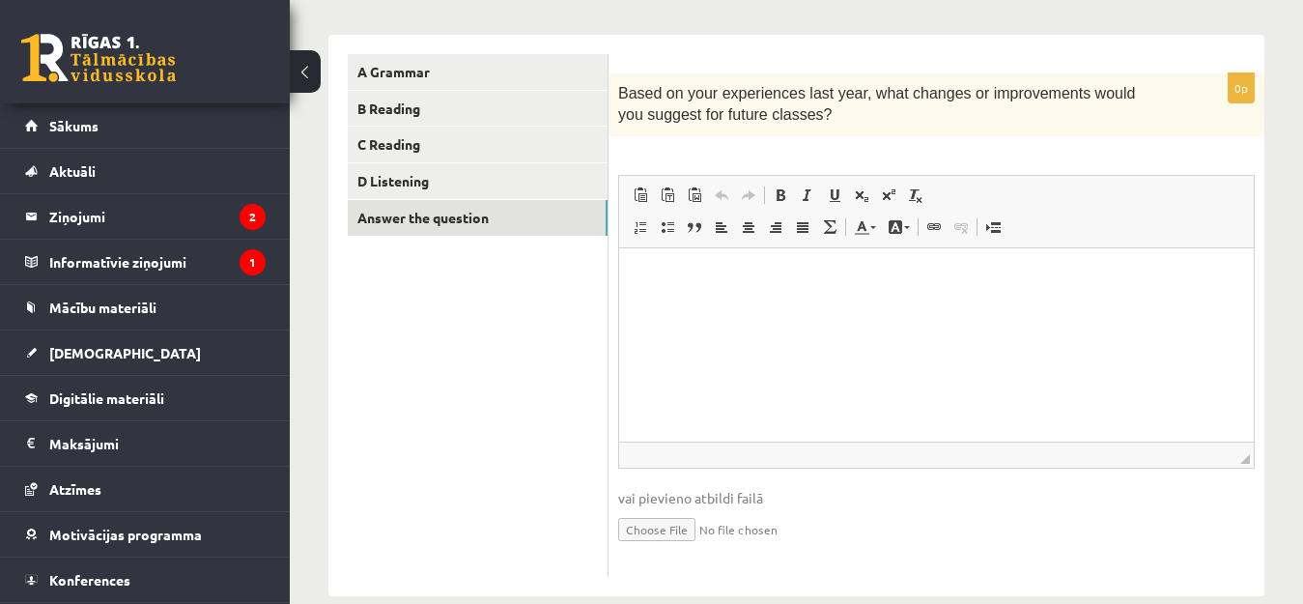
scroll to position [325, 0]
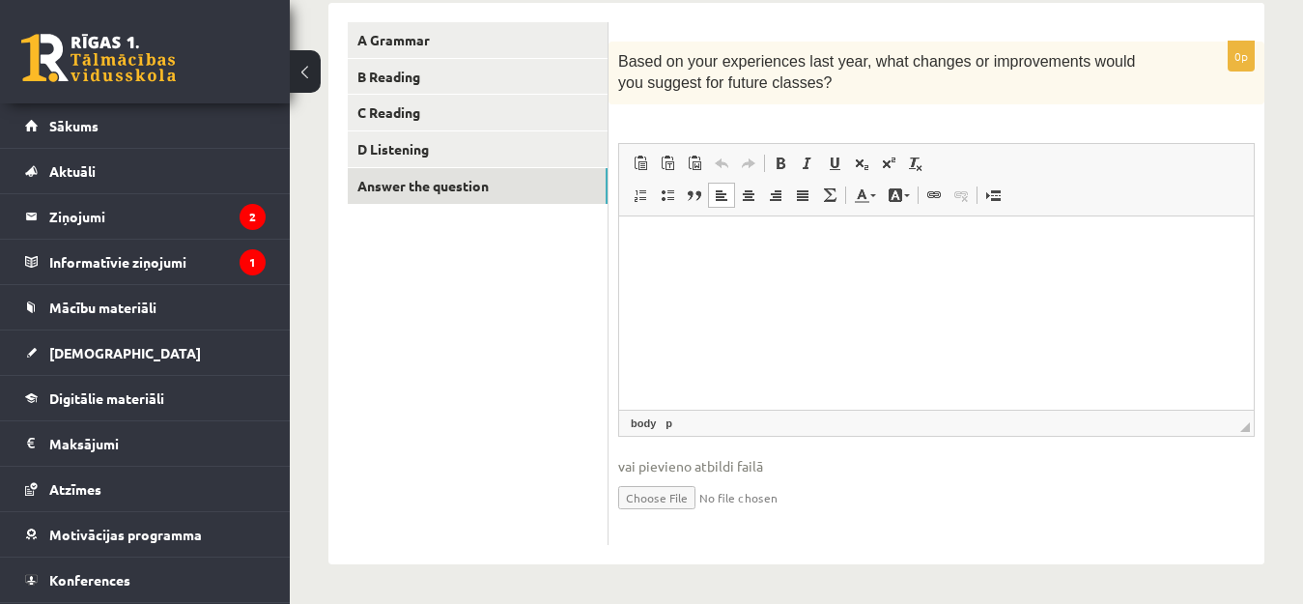
click at [635, 251] on html at bounding box center [936, 244] width 635 height 59
click at [643, 236] on p "Визуальный текстовый редактор, wiswyg-editor-user-answer-47363940033240" at bounding box center [936, 245] width 596 height 20
click at [661, 203] on link "Вставить / удалить маркированный список" at bounding box center [667, 195] width 27 height 25
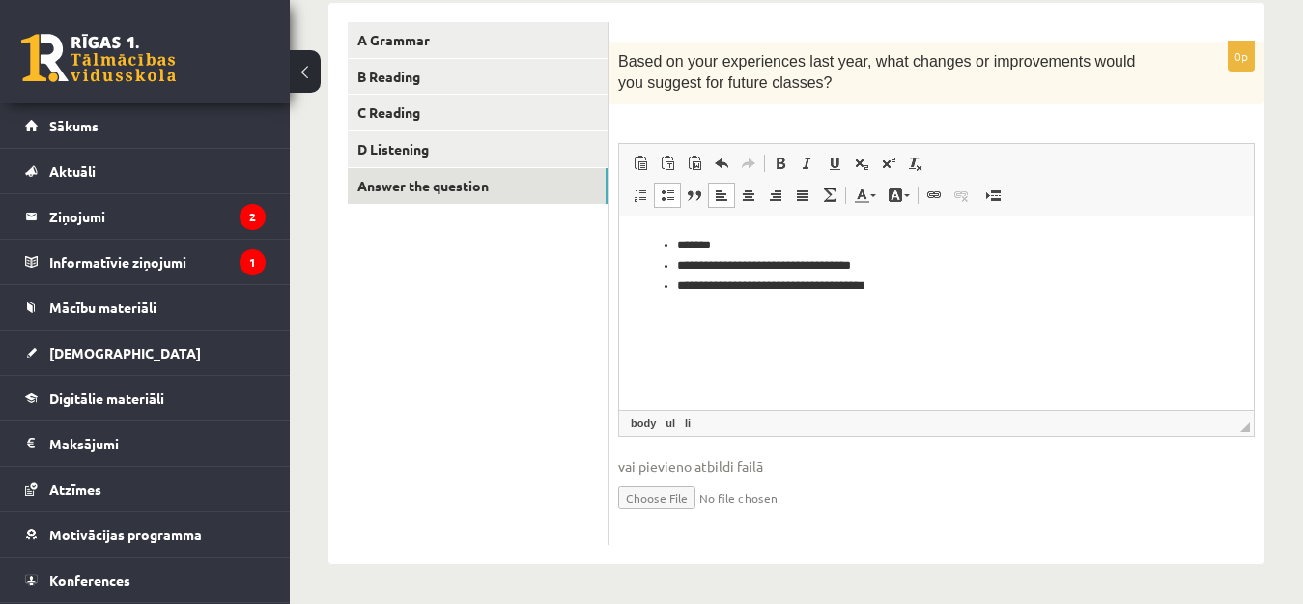
click at [672, 264] on ul "**********" at bounding box center [936, 265] width 596 height 60
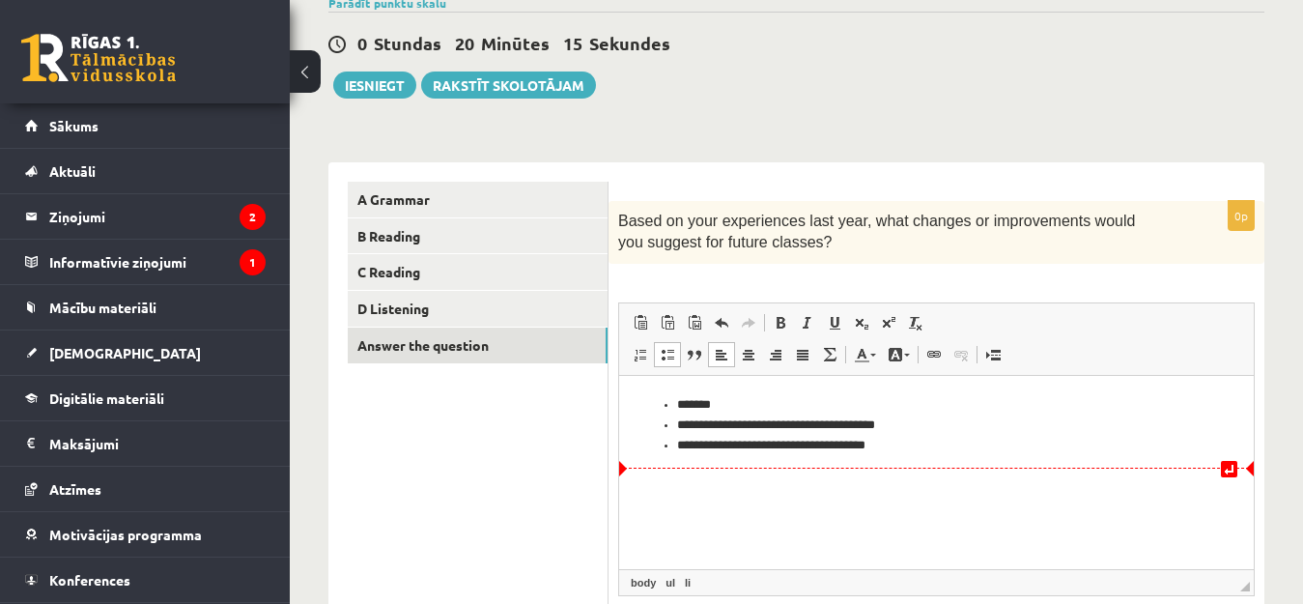
scroll to position [132, 0]
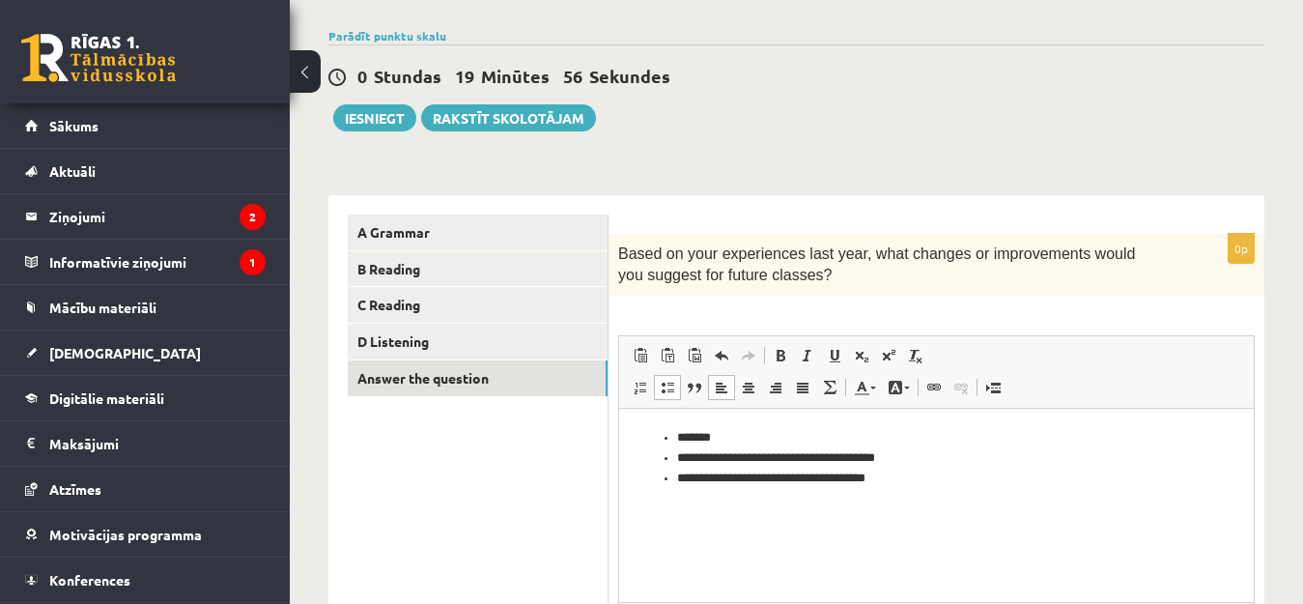
click at [670, 435] on ul "**********" at bounding box center [936, 457] width 596 height 60
click at [785, 437] on li "**********" at bounding box center [936, 437] width 519 height 20
click at [353, 115] on button "Iesniegt" at bounding box center [374, 117] width 83 height 27
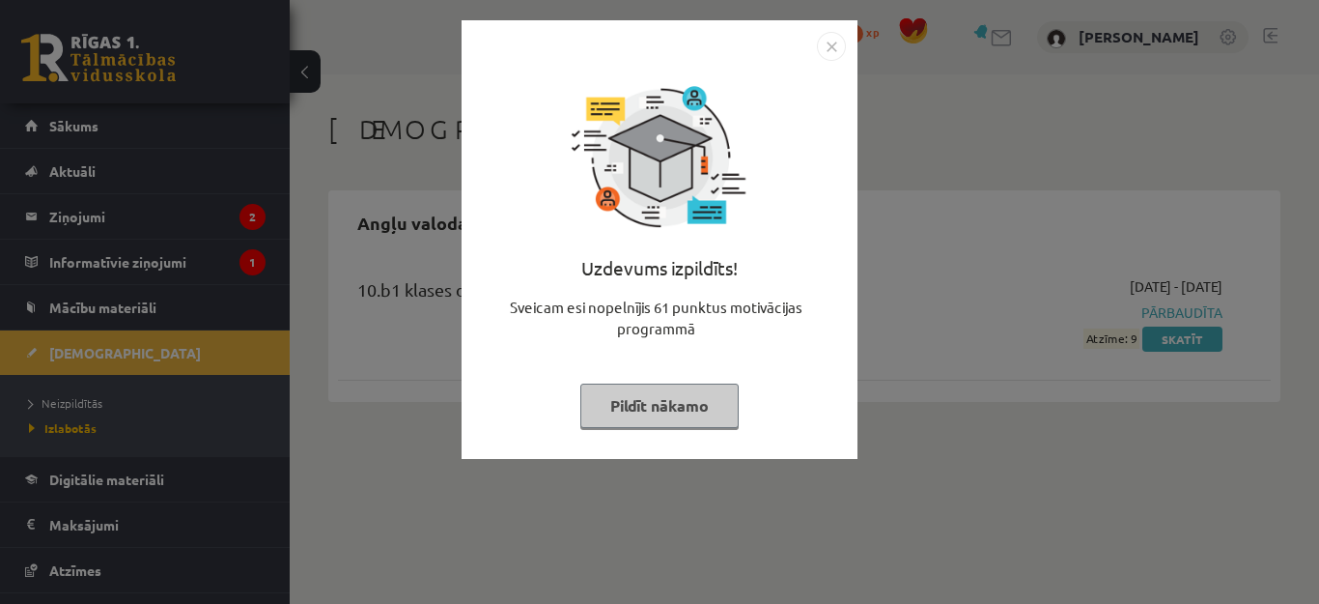
click at [700, 412] on button "Pildīt nākamo" at bounding box center [659, 405] width 158 height 44
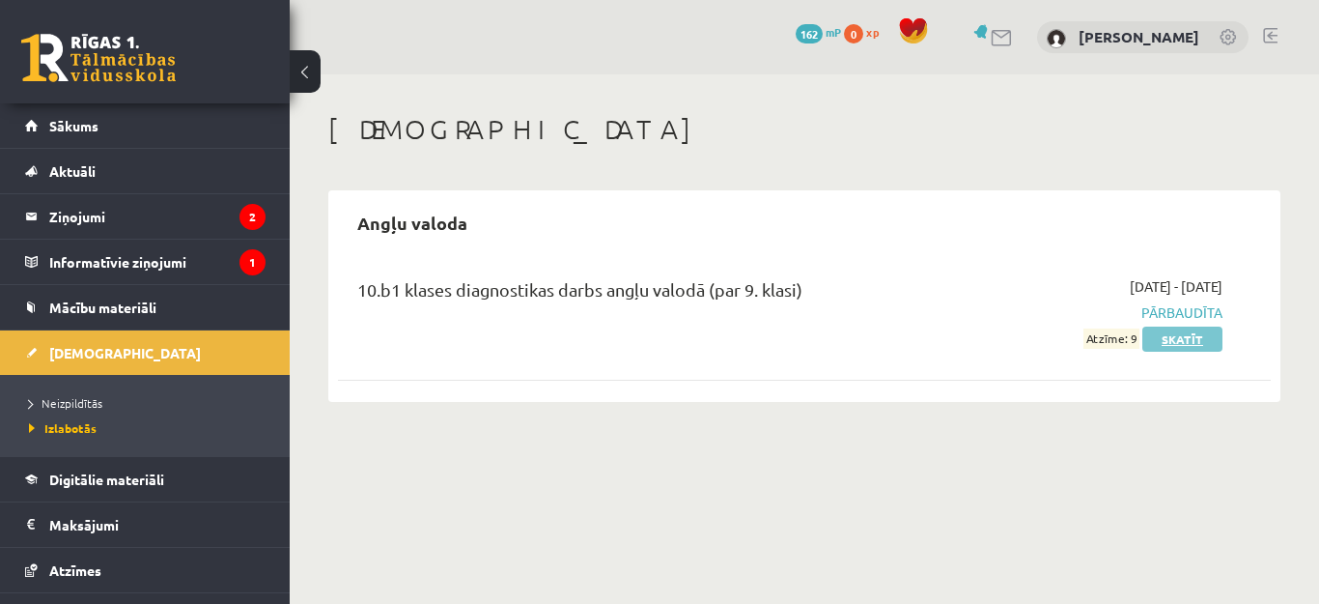
click at [1166, 332] on link "Skatīt" at bounding box center [1183, 338] width 80 height 25
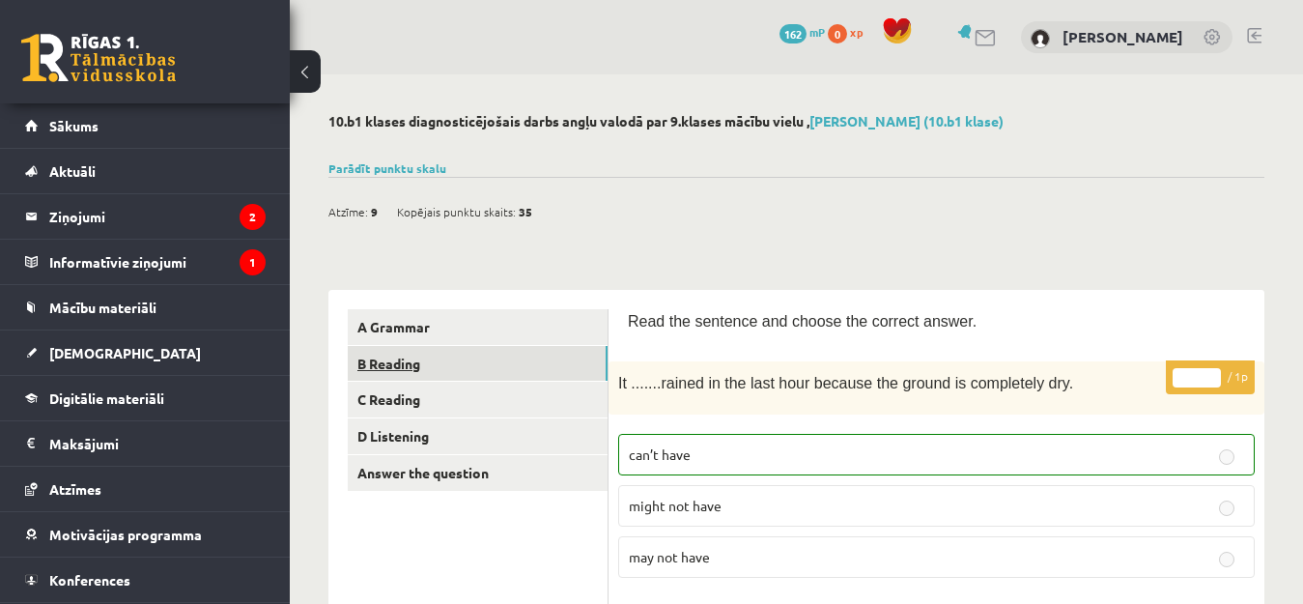
click at [514, 351] on link "B Reading" at bounding box center [478, 364] width 260 height 36
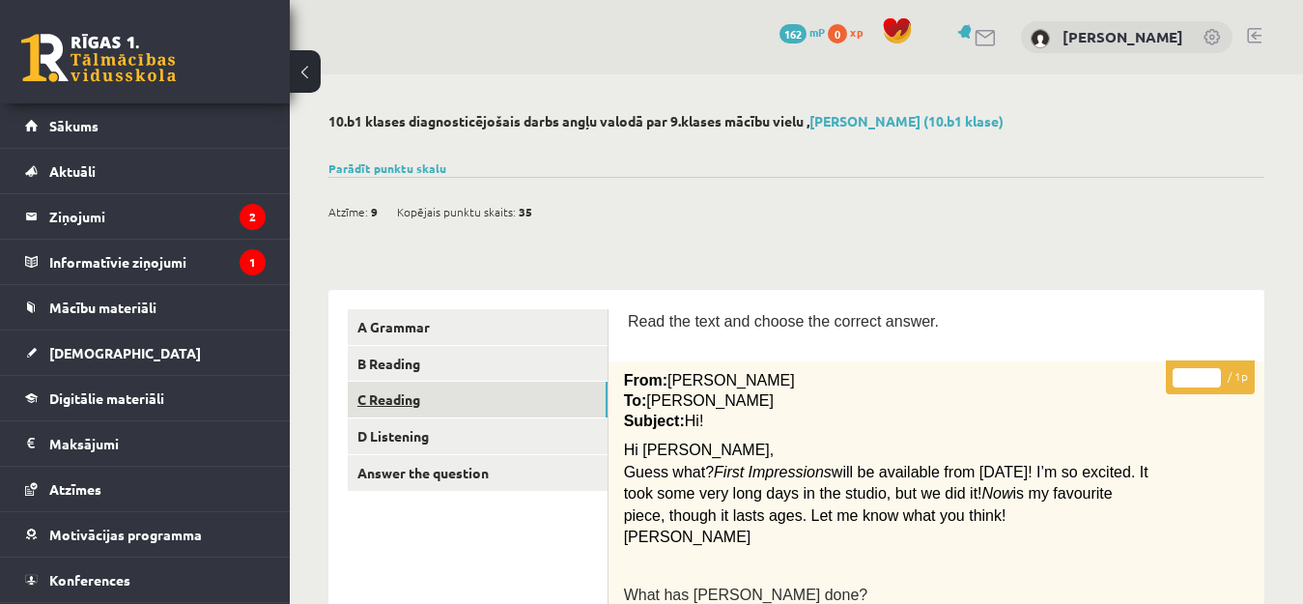
click at [507, 406] on link "C Reading" at bounding box center [478, 399] width 260 height 36
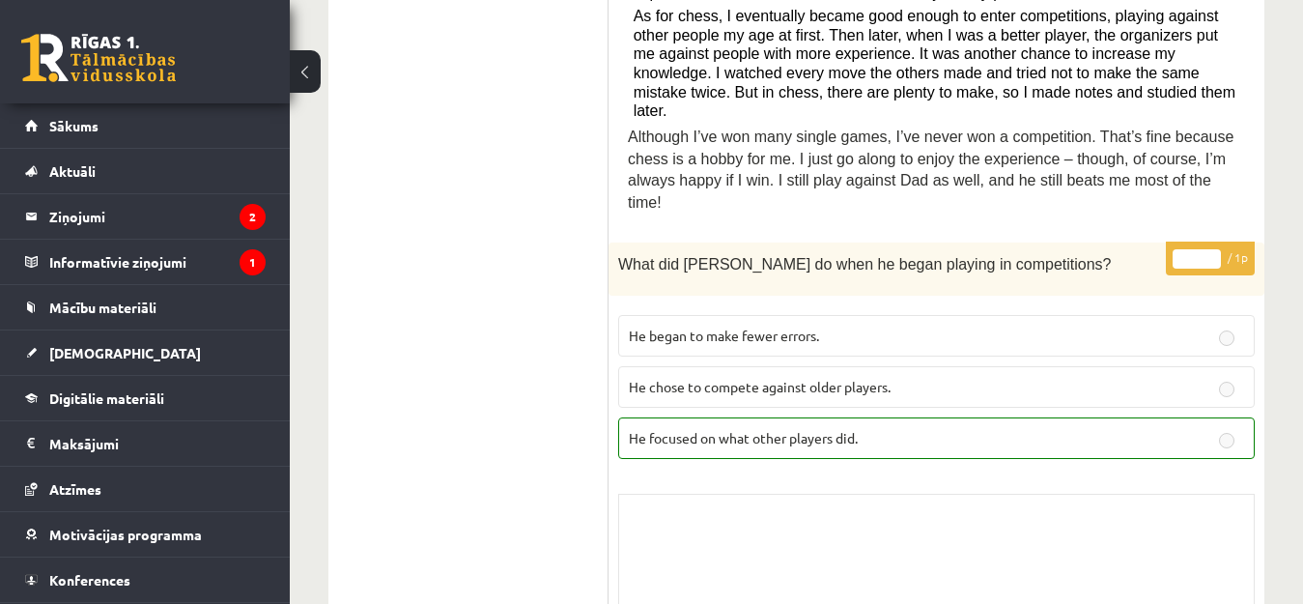
scroll to position [773, 0]
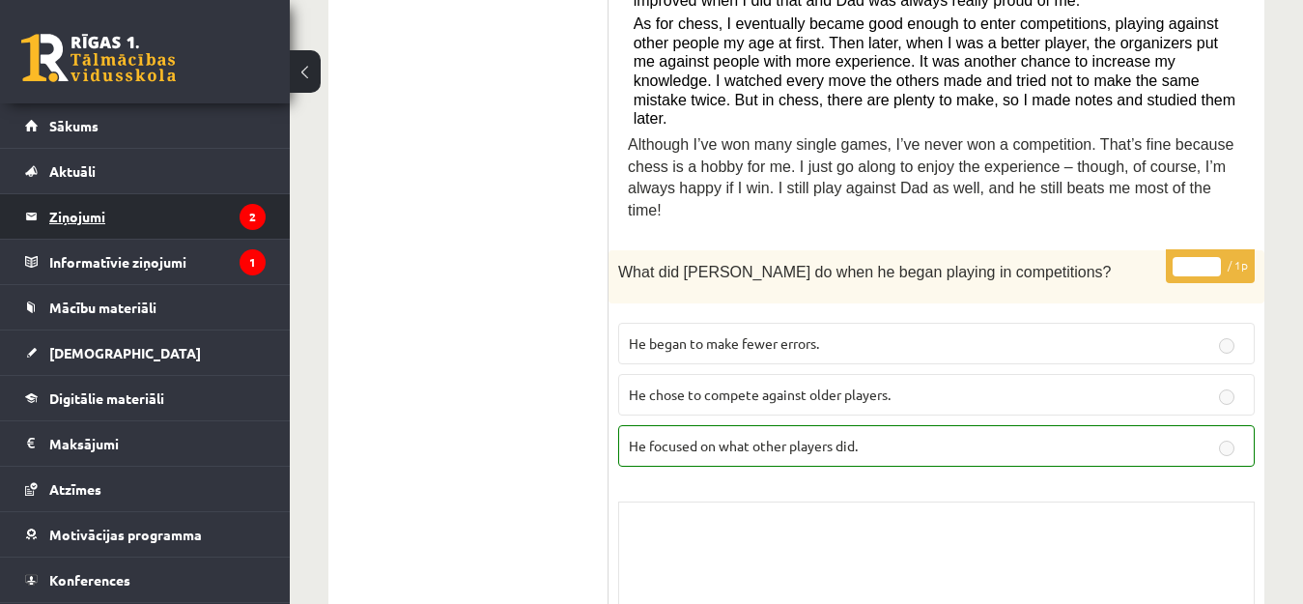
click at [212, 218] on legend "Ziņojumi 2" at bounding box center [157, 216] width 216 height 44
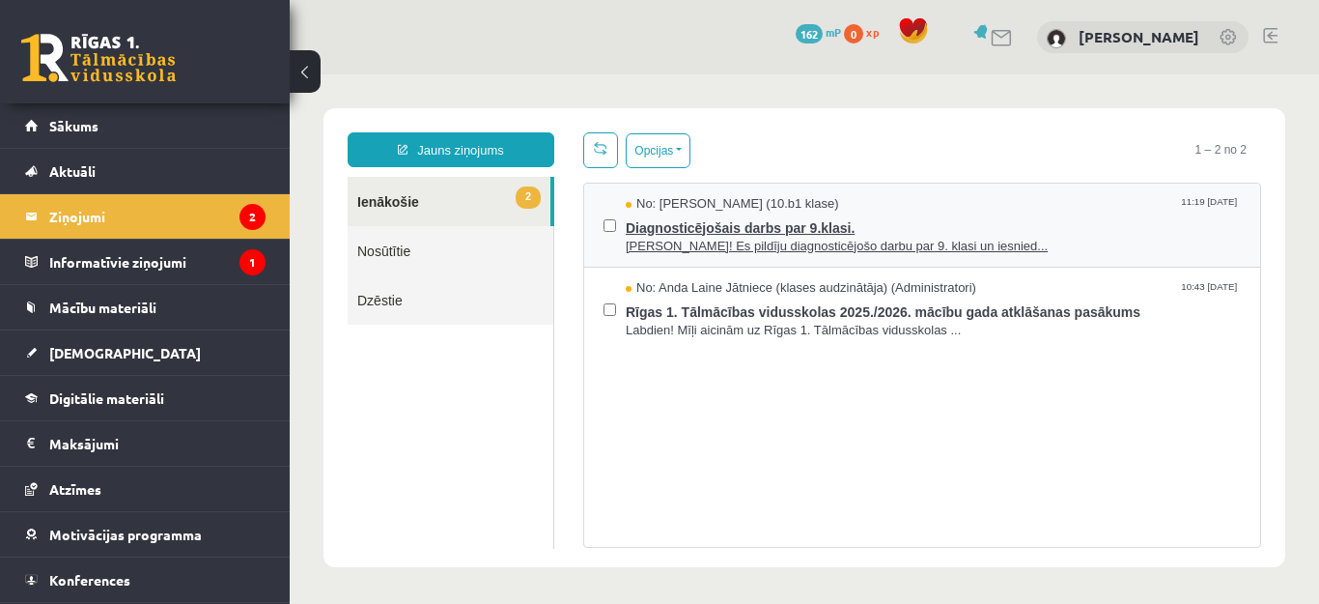
click at [869, 238] on span "[PERSON_NAME]! Es pildīju diagnosticējošo darbu par 9. klasi un iesnied..." at bounding box center [933, 247] width 615 height 18
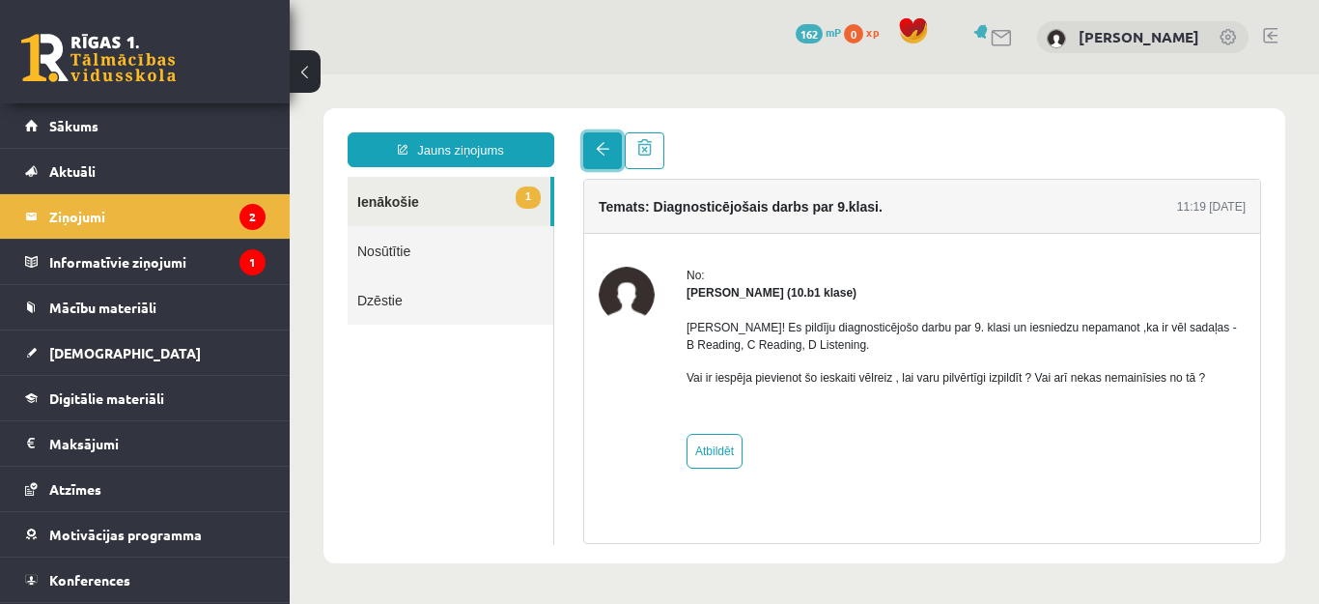
click at [595, 143] on link at bounding box center [602, 150] width 39 height 37
click at [602, 150] on span at bounding box center [603, 149] width 14 height 14
click at [594, 151] on link at bounding box center [602, 150] width 39 height 37
click at [592, 143] on link at bounding box center [602, 150] width 39 height 37
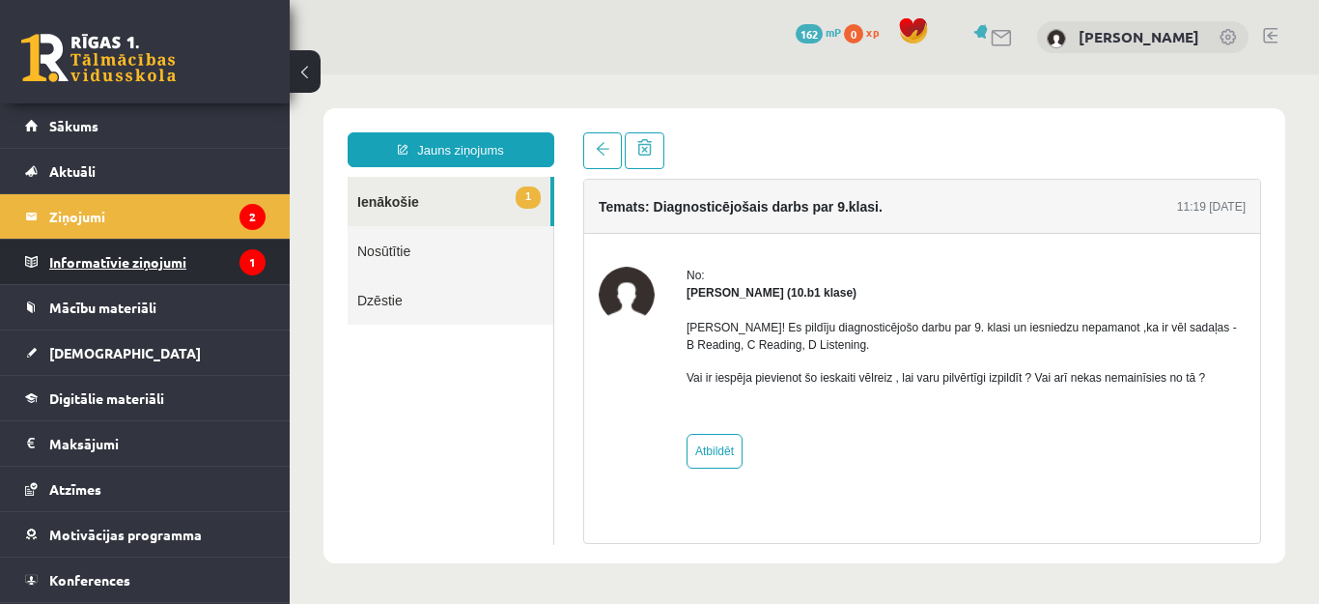
click at [166, 264] on legend "Informatīvie ziņojumi 1" at bounding box center [157, 262] width 216 height 44
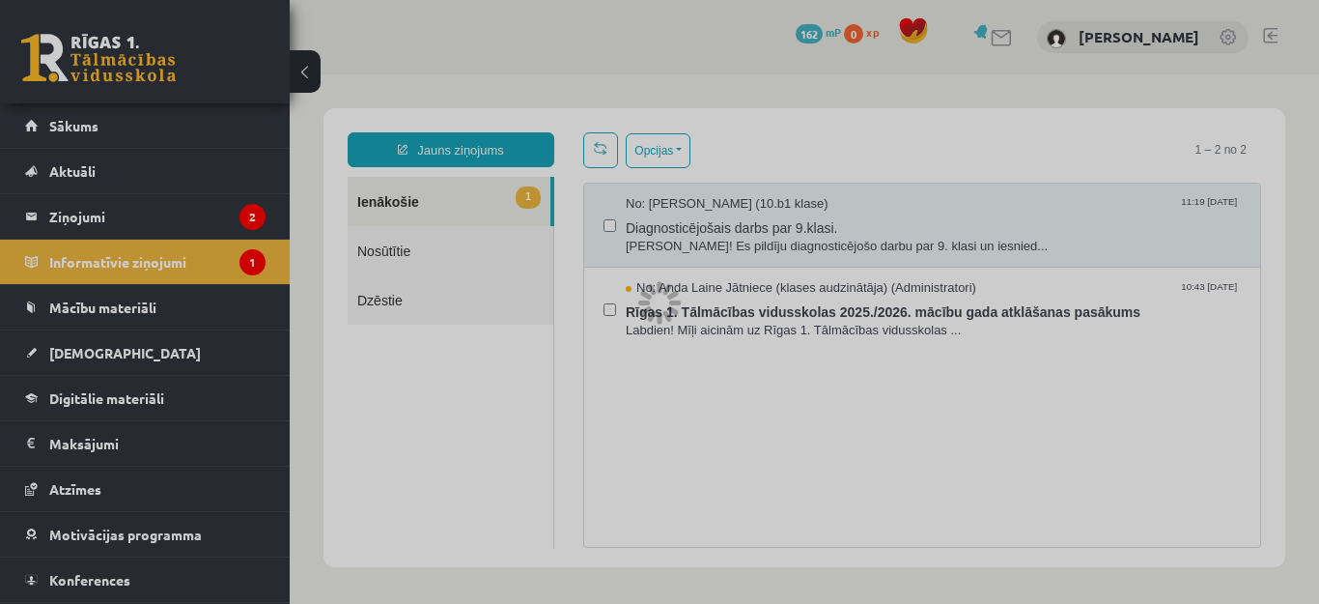
click at [143, 212] on div at bounding box center [659, 302] width 1319 height 604
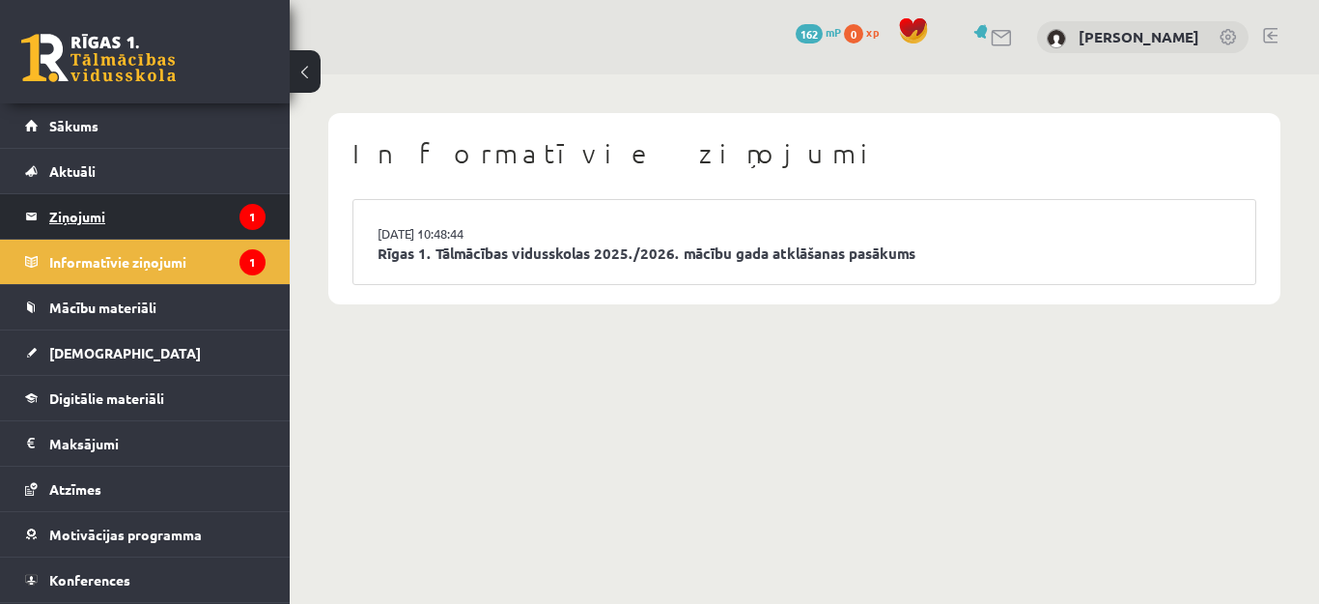
click at [55, 218] on legend "Ziņojumi 1" at bounding box center [157, 216] width 216 height 44
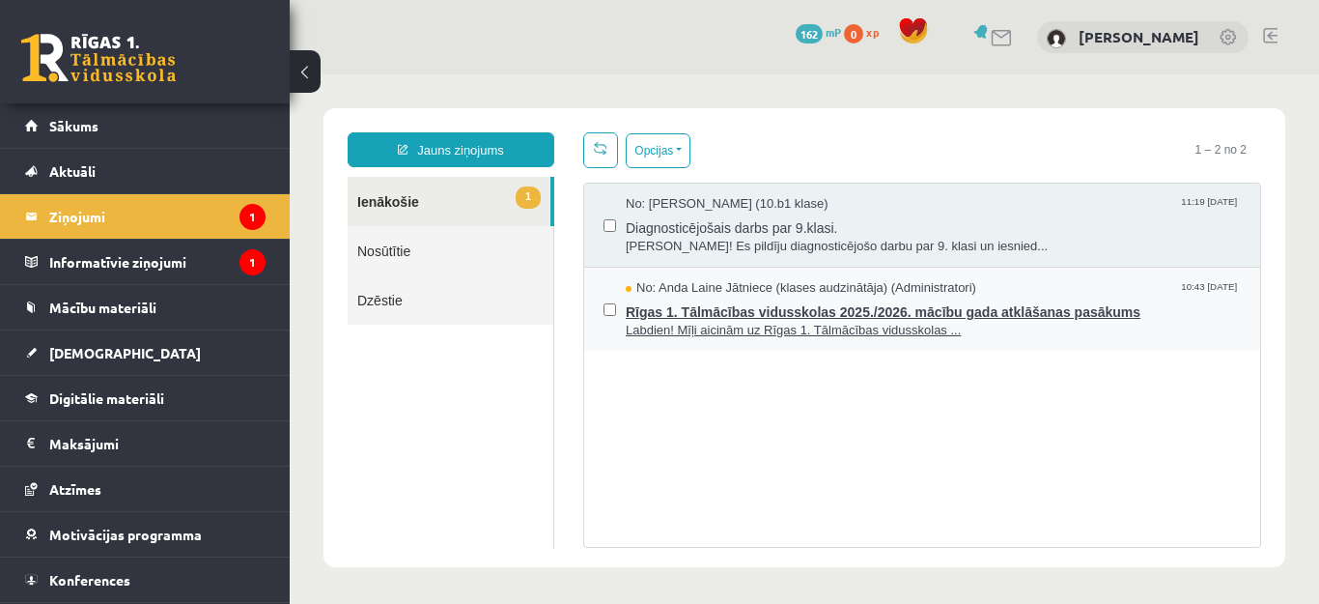
click at [826, 302] on span "Rīgas 1. Tālmācības vidusskolas 2025./2026. mācību gada atklāšanas pasākums" at bounding box center [933, 309] width 615 height 24
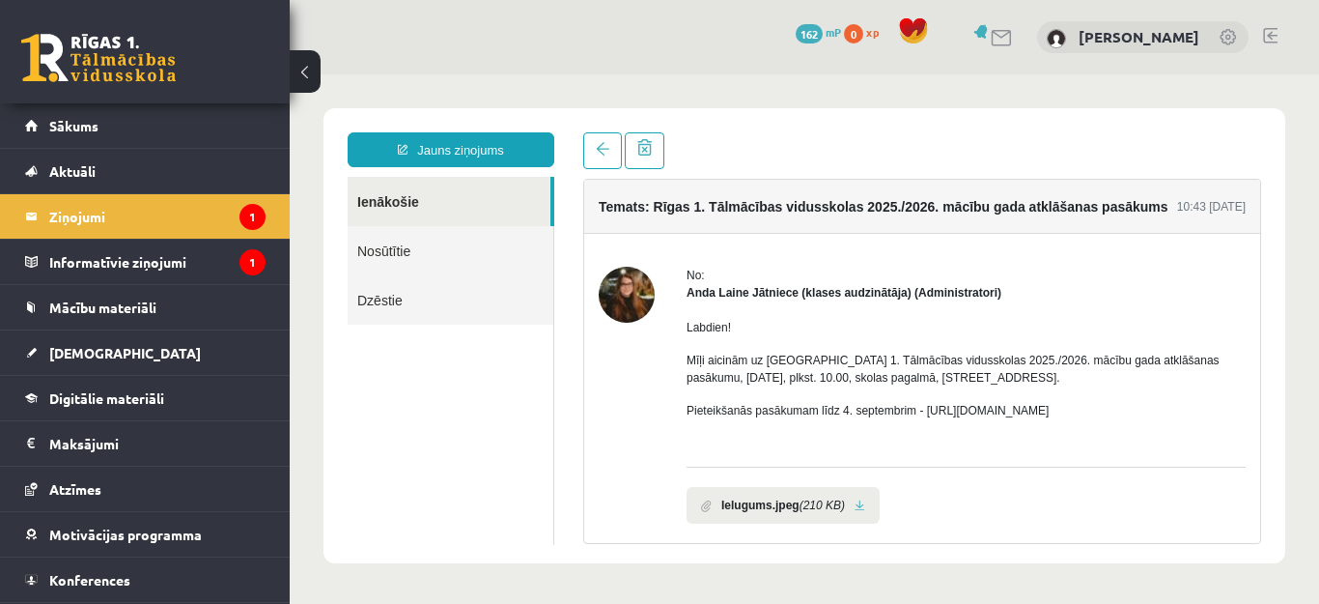
scroll to position [77, 0]
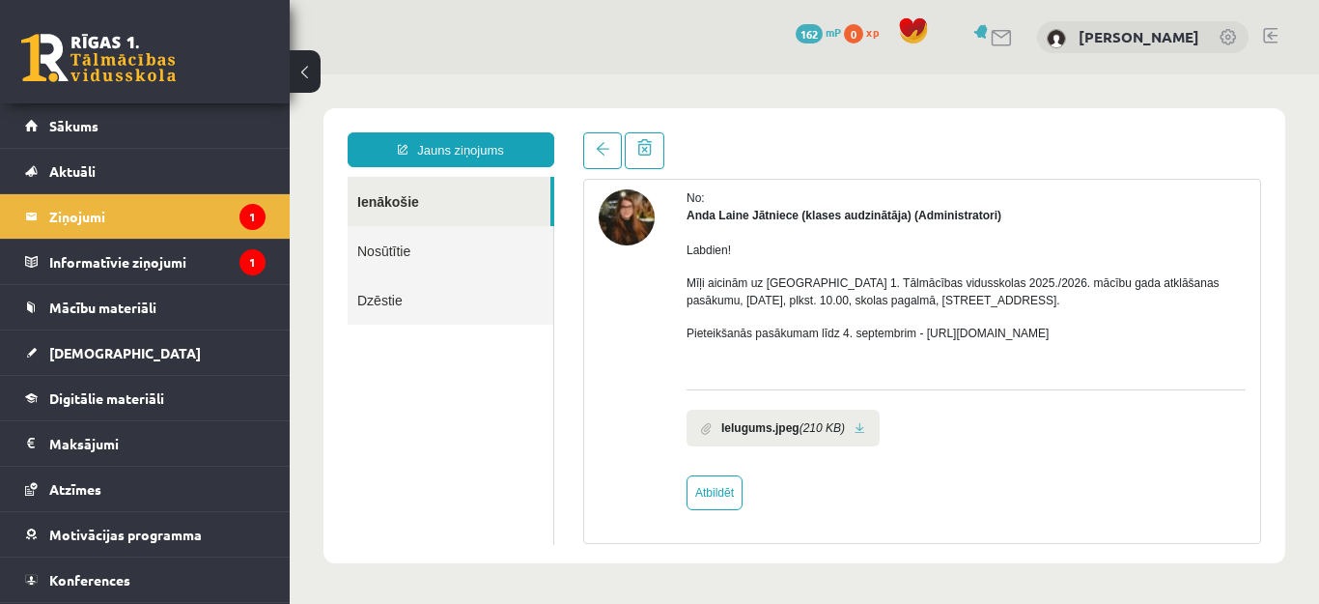
click at [1011, 332] on p "Pieteikšanās pasākumam līdz 4. septembrim - [URL][DOMAIN_NAME]" at bounding box center [966, 333] width 559 height 17
click at [855, 427] on link at bounding box center [860, 428] width 11 height 13
drag, startPoint x: 921, startPoint y: 330, endPoint x: 1121, endPoint y: 360, distance: 202.1
click at [1125, 359] on div "Labdien! Mīļi aicinām uz Rīgas 1. Tālmācības vidusskolas 2025./2026. mācību gad…" at bounding box center [966, 299] width 559 height 151
copy p "[URL][DOMAIN_NAME]"
